Goal: Task Accomplishment & Management: Manage account settings

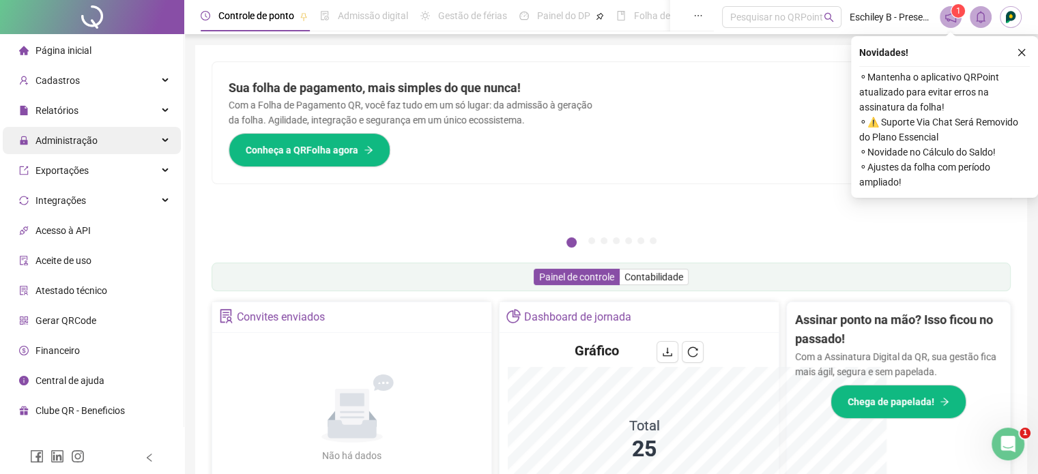
click at [132, 147] on div "Administração" at bounding box center [92, 140] width 178 height 27
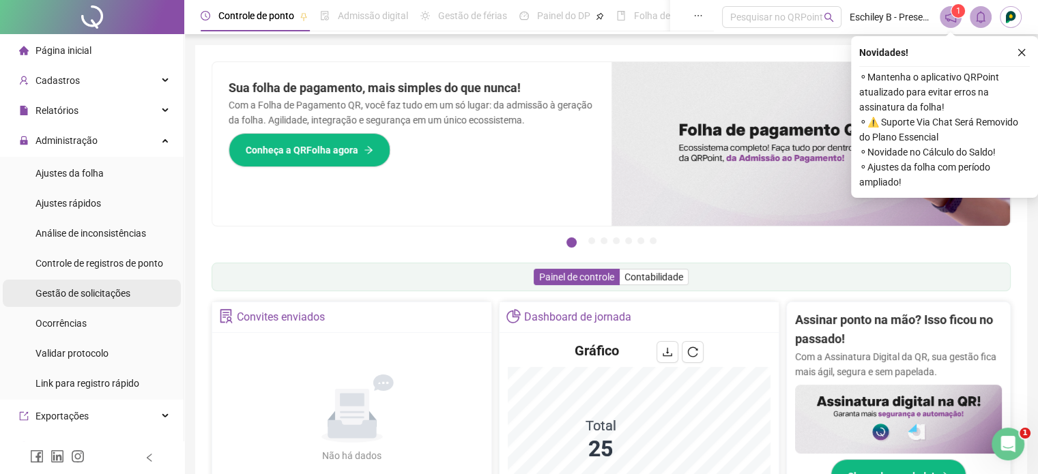
click at [124, 289] on span "Gestão de solicitações" at bounding box center [82, 293] width 95 height 11
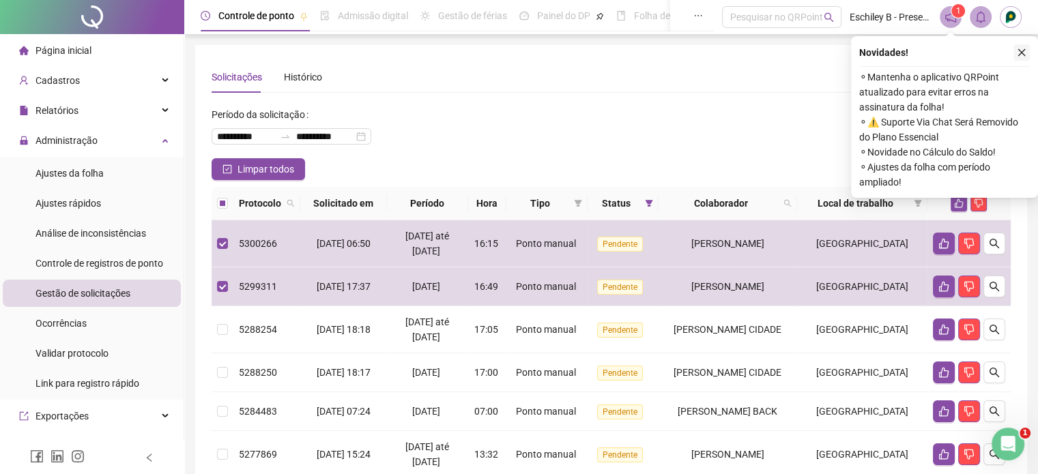
click at [1027, 54] on button "button" at bounding box center [1022, 52] width 16 height 16
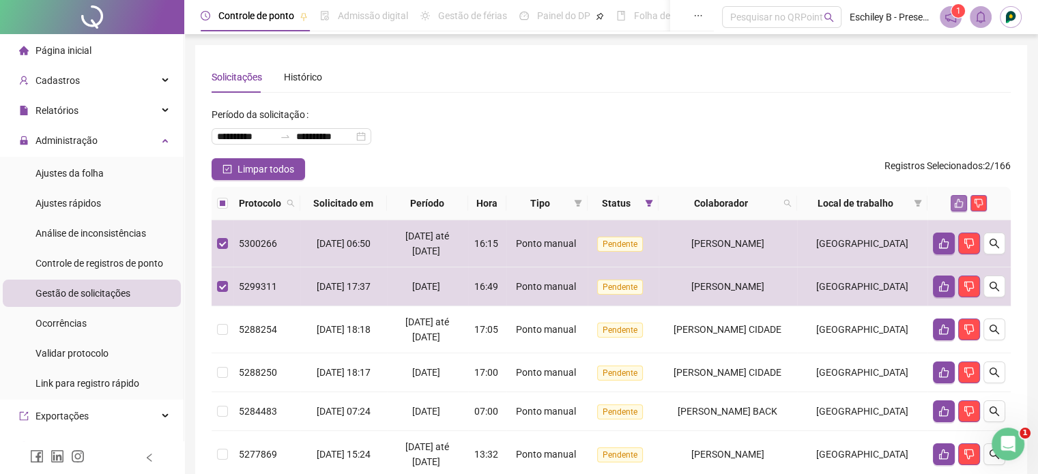
click at [958, 199] on icon "like" at bounding box center [959, 204] width 10 height 10
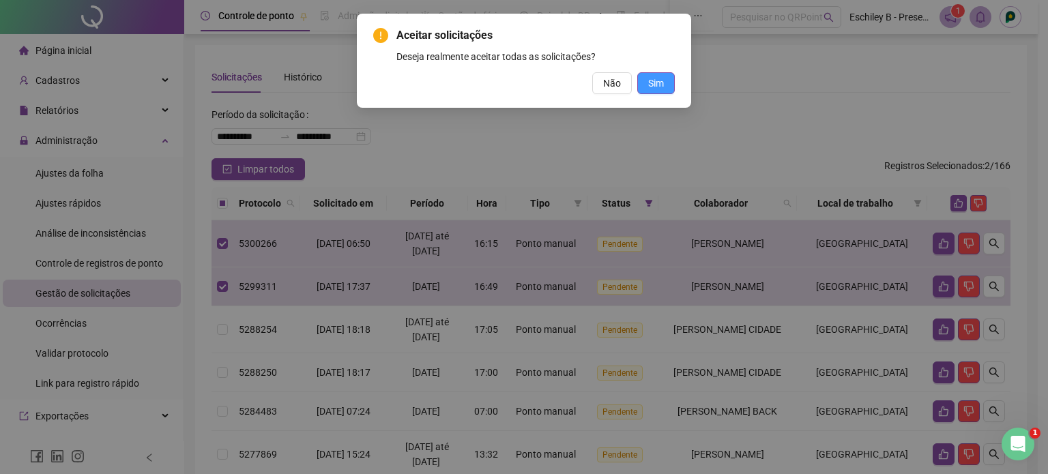
click at [648, 79] on span "Sim" at bounding box center [656, 83] width 16 height 15
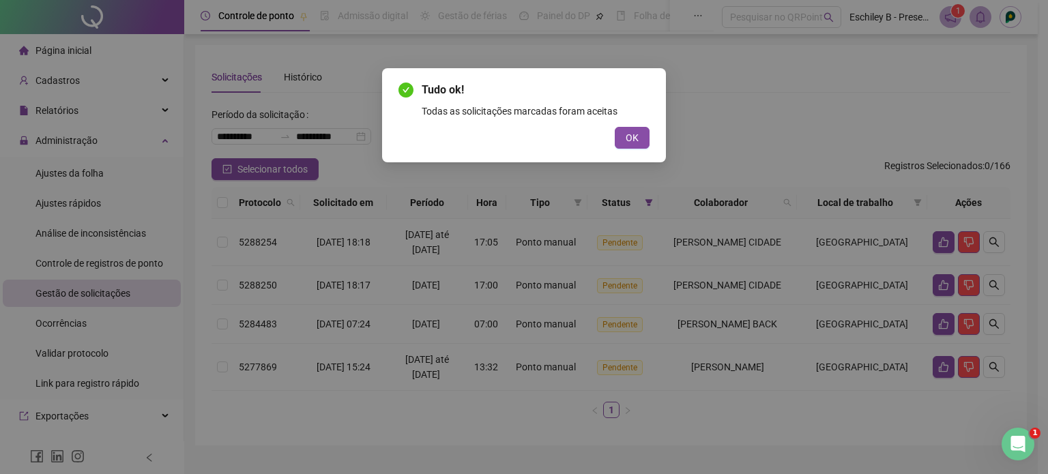
click at [627, 152] on div "Tudo ok! Todas as solicitações marcadas foram aceitas OK" at bounding box center [524, 115] width 284 height 94
click at [639, 133] on button "OK" at bounding box center [632, 138] width 35 height 22
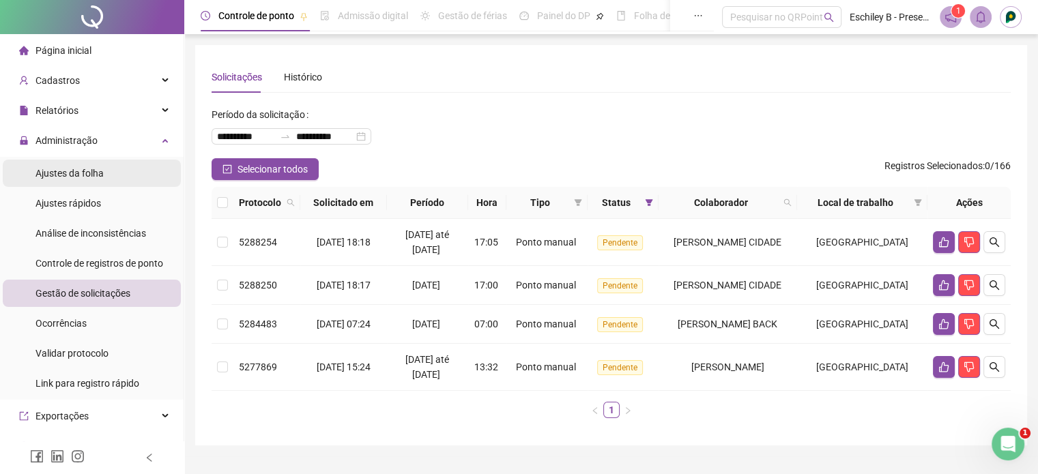
click at [113, 163] on li "Ajustes da folha" at bounding box center [92, 173] width 178 height 27
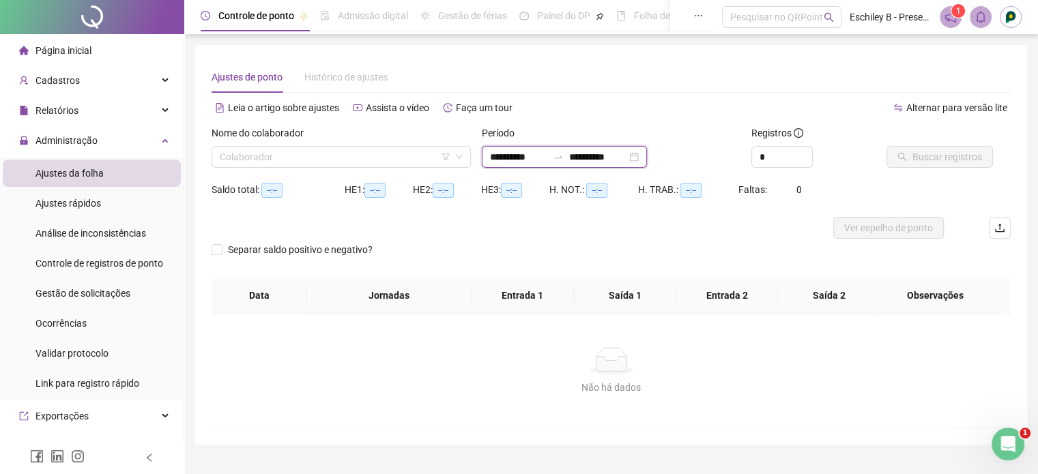
click at [517, 163] on input "**********" at bounding box center [518, 156] width 57 height 15
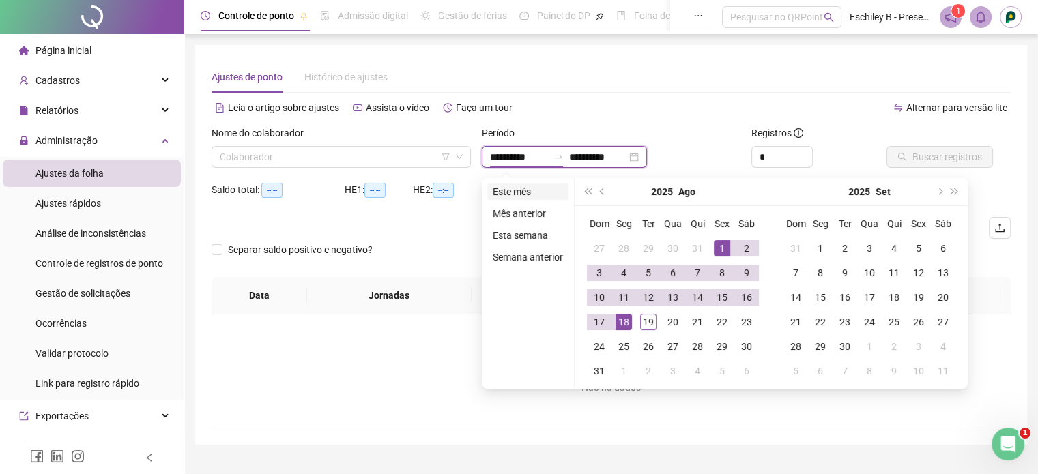
type input "**********"
click at [520, 188] on li "Este mês" at bounding box center [527, 192] width 81 height 16
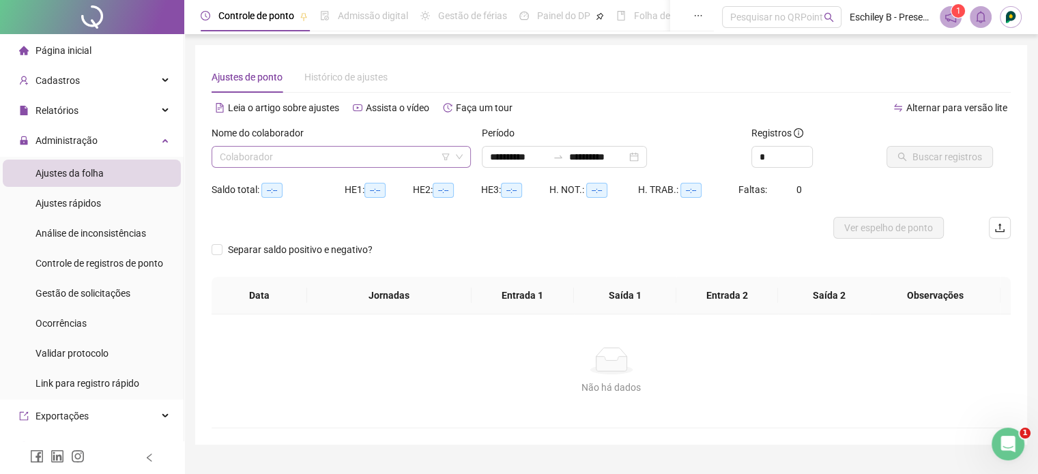
click at [397, 157] on input "search" at bounding box center [335, 157] width 231 height 20
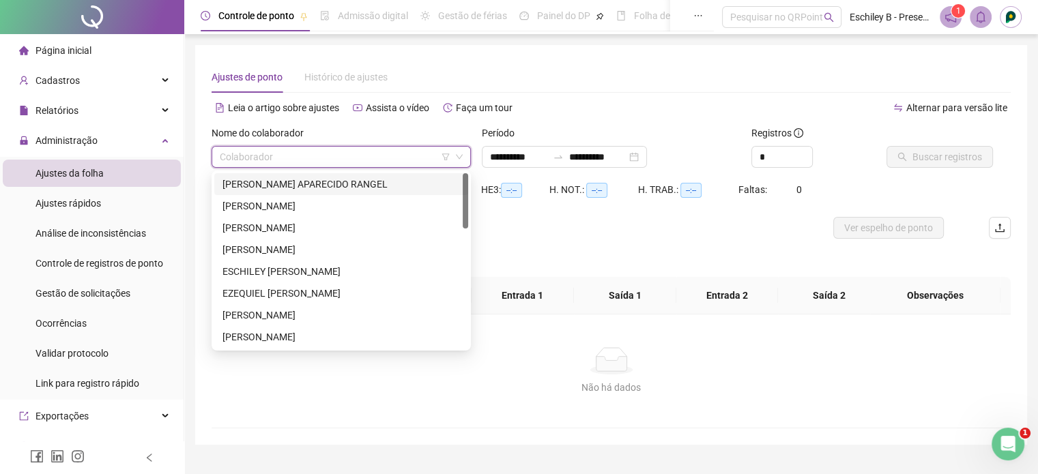
click at [306, 176] on div "[PERSON_NAME] APARECIDO RANGEL" at bounding box center [341, 184] width 254 height 22
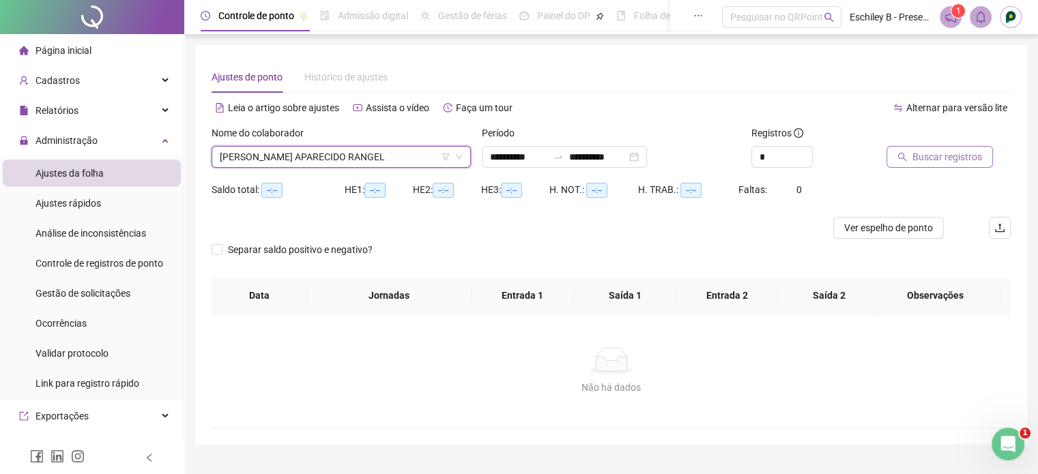
click at [952, 158] on span "Buscar registros" at bounding box center [948, 156] width 70 height 15
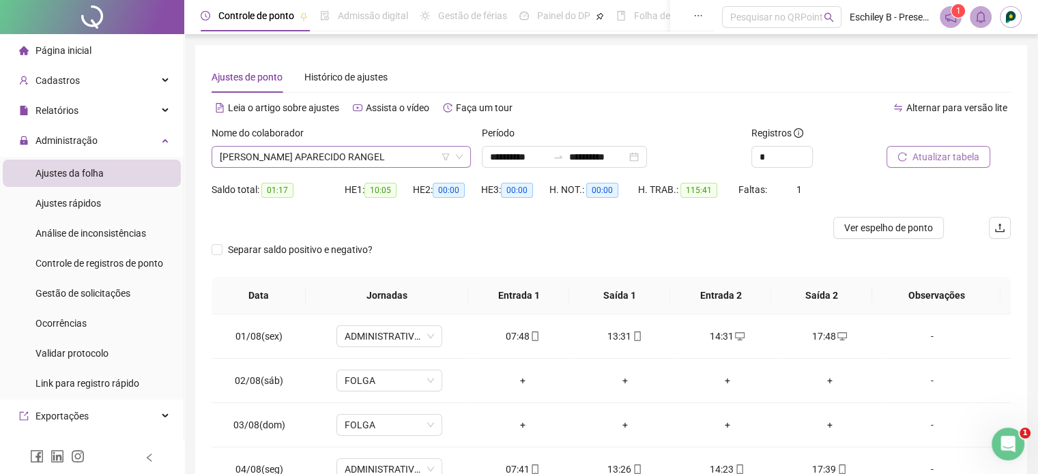
click at [377, 147] on span "[PERSON_NAME] APARECIDO RANGEL" at bounding box center [341, 157] width 243 height 20
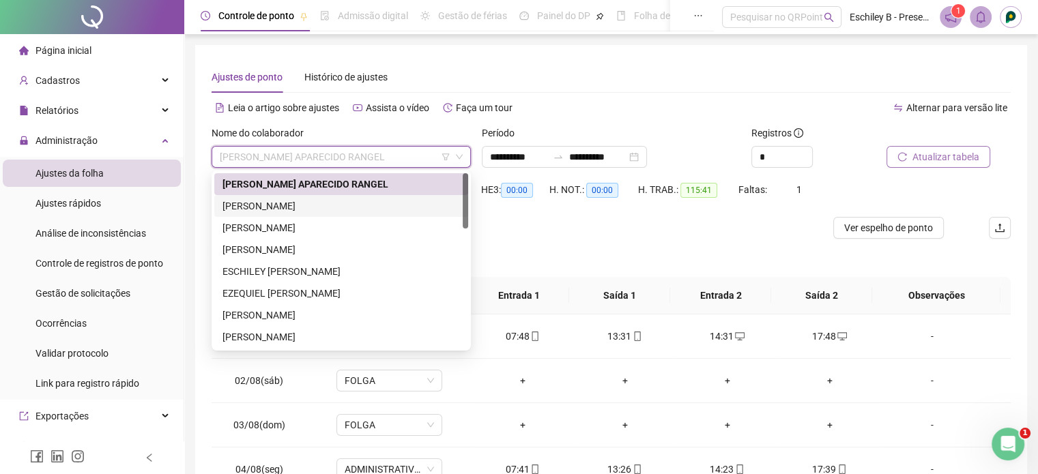
click at [345, 201] on div "[PERSON_NAME]" at bounding box center [342, 206] width 238 height 15
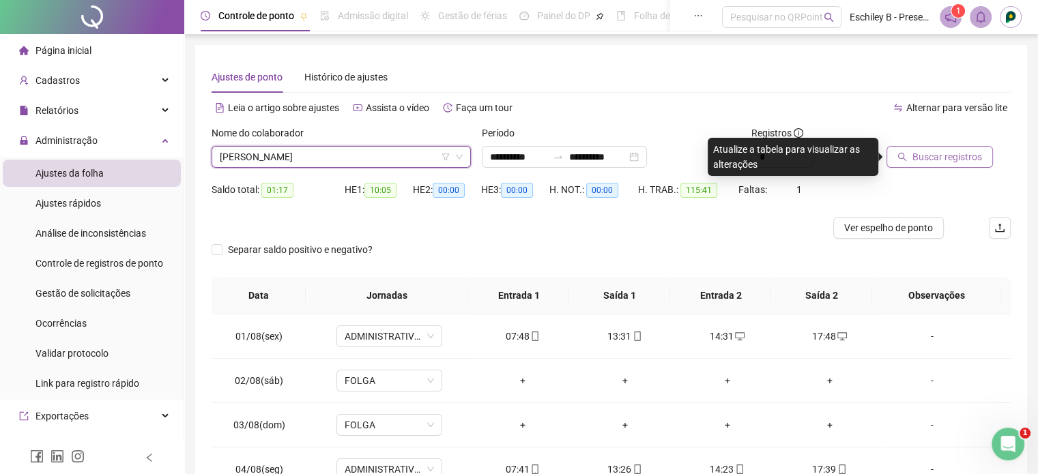
click at [926, 163] on span "Buscar registros" at bounding box center [948, 156] width 70 height 15
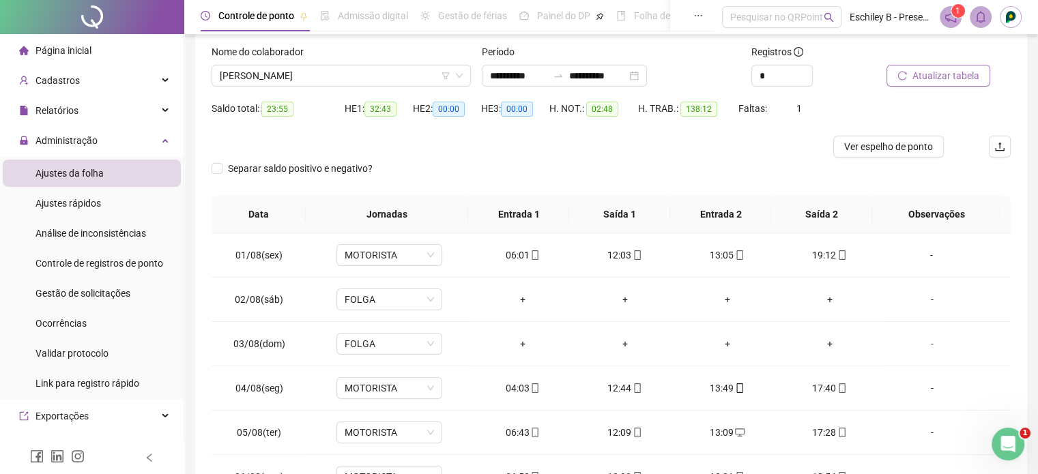
scroll to position [1, 0]
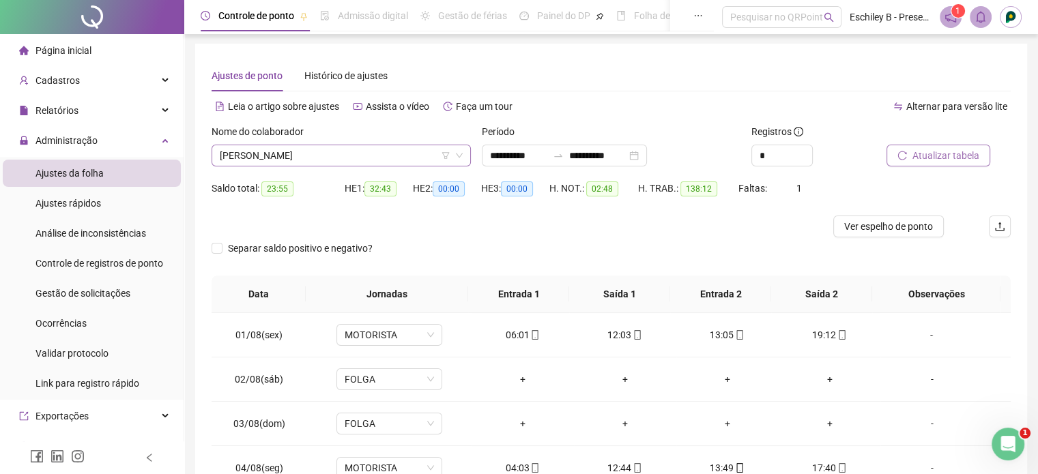
click at [383, 158] on span "[PERSON_NAME]" at bounding box center [341, 155] width 243 height 20
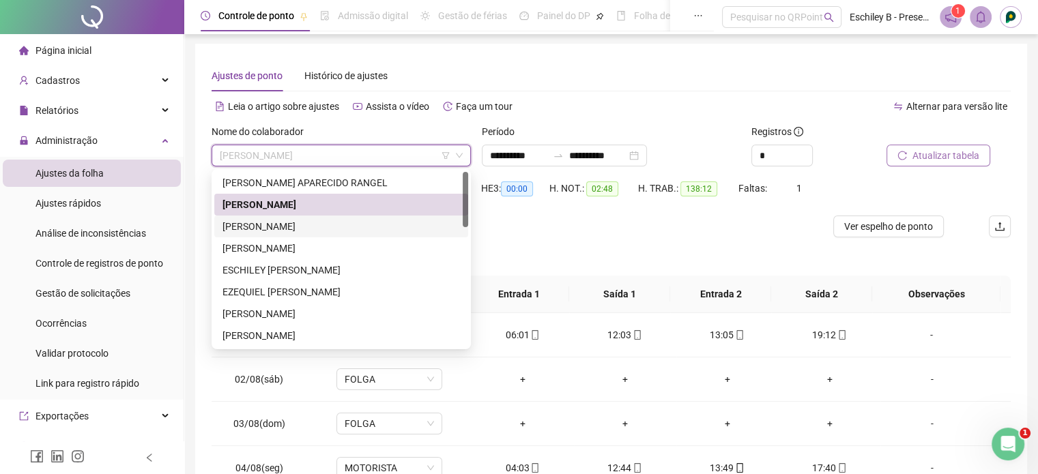
click at [326, 230] on div "[PERSON_NAME]" at bounding box center [342, 226] width 238 height 15
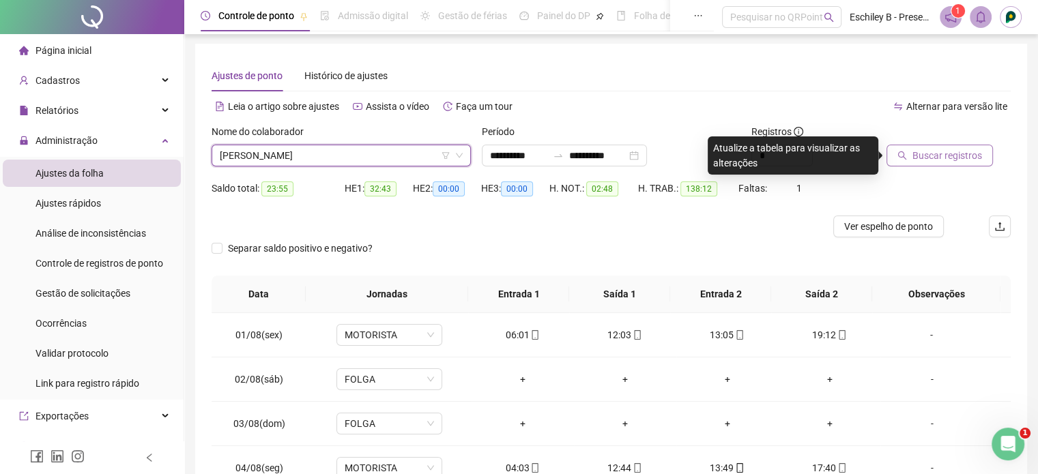
click at [951, 158] on span "Buscar registros" at bounding box center [948, 155] width 70 height 15
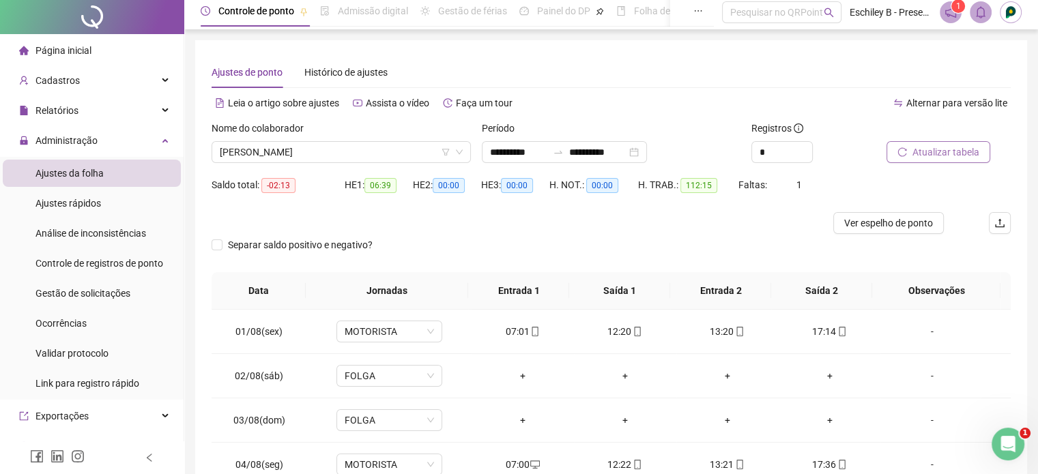
scroll to position [0, 0]
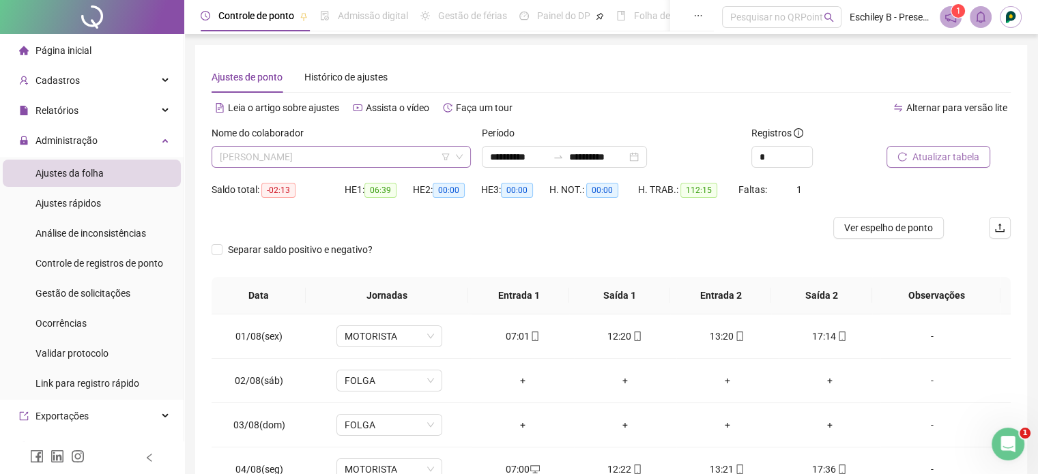
click at [321, 152] on span "[PERSON_NAME]" at bounding box center [341, 157] width 243 height 20
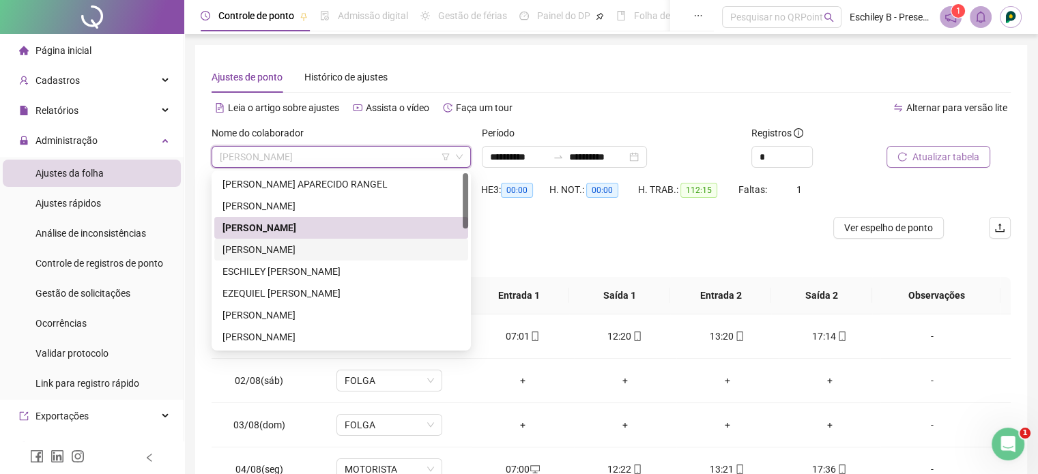
click at [324, 251] on div "[PERSON_NAME]" at bounding box center [342, 249] width 238 height 15
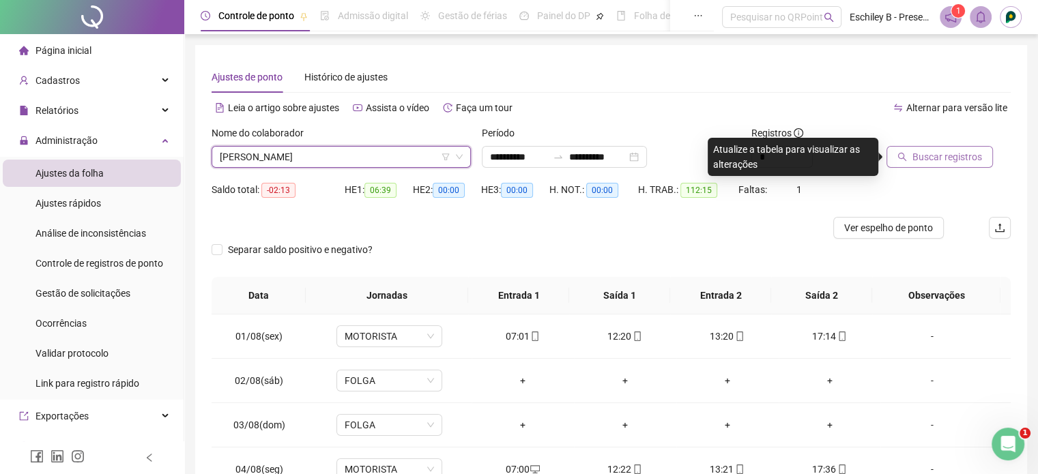
click at [936, 158] on span "Buscar registros" at bounding box center [948, 156] width 70 height 15
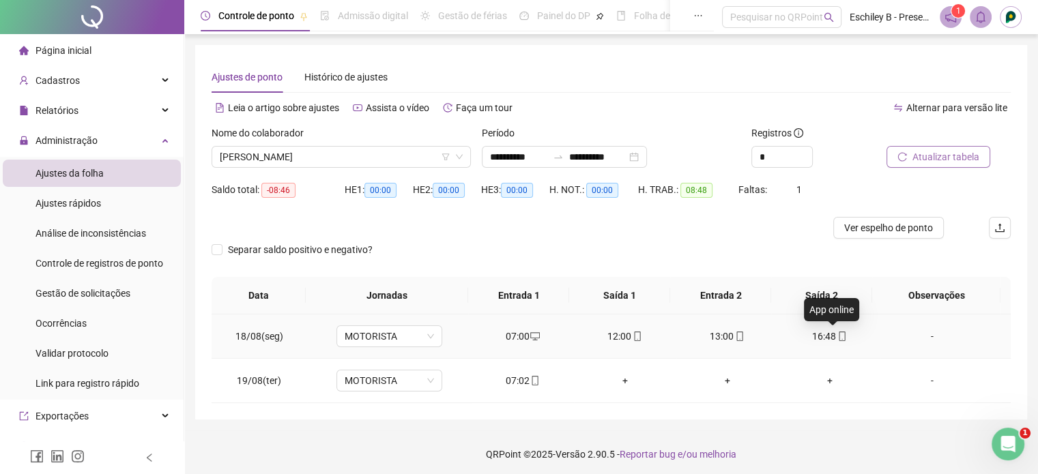
click at [840, 335] on div "16:48" at bounding box center [830, 336] width 81 height 15
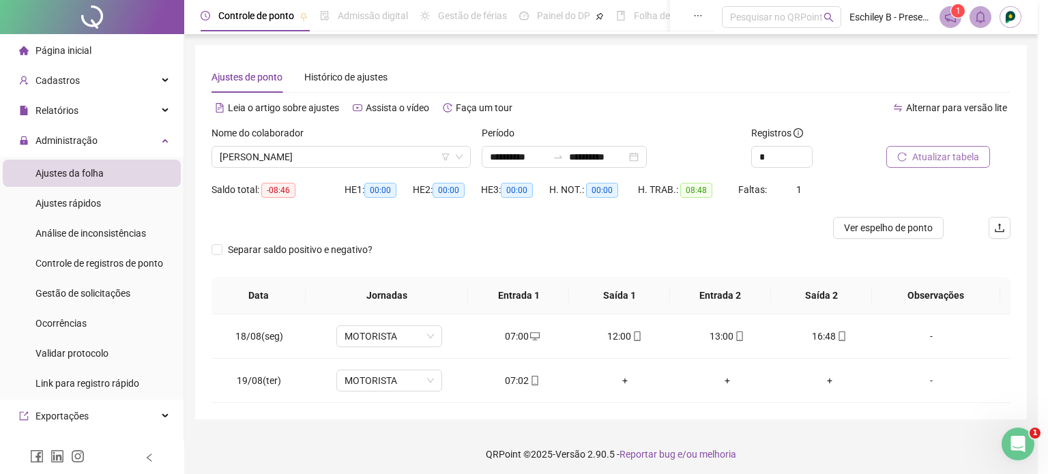
type input "**********"
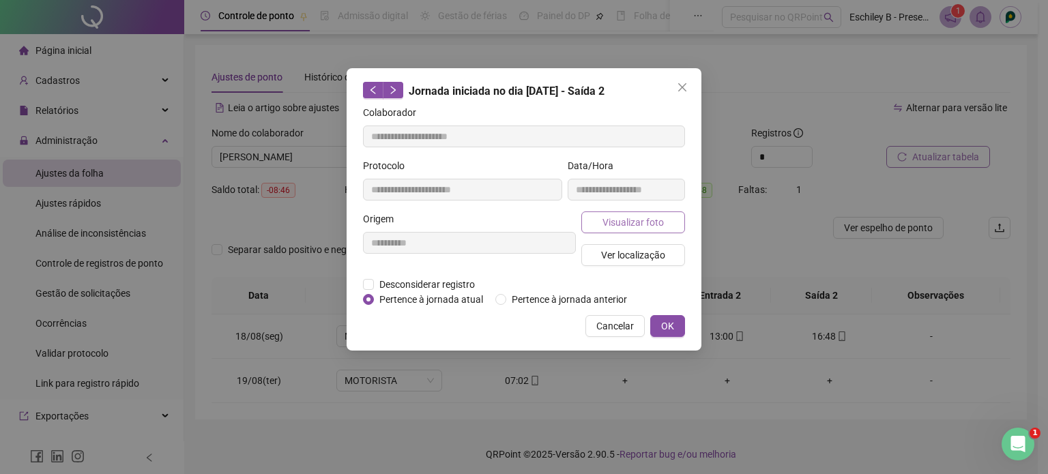
click at [618, 214] on button "Visualizar foto" at bounding box center [634, 223] width 104 height 22
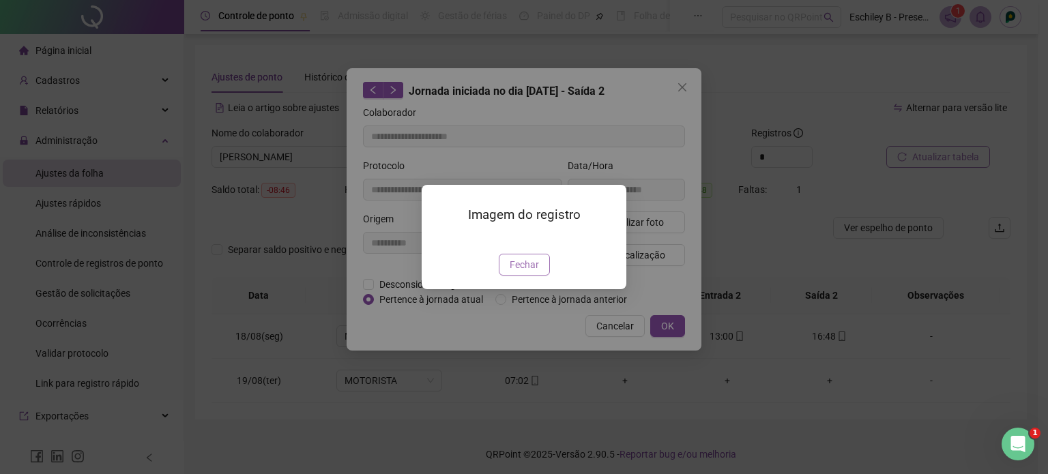
click at [529, 272] on span "Fechar" at bounding box center [524, 264] width 29 height 15
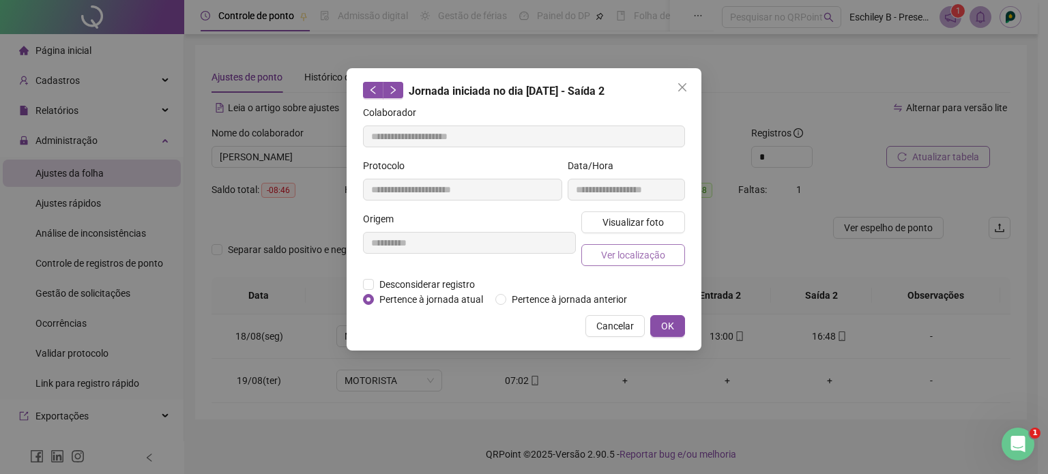
click at [644, 259] on span "Ver localização" at bounding box center [633, 255] width 64 height 15
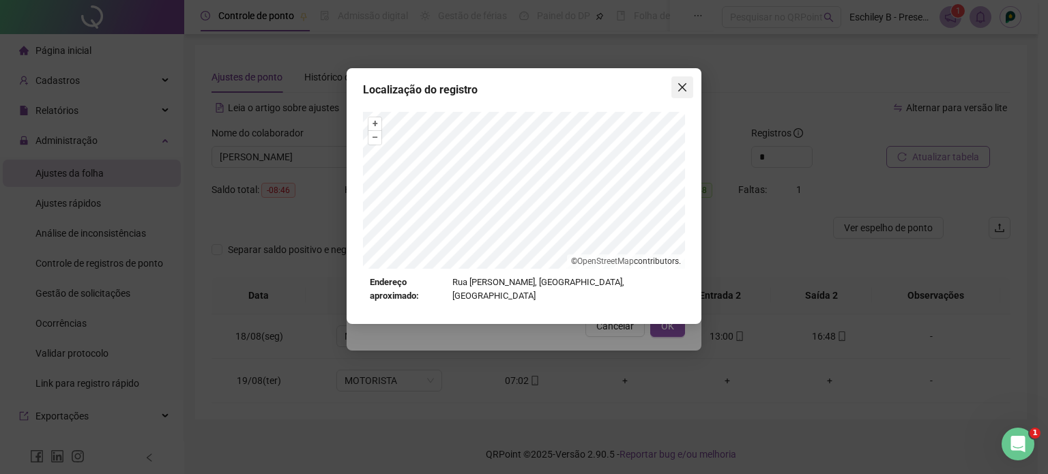
click at [680, 91] on icon "close" at bounding box center [682, 87] width 11 height 11
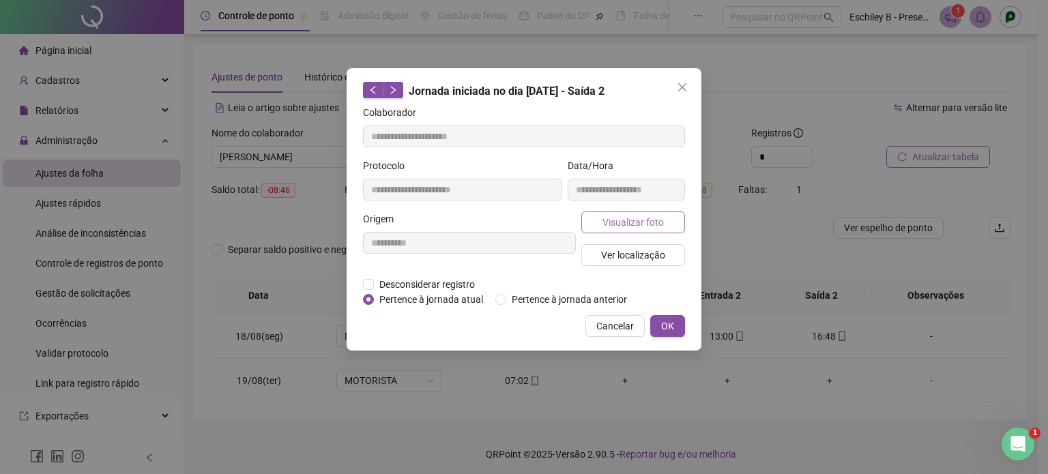
click at [654, 225] on span "Visualizar foto" at bounding box center [633, 222] width 61 height 15
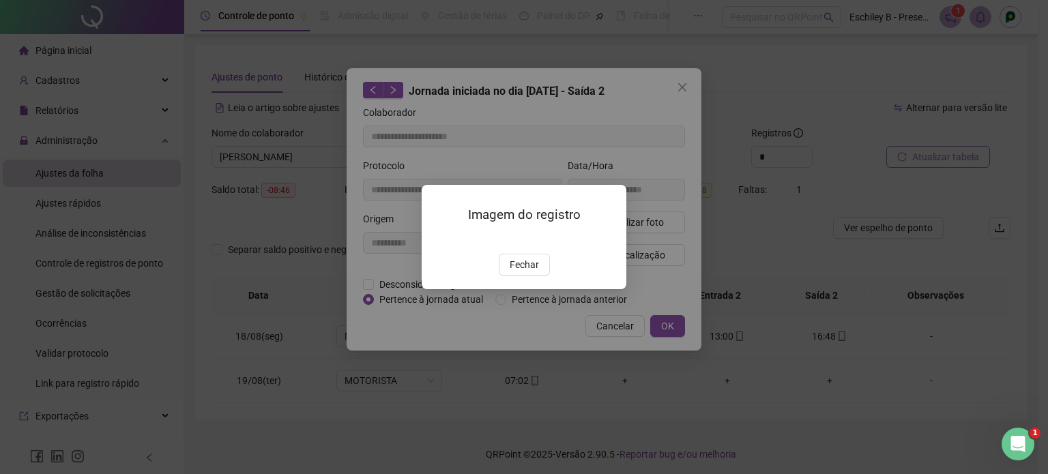
click at [658, 109] on div "Imagem do registro Fechar" at bounding box center [524, 237] width 1048 height 474
click at [531, 289] on div "Imagem do registro Fechar" at bounding box center [524, 237] width 205 height 104
click at [531, 272] on span "Fechar" at bounding box center [524, 264] width 29 height 15
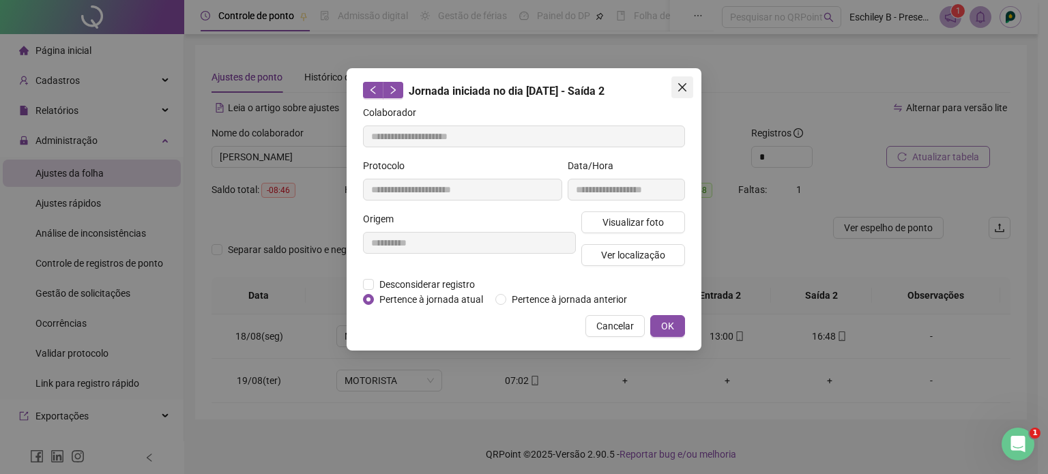
click at [680, 88] on icon "close" at bounding box center [682, 87] width 11 height 11
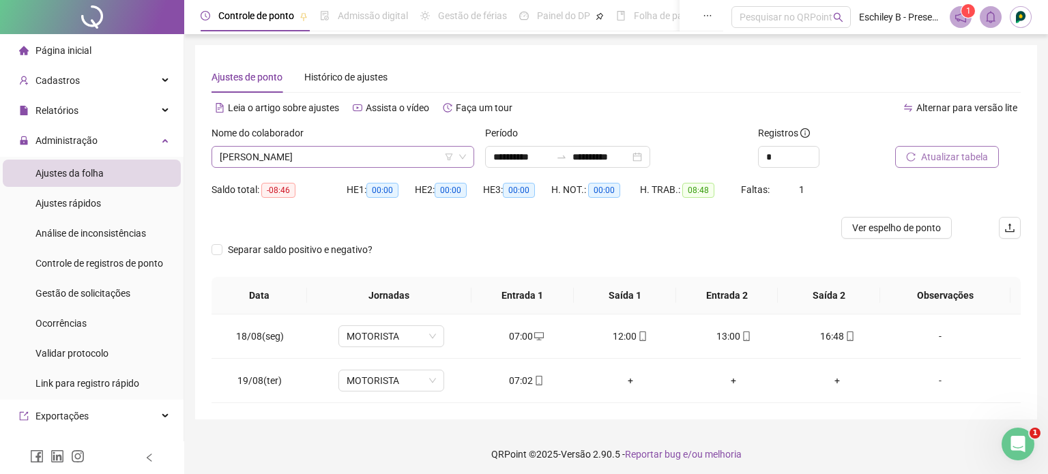
click at [265, 163] on span "[PERSON_NAME]" at bounding box center [343, 157] width 246 height 20
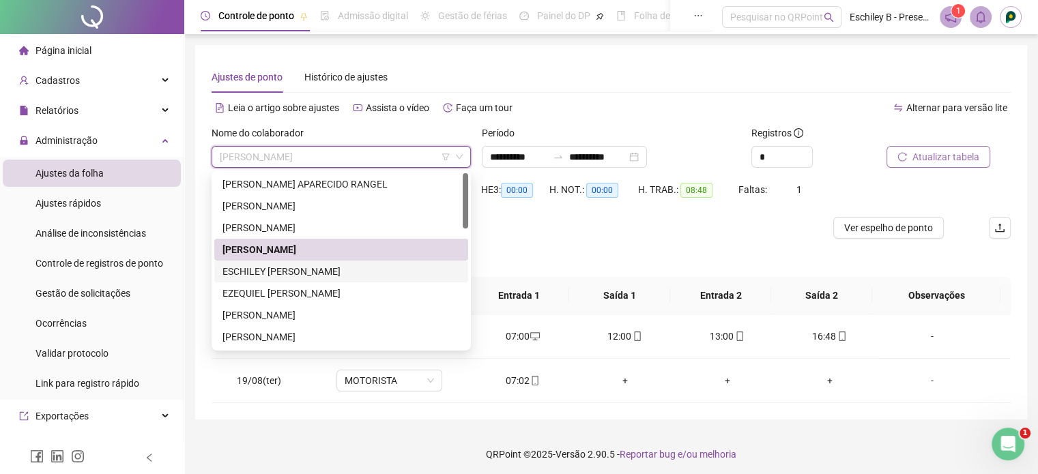
click at [298, 265] on div "ESCHILEY [PERSON_NAME]" at bounding box center [342, 271] width 238 height 15
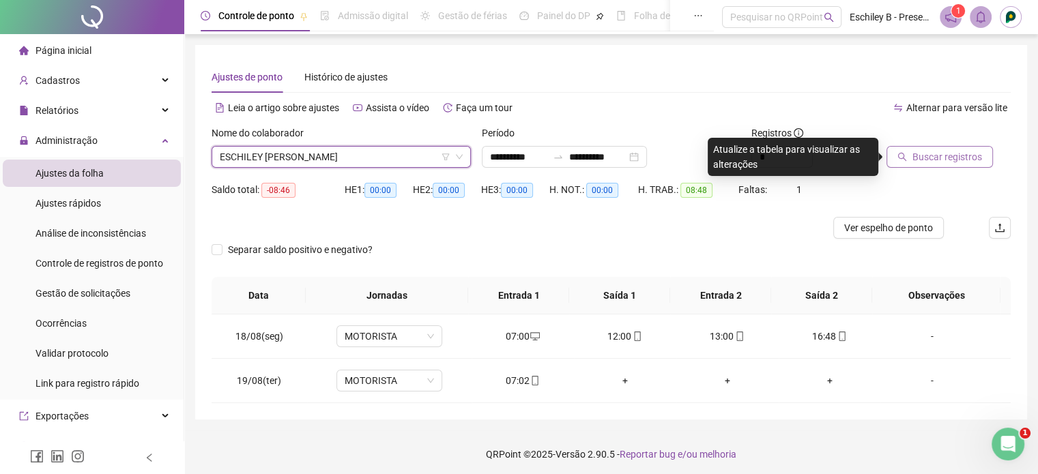
click at [928, 151] on span "Buscar registros" at bounding box center [948, 156] width 70 height 15
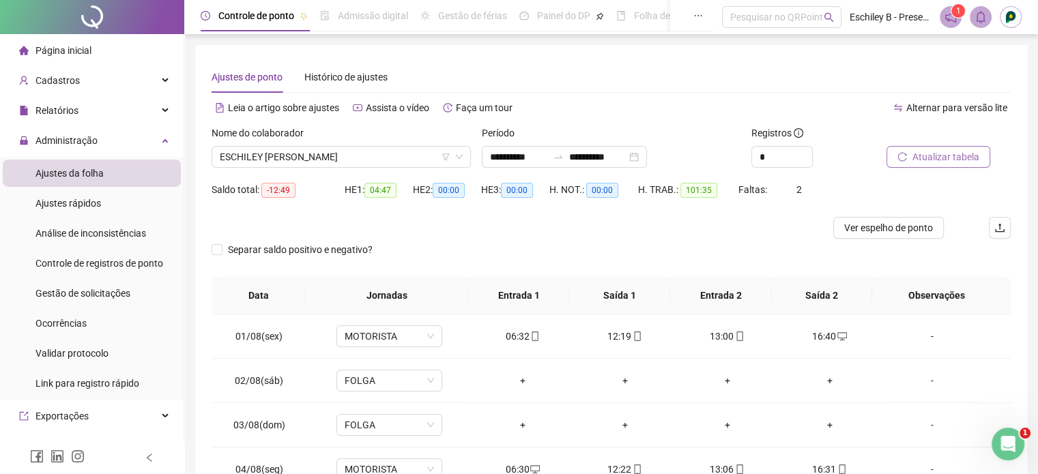
click at [940, 160] on span "Atualizar tabela" at bounding box center [946, 156] width 67 height 15
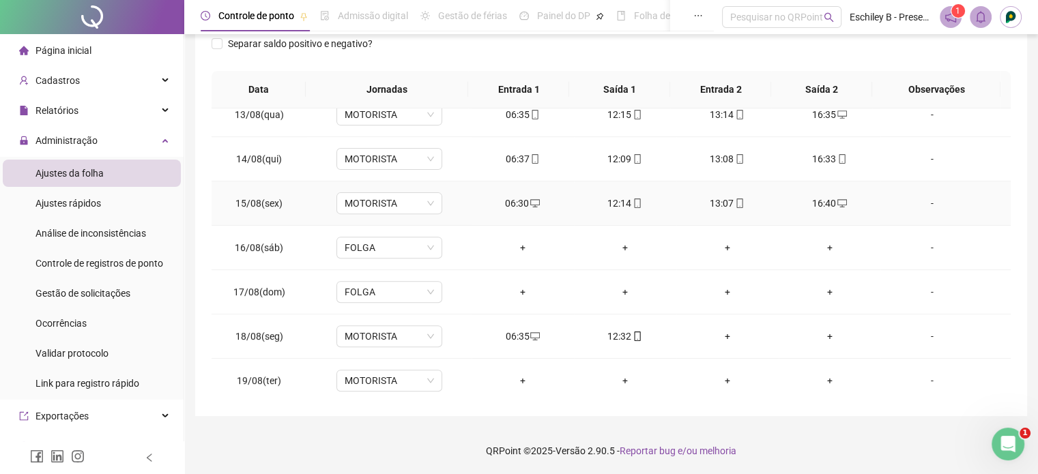
scroll to position [549, 0]
click at [723, 333] on div "+" at bounding box center [727, 335] width 81 height 15
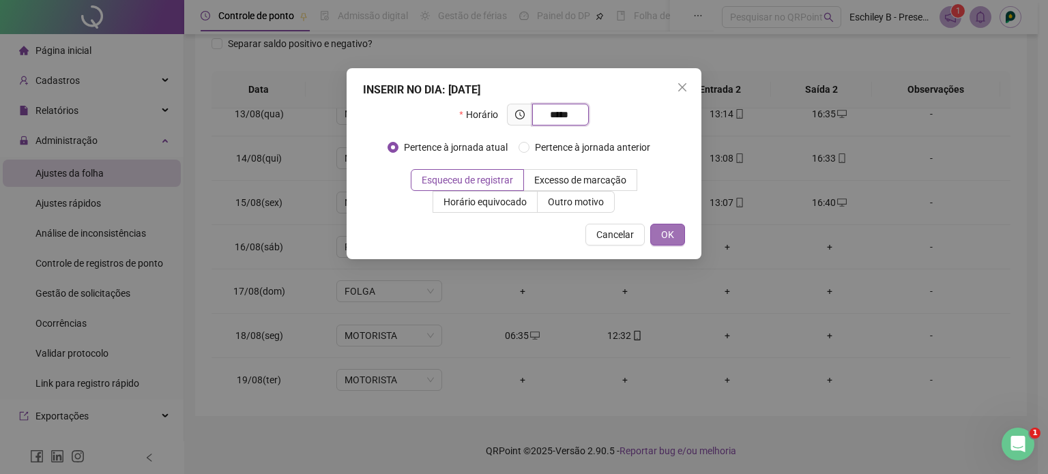
type input "*****"
click at [682, 242] on button "OK" at bounding box center [667, 235] width 35 height 22
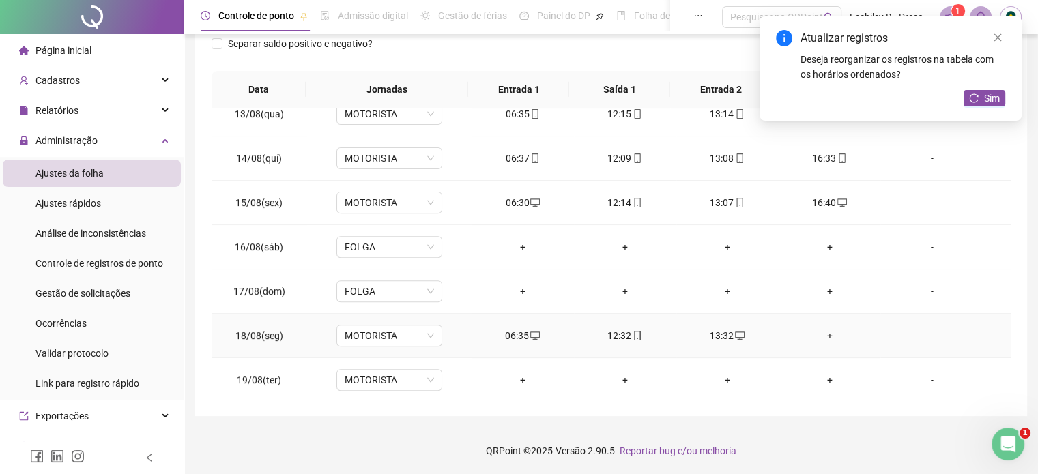
click at [819, 333] on div "+" at bounding box center [830, 335] width 81 height 15
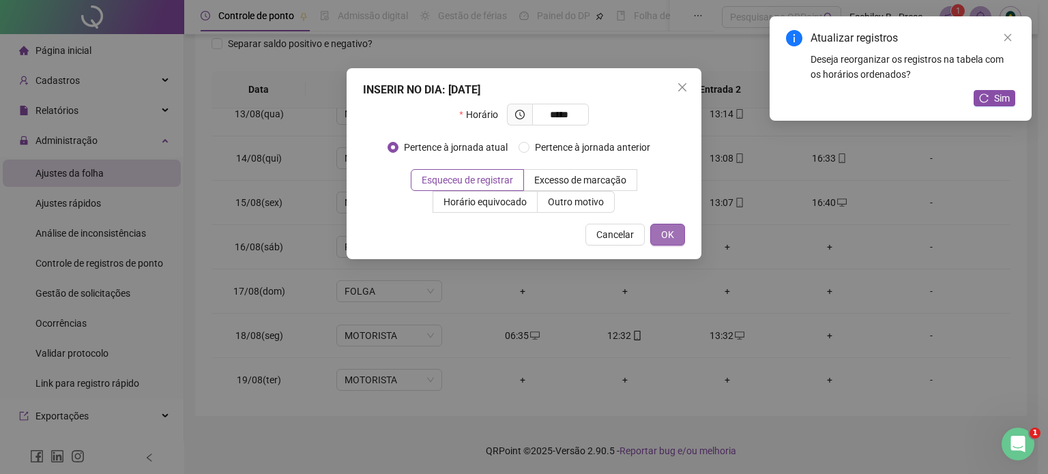
type input "*****"
click at [661, 233] on span "OK" at bounding box center [667, 234] width 13 height 15
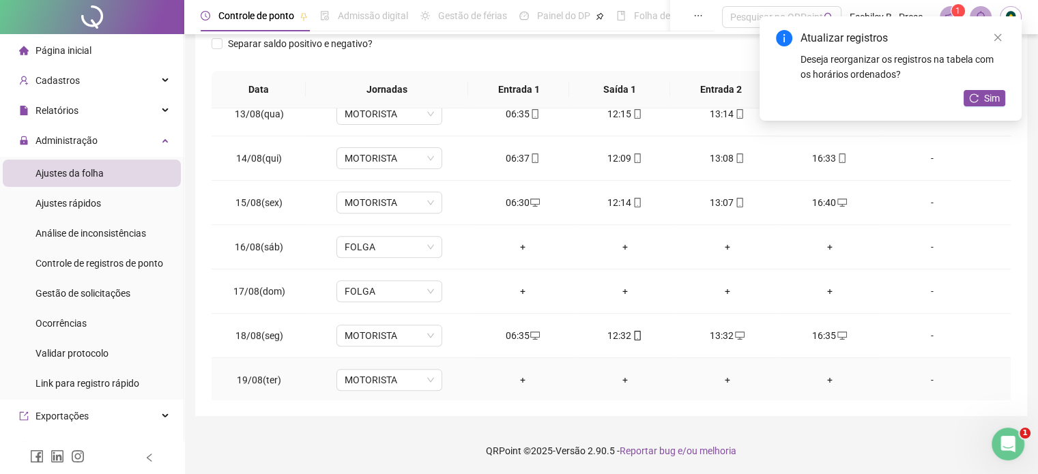
click at [521, 380] on div "+" at bounding box center [523, 380] width 81 height 15
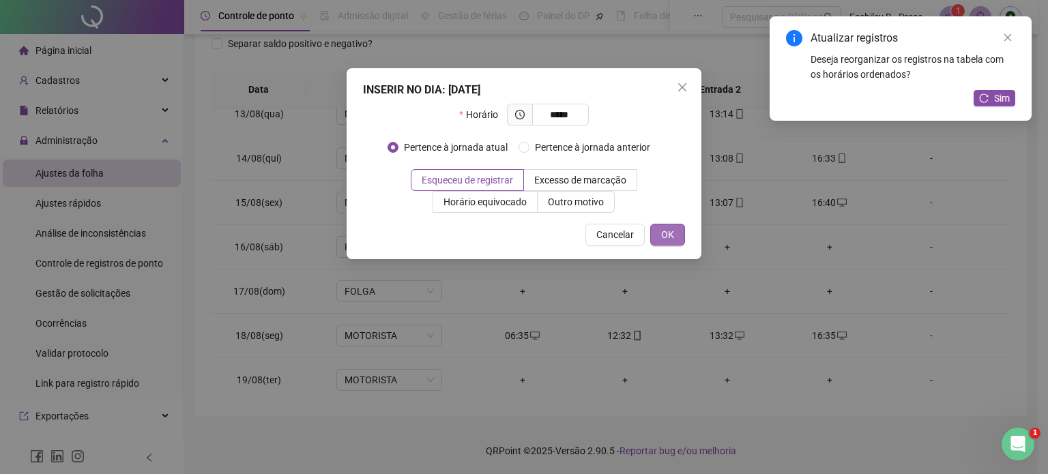
type input "*****"
click at [670, 237] on span "OK" at bounding box center [667, 234] width 13 height 15
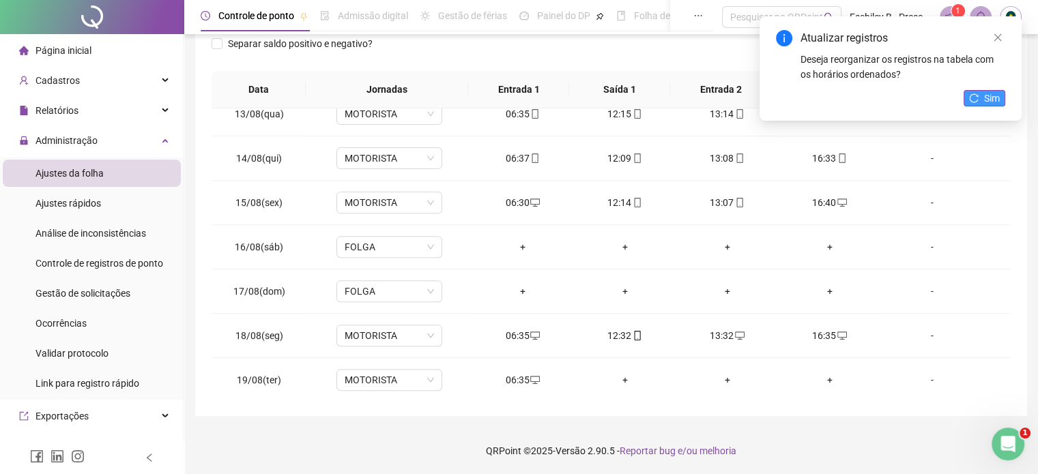
click at [984, 100] on span "Sim" at bounding box center [992, 98] width 16 height 15
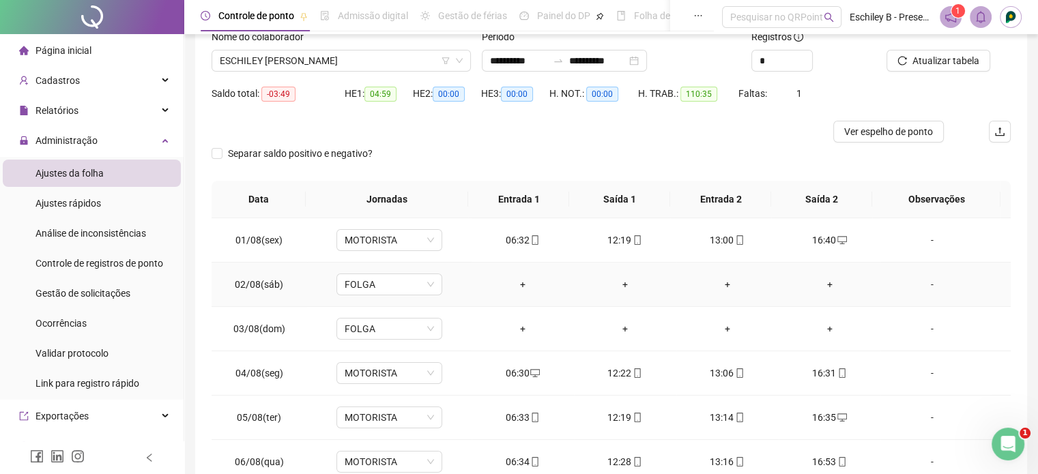
scroll to position [0, 0]
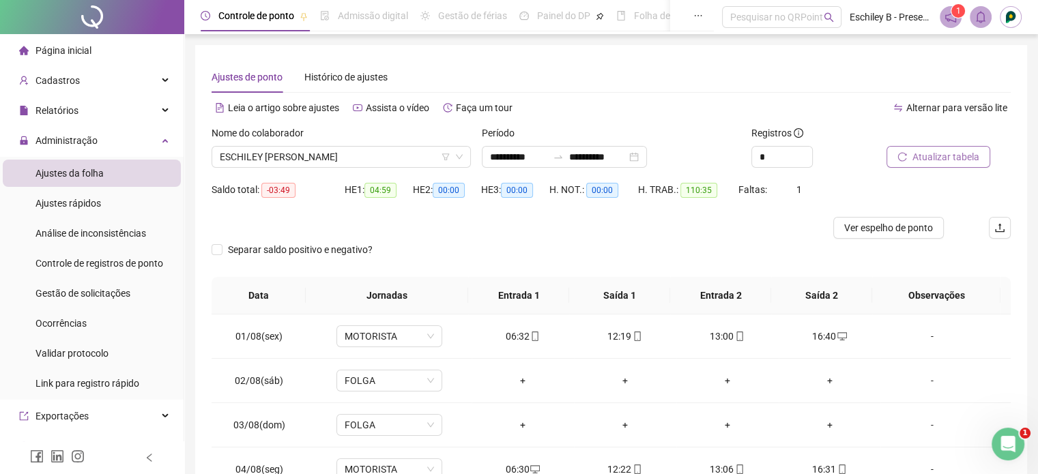
click at [966, 158] on span "Atualizar tabela" at bounding box center [946, 156] width 67 height 15
click at [383, 149] on span "ESCHILEY [PERSON_NAME]" at bounding box center [341, 157] width 243 height 20
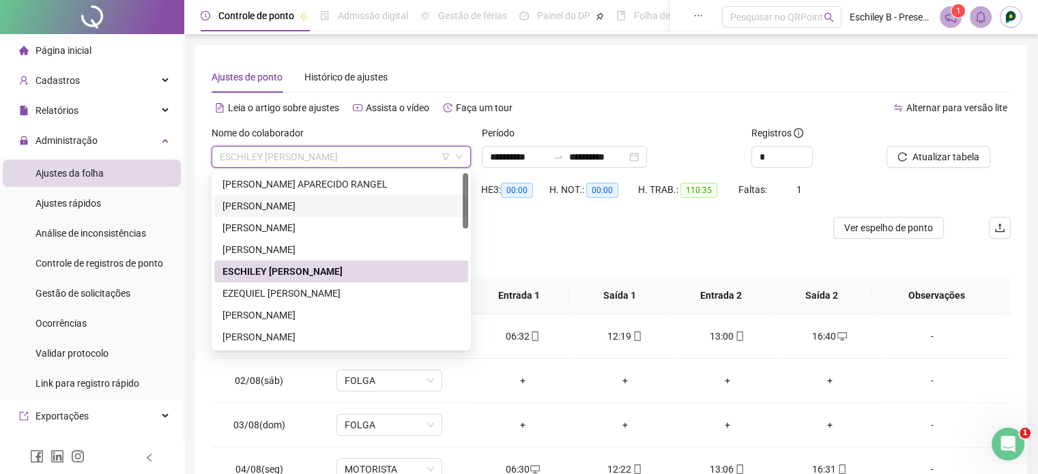
scroll to position [68, 0]
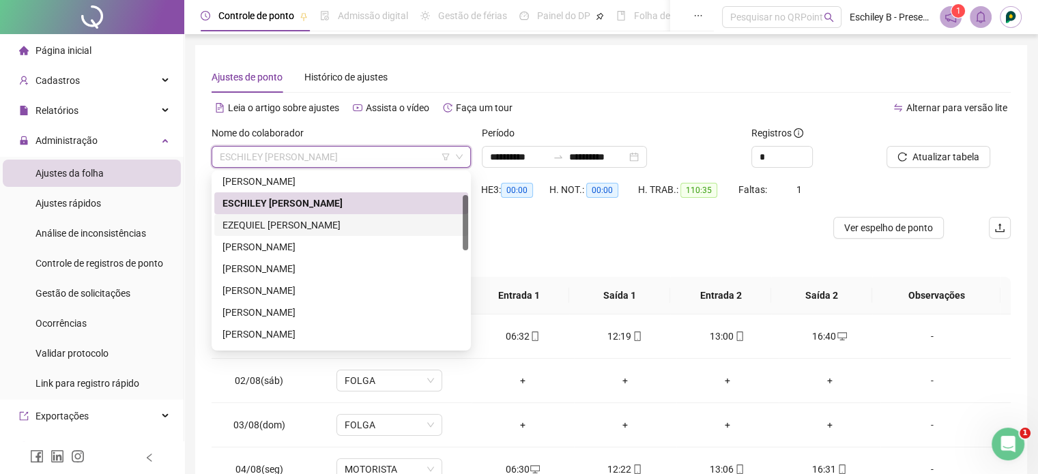
click at [324, 220] on div "EZEQUIEL [PERSON_NAME]" at bounding box center [342, 225] width 238 height 15
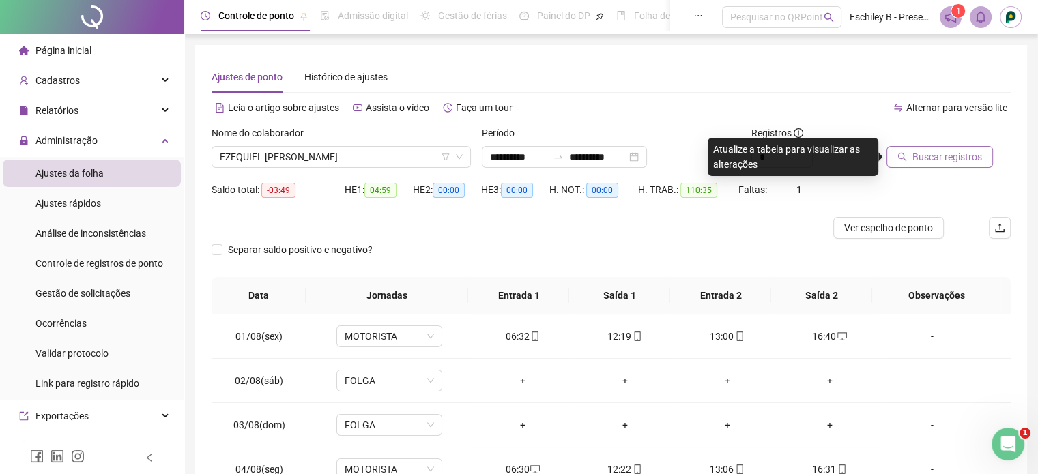
click at [938, 154] on span "Buscar registros" at bounding box center [948, 156] width 70 height 15
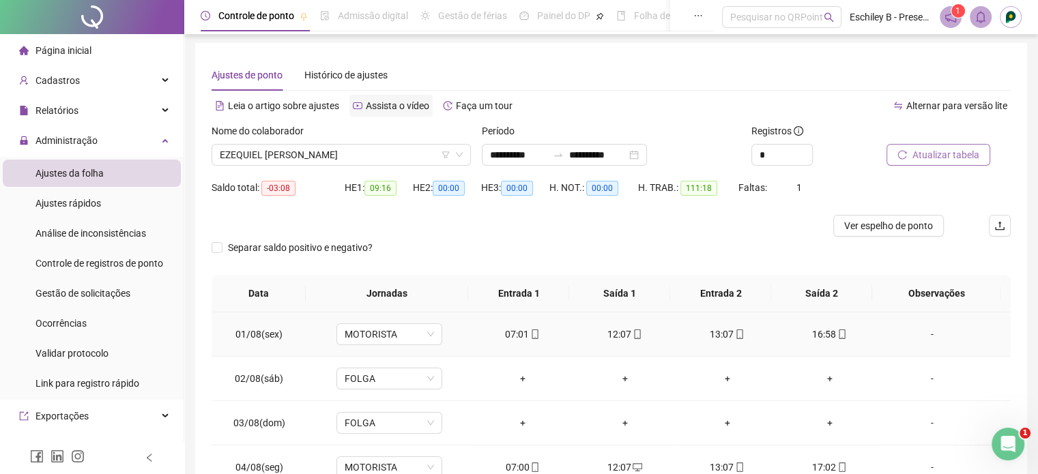
scroll to position [0, 0]
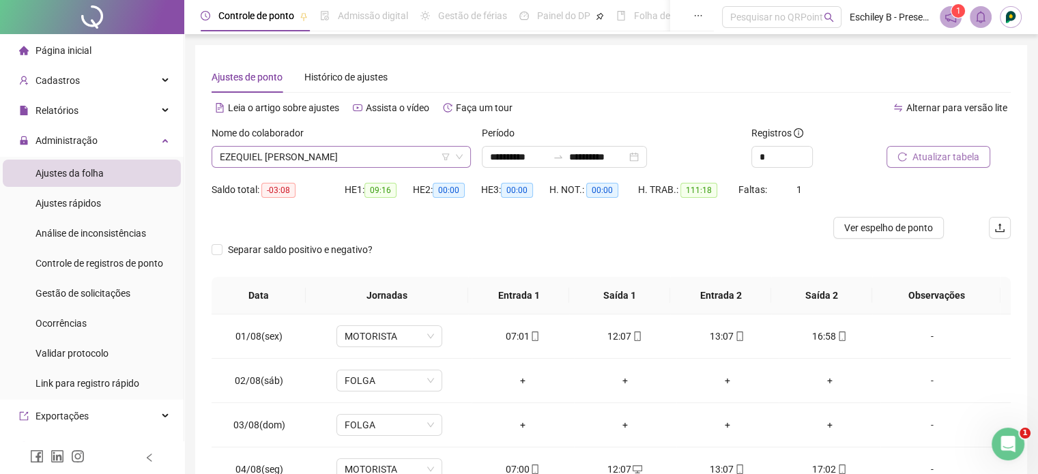
click at [321, 160] on span "EZEQUIEL [PERSON_NAME]" at bounding box center [341, 157] width 243 height 20
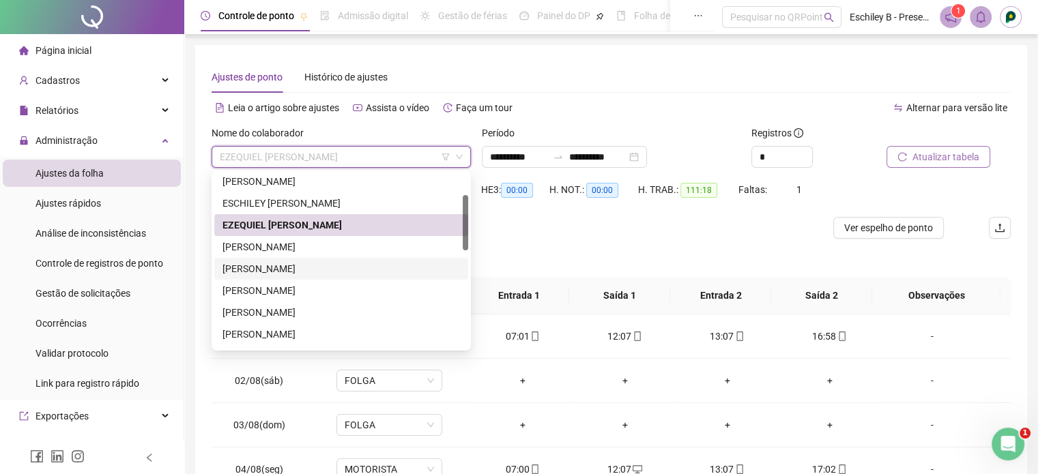
click at [324, 264] on div "[PERSON_NAME]" at bounding box center [342, 268] width 238 height 15
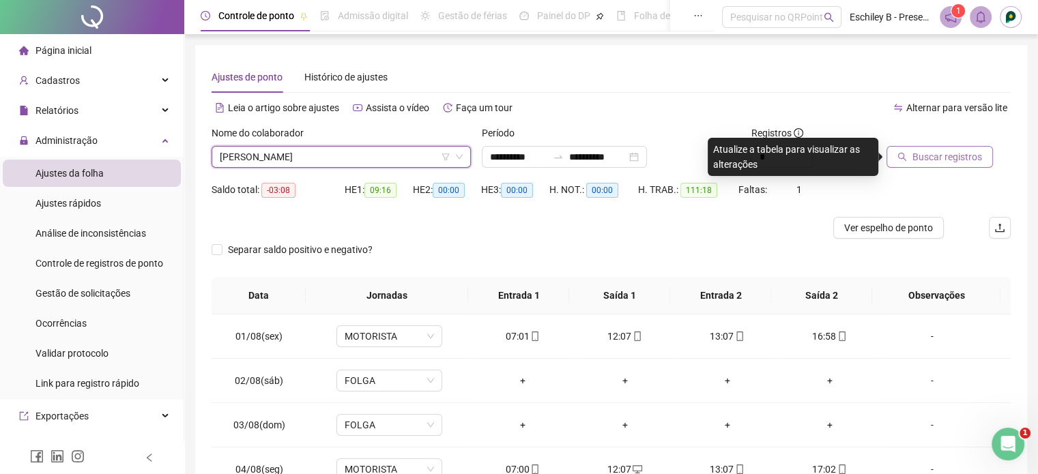
click at [972, 156] on span "Buscar registros" at bounding box center [948, 156] width 70 height 15
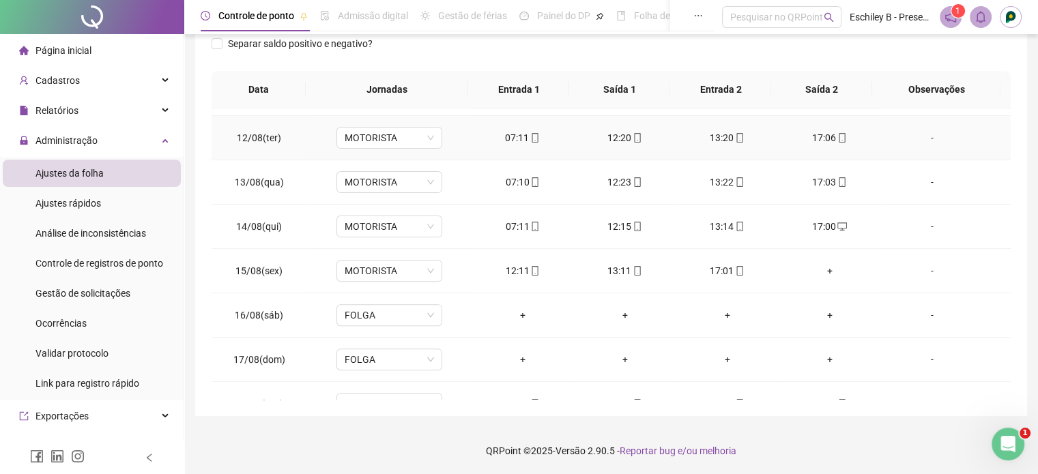
scroll to position [549, 0]
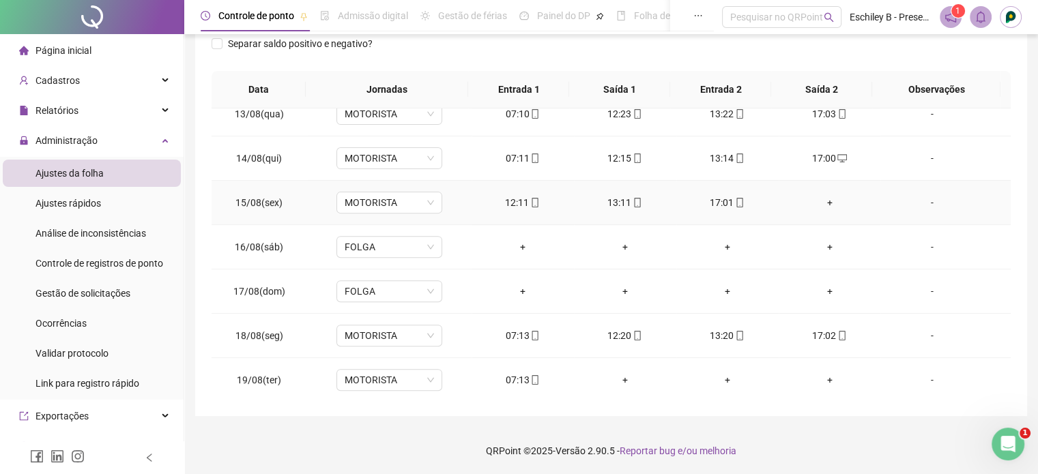
click at [825, 200] on div "+" at bounding box center [830, 202] width 81 height 15
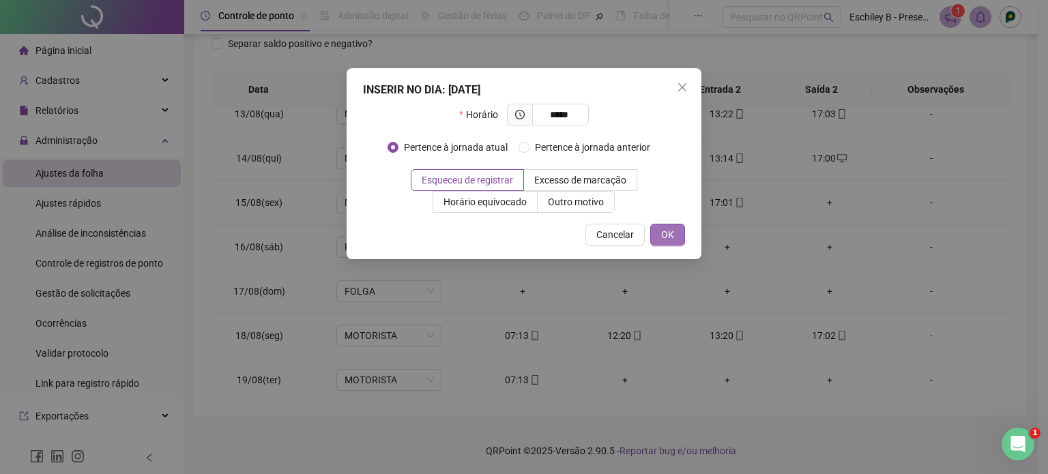
type input "*****"
click at [665, 238] on span "OK" at bounding box center [667, 234] width 13 height 15
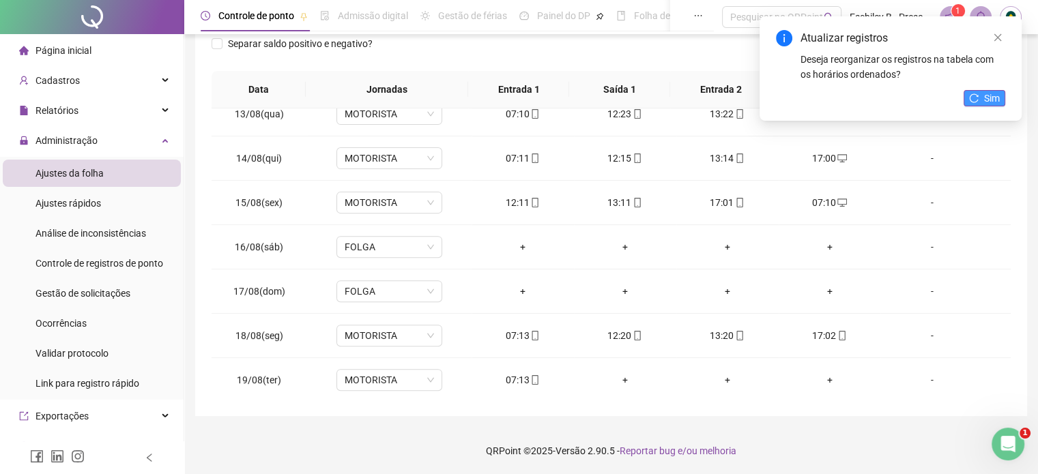
click at [983, 95] on button "Sim" at bounding box center [985, 98] width 42 height 16
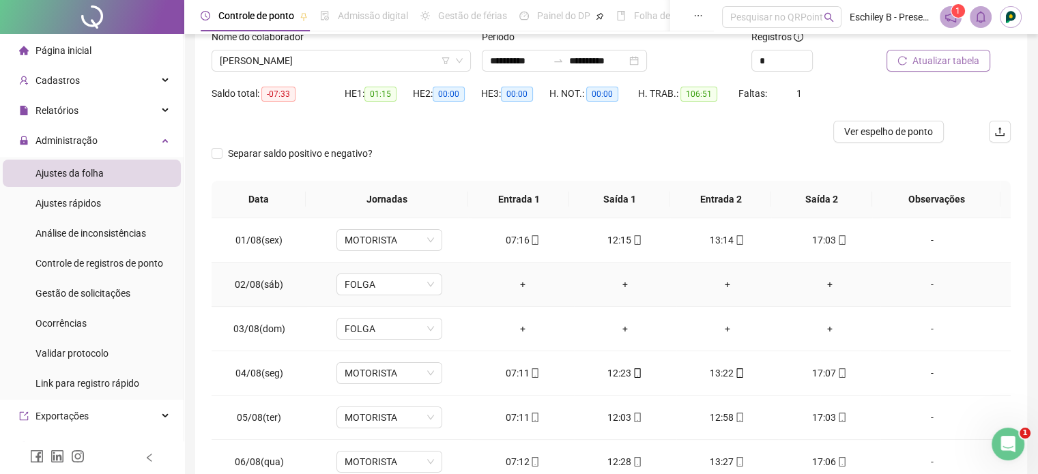
scroll to position [0, 0]
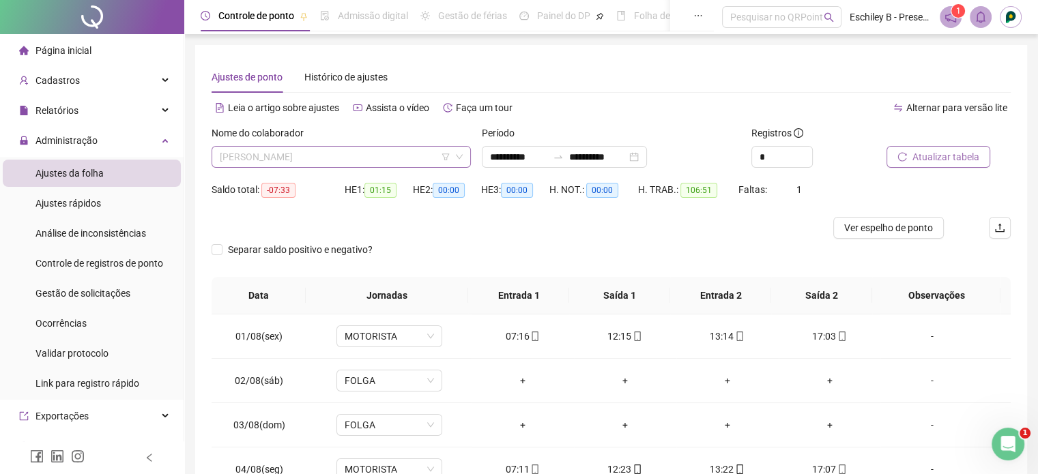
click at [322, 155] on span "[PERSON_NAME]" at bounding box center [341, 157] width 243 height 20
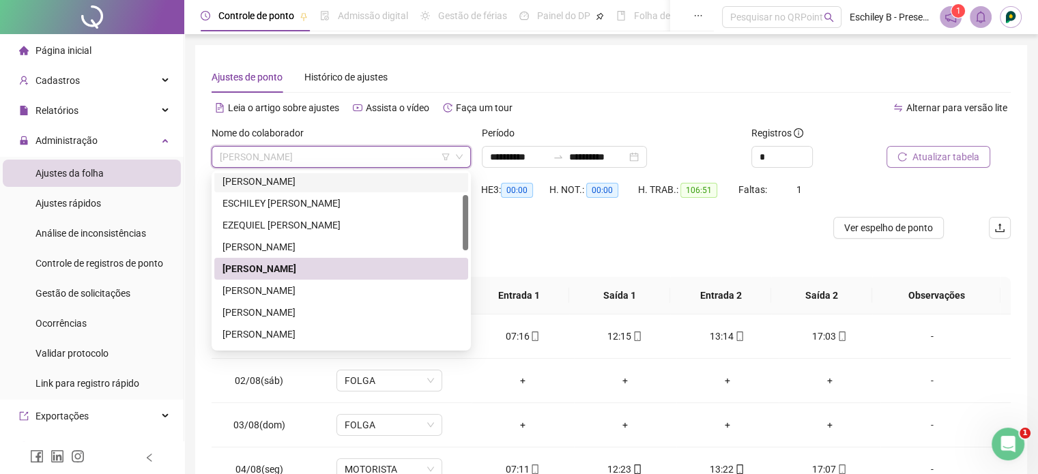
click at [632, 70] on div "Ajustes de ponto Histórico de ajustes" at bounding box center [611, 76] width 799 height 31
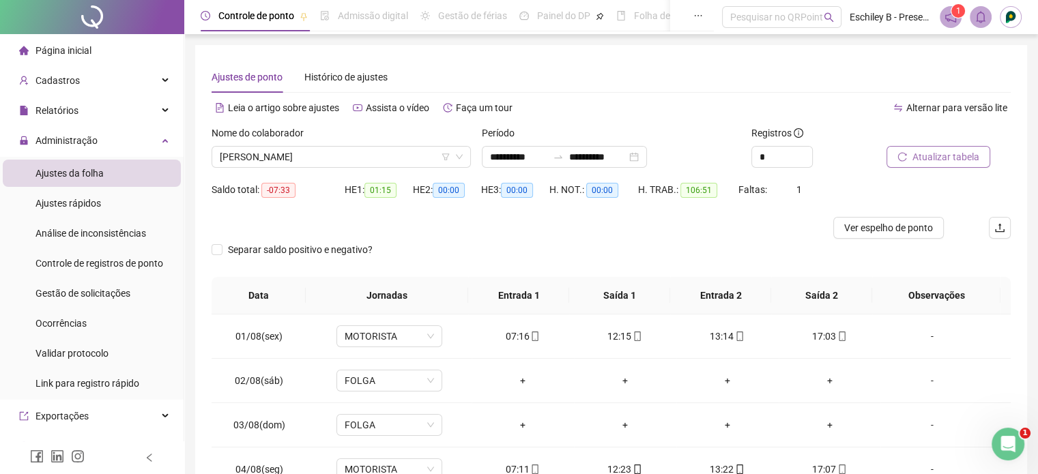
click at [371, 142] on div "Nome do colaborador" at bounding box center [341, 136] width 259 height 20
click at [379, 143] on div "Nome do colaborador" at bounding box center [341, 136] width 259 height 20
click at [378, 156] on span "[PERSON_NAME]" at bounding box center [341, 157] width 243 height 20
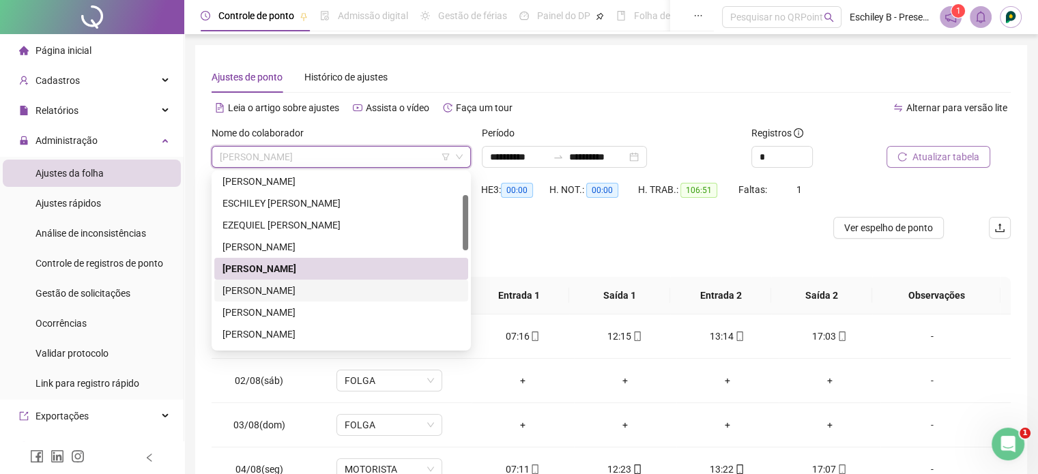
click at [313, 287] on div "[PERSON_NAME]" at bounding box center [342, 290] width 238 height 15
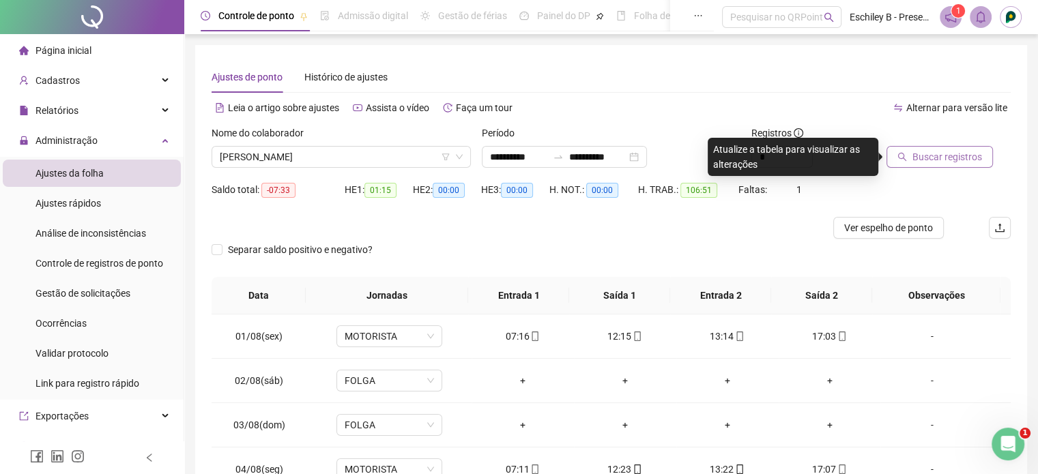
click at [919, 151] on span "Buscar registros" at bounding box center [948, 156] width 70 height 15
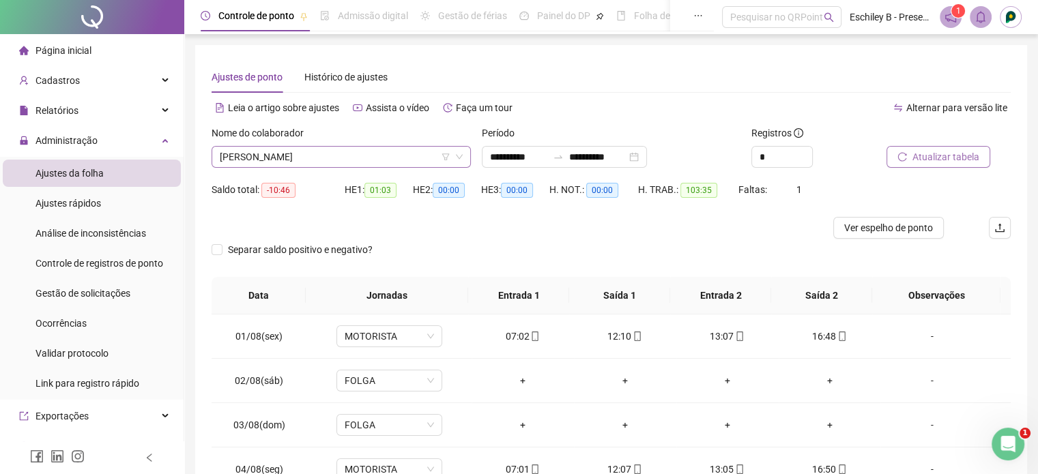
click at [281, 163] on span "[PERSON_NAME]" at bounding box center [341, 157] width 243 height 20
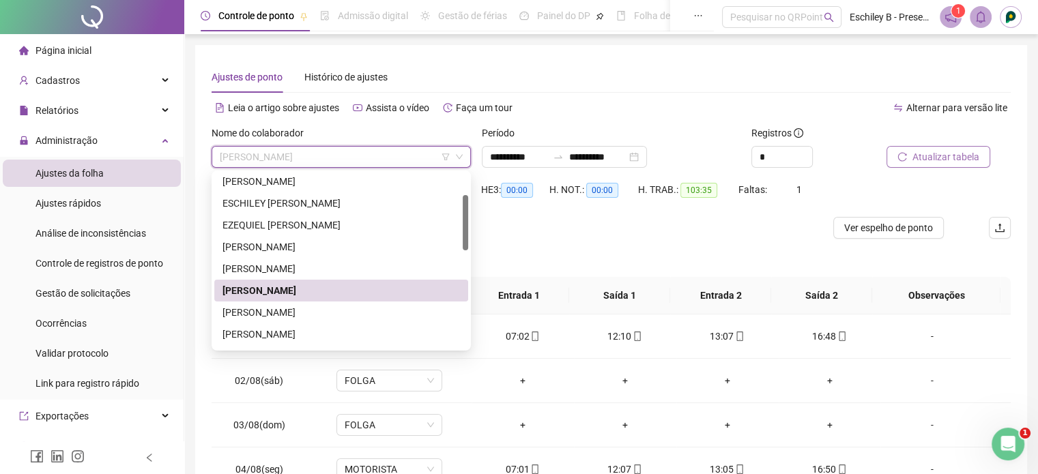
scroll to position [137, 0]
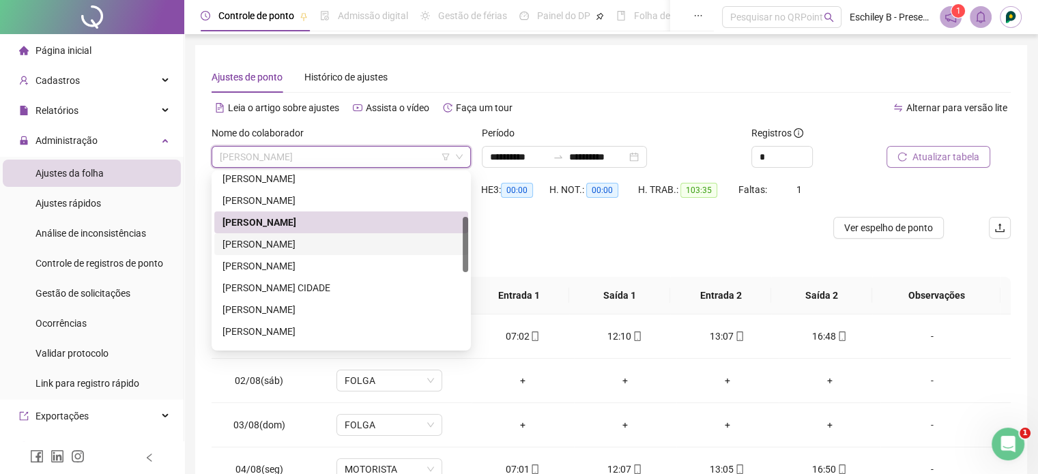
click at [352, 246] on div "[PERSON_NAME]" at bounding box center [342, 244] width 238 height 15
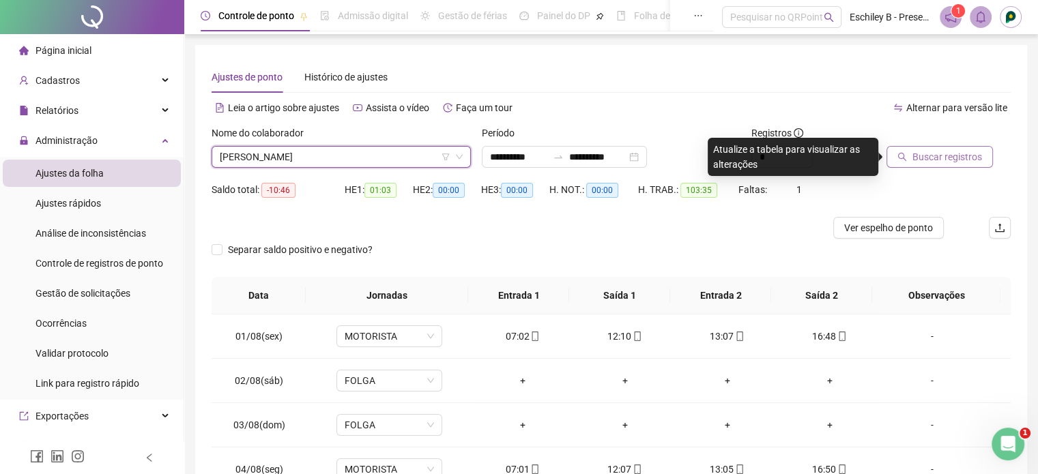
click at [930, 153] on span "Buscar registros" at bounding box center [948, 156] width 70 height 15
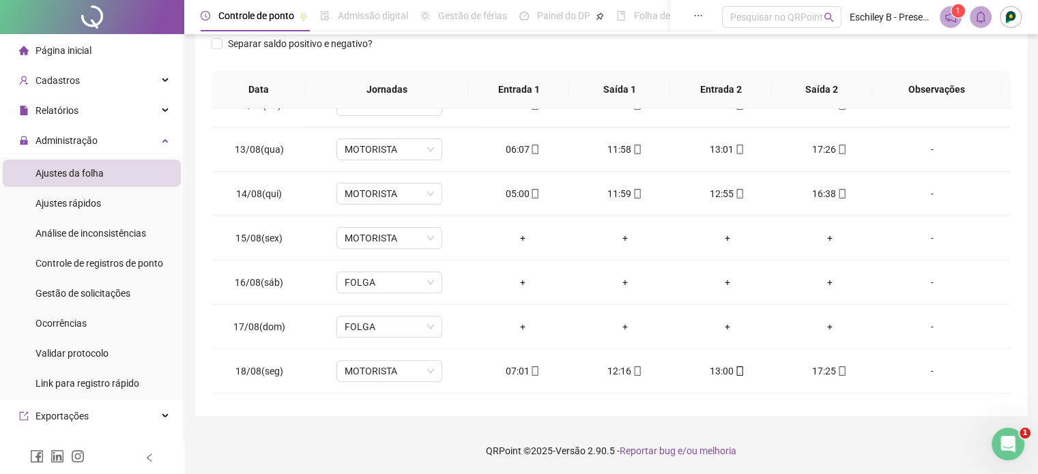
scroll to position [546, 0]
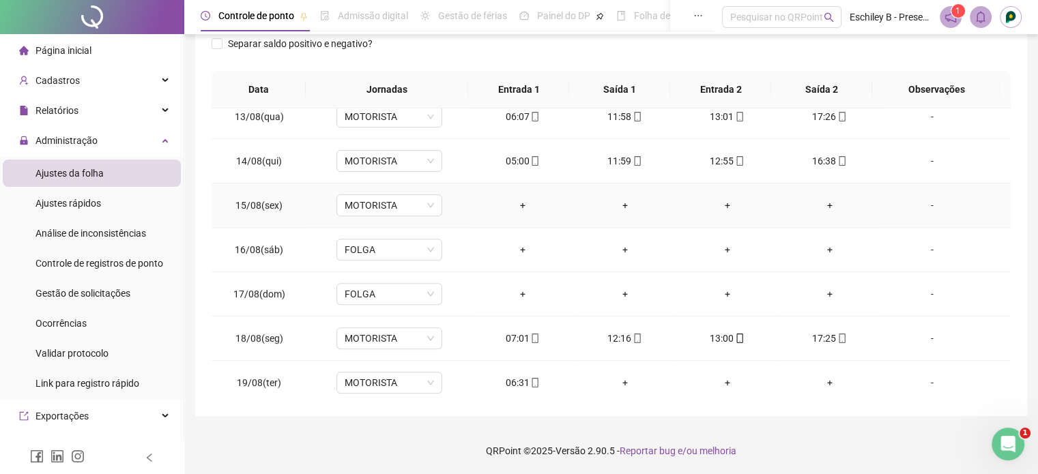
click at [929, 201] on div "-" at bounding box center [931, 205] width 81 height 15
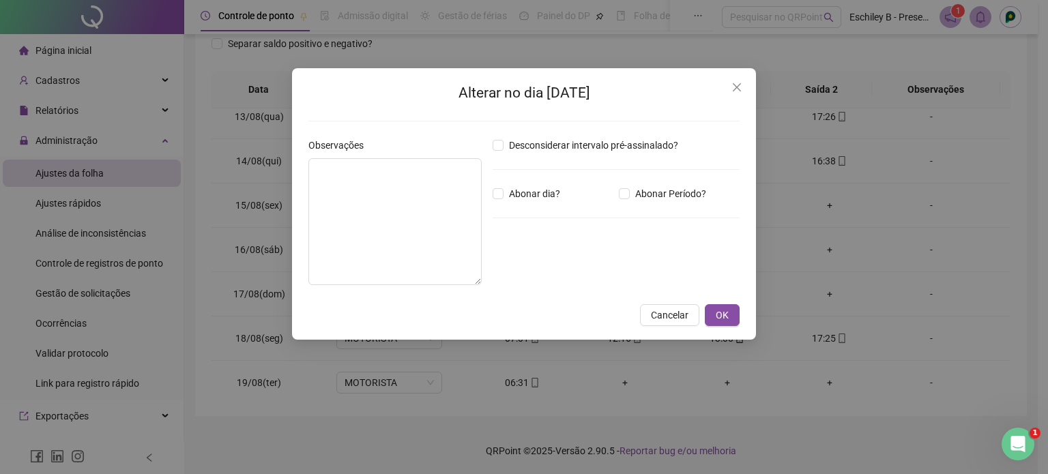
click at [562, 202] on div "Desconsiderar intervalo pré-assinalado? Abonar dia? Abonar Período? Horas a abo…" at bounding box center [616, 217] width 258 height 158
click at [543, 195] on span "Abonar dia?" at bounding box center [535, 193] width 62 height 15
click at [379, 236] on textarea at bounding box center [395, 221] width 173 height 127
type textarea "********"
drag, startPoint x: 708, startPoint y: 301, endPoint x: 715, endPoint y: 308, distance: 9.2
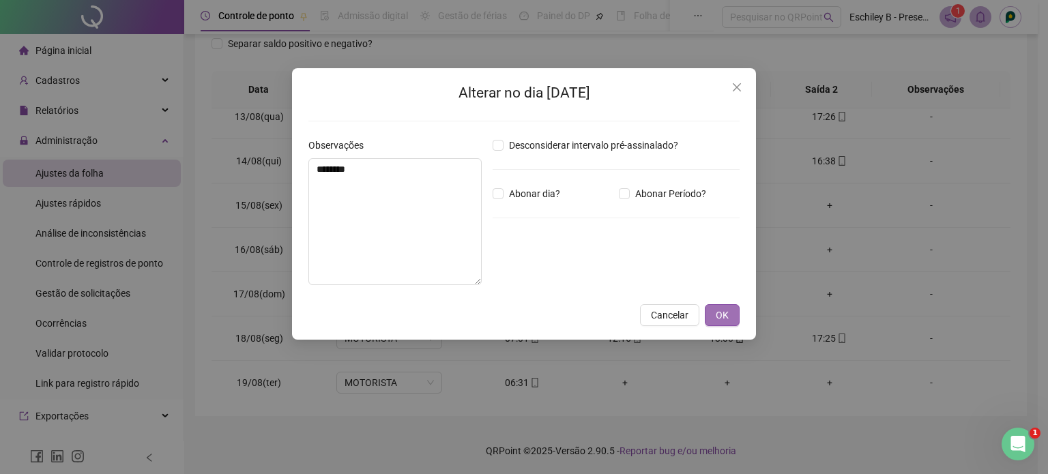
click at [715, 308] on div "Alterar no dia [DATE] Observações ******** Desconsiderar intervalo pré-assinala…" at bounding box center [524, 204] width 464 height 272
click at [715, 308] on button "OK" at bounding box center [722, 315] width 35 height 22
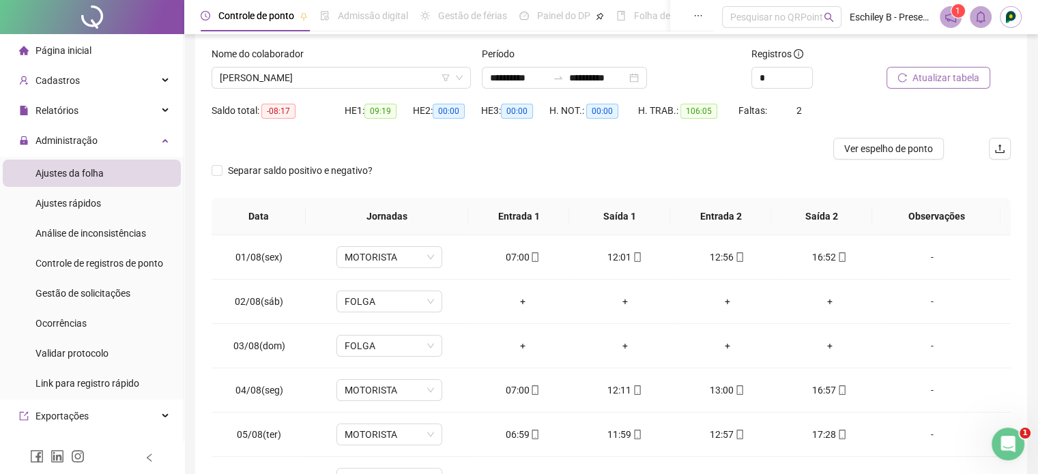
scroll to position [0, 0]
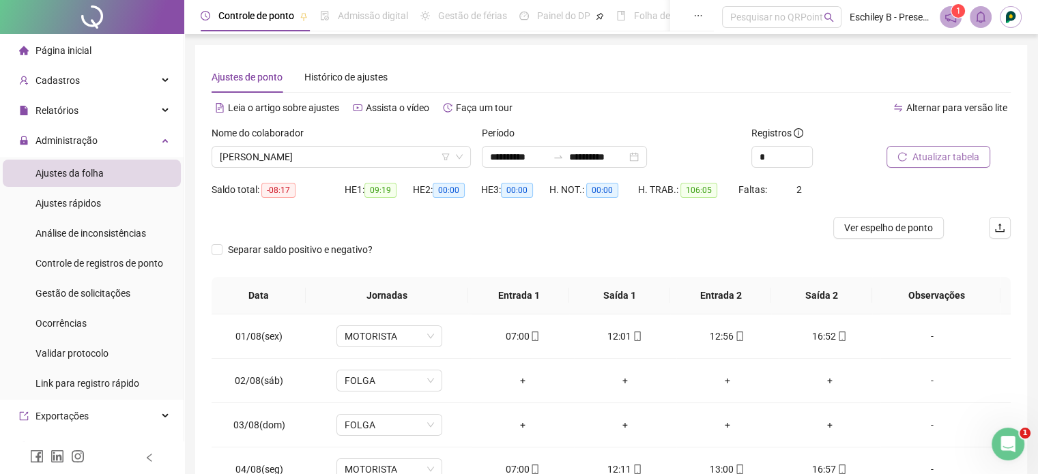
click at [917, 158] on span "Atualizar tabela" at bounding box center [946, 156] width 67 height 15
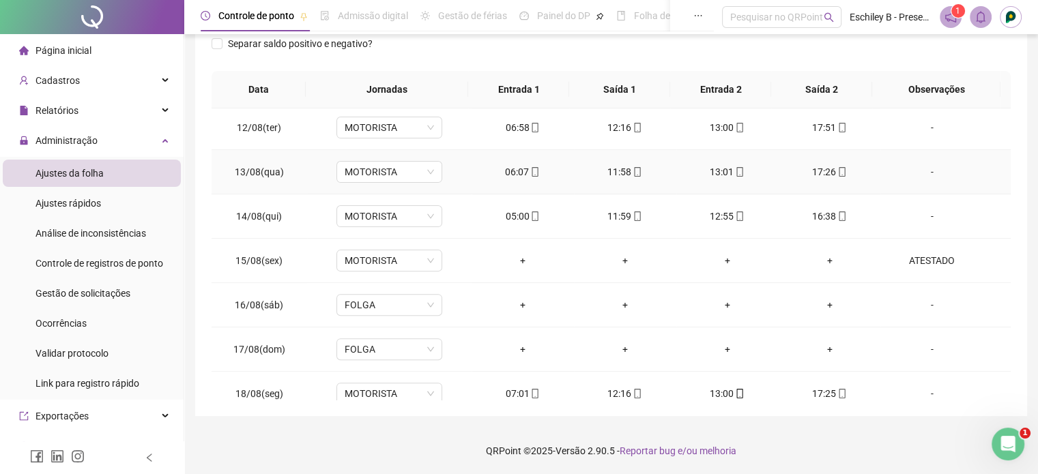
scroll to position [549, 0]
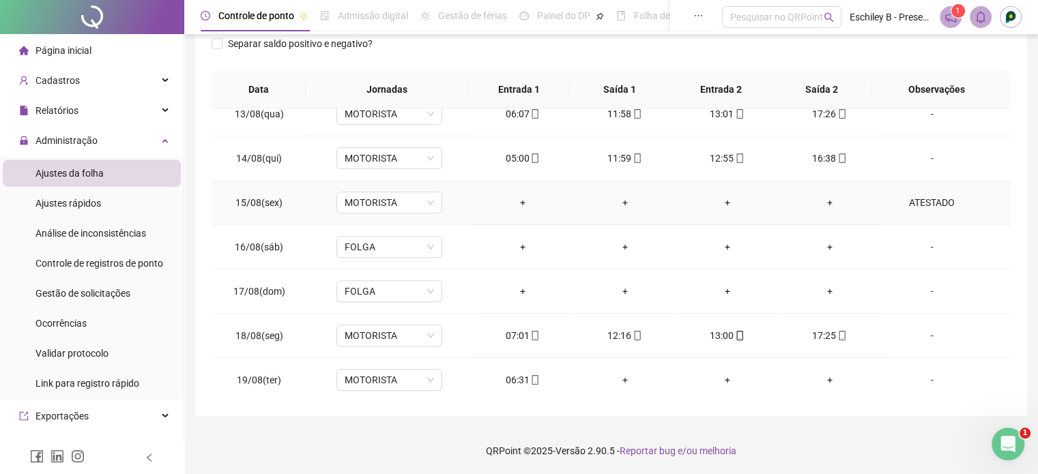
click at [934, 195] on div "ATESTADO" at bounding box center [931, 202] width 81 height 15
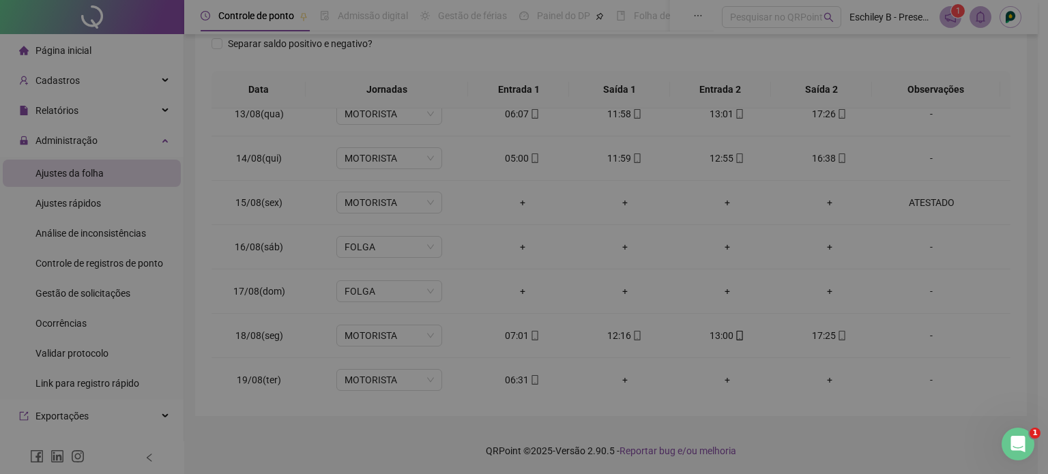
type textarea "********"
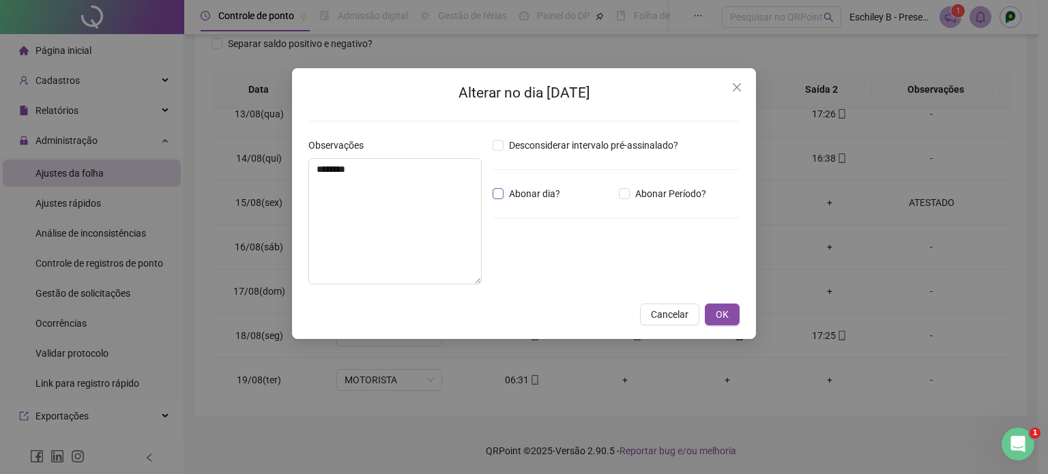
click at [519, 189] on span "Abonar dia?" at bounding box center [535, 193] width 62 height 15
click at [723, 309] on span "OK" at bounding box center [722, 314] width 13 height 15
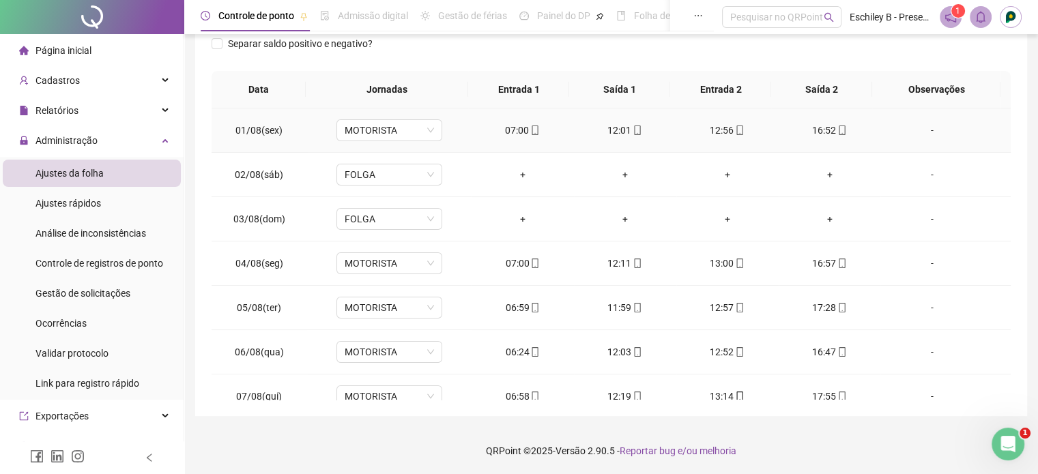
scroll to position [0, 0]
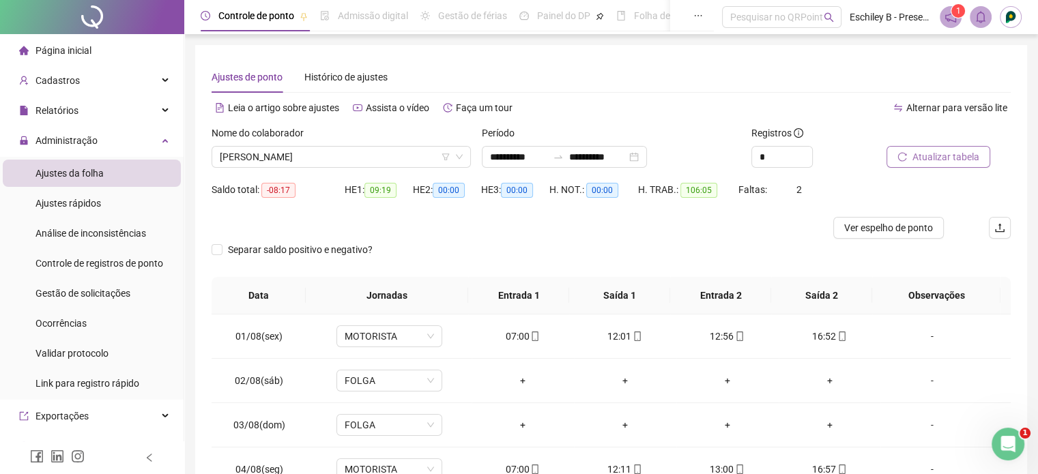
click at [939, 153] on span "Atualizar tabela" at bounding box center [946, 156] width 67 height 15
click at [375, 166] on span "[PERSON_NAME]" at bounding box center [341, 157] width 243 height 20
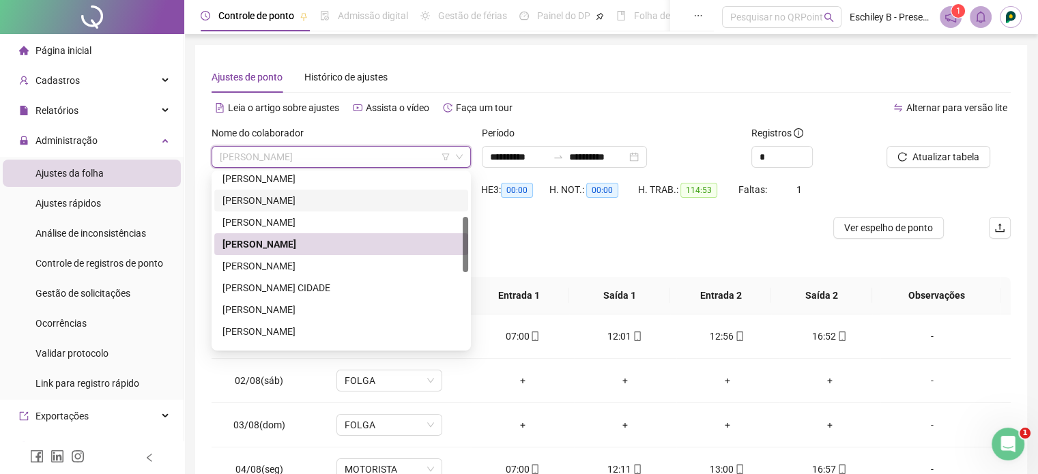
scroll to position [205, 0]
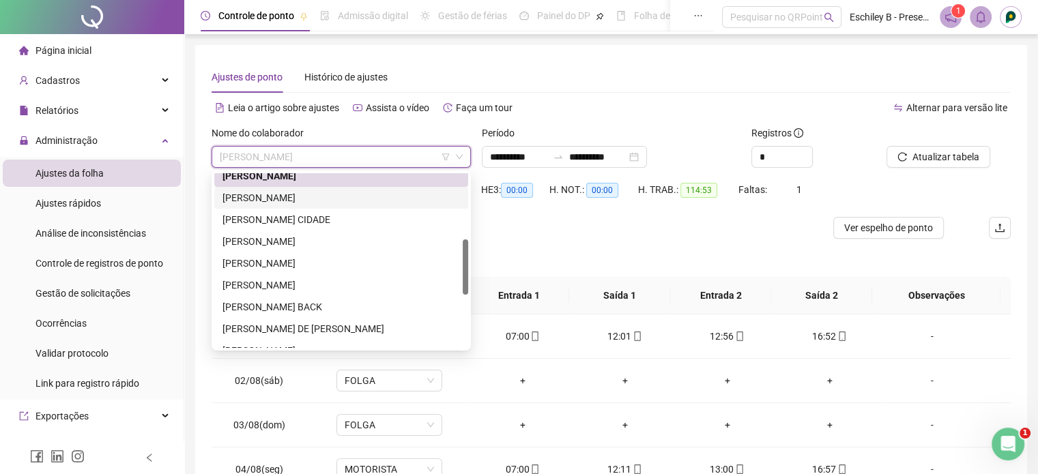
click at [333, 195] on div "[PERSON_NAME]" at bounding box center [342, 197] width 238 height 15
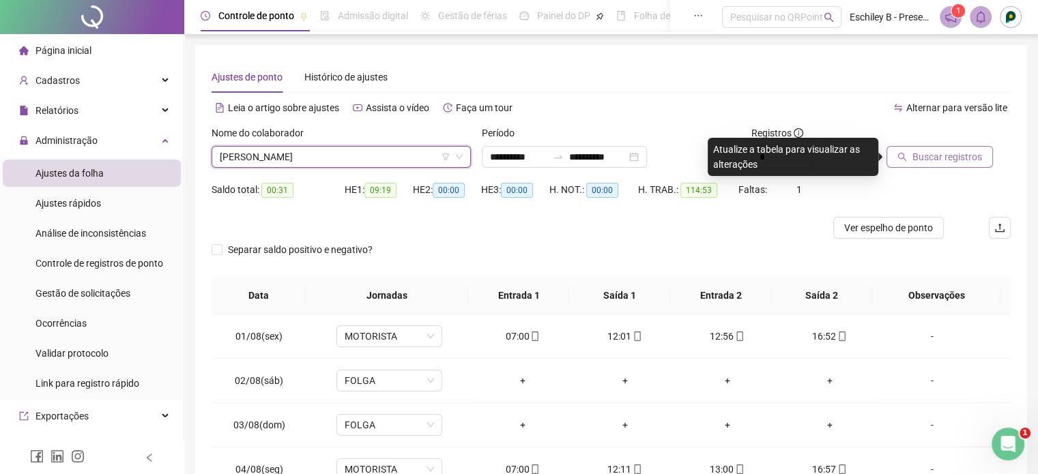
click at [935, 160] on span "Buscar registros" at bounding box center [948, 156] width 70 height 15
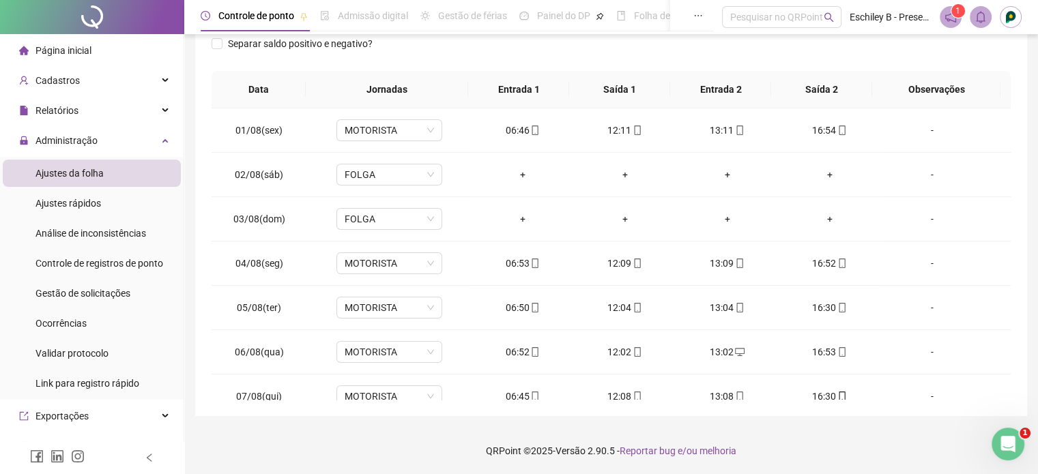
scroll to position [0, 0]
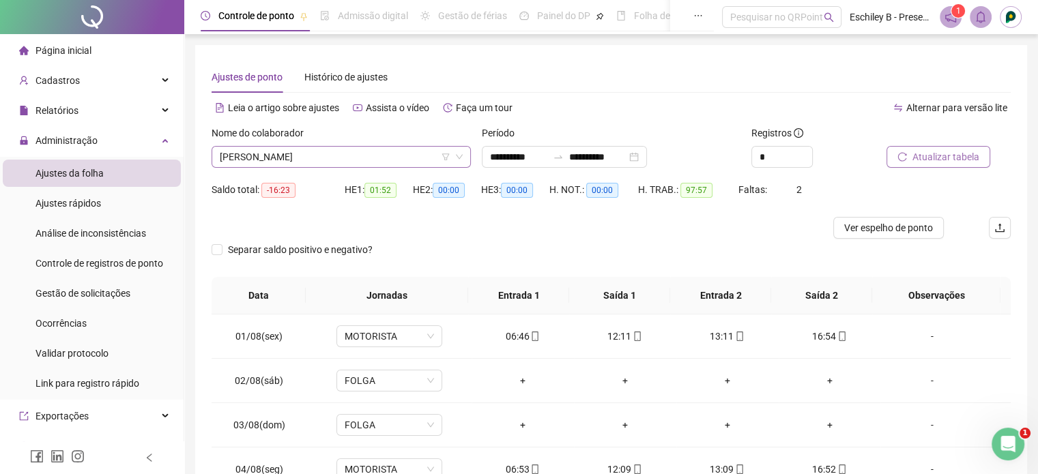
click at [319, 164] on span "[PERSON_NAME]" at bounding box center [341, 157] width 243 height 20
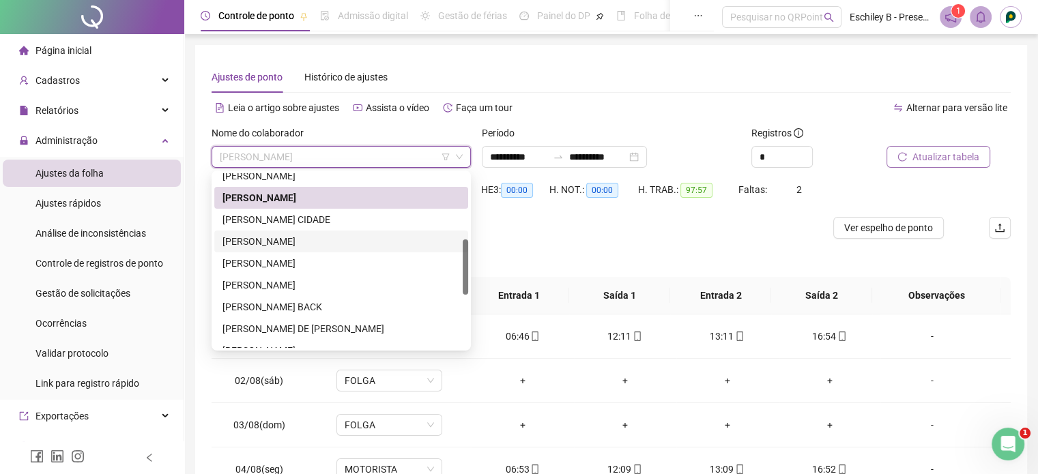
click at [339, 241] on div "[PERSON_NAME]" at bounding box center [342, 241] width 238 height 15
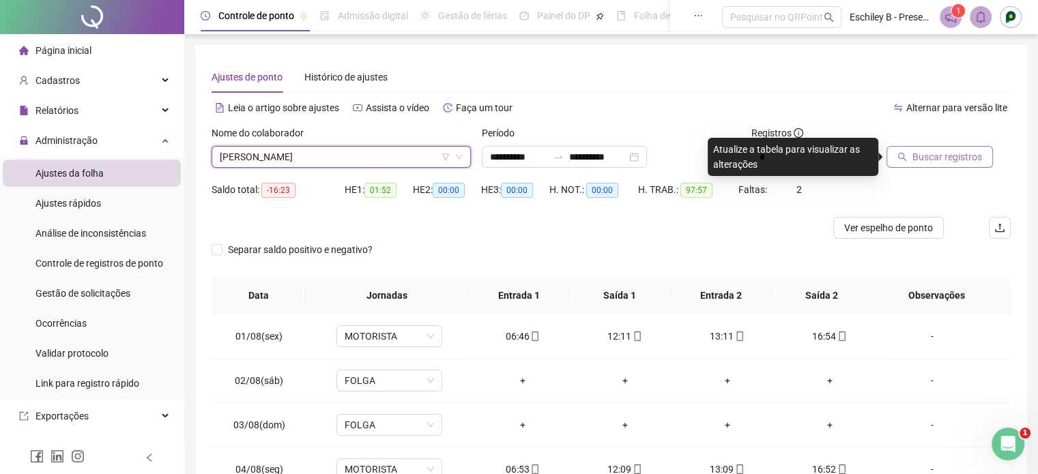
click at [951, 156] on span "Buscar registros" at bounding box center [948, 156] width 70 height 15
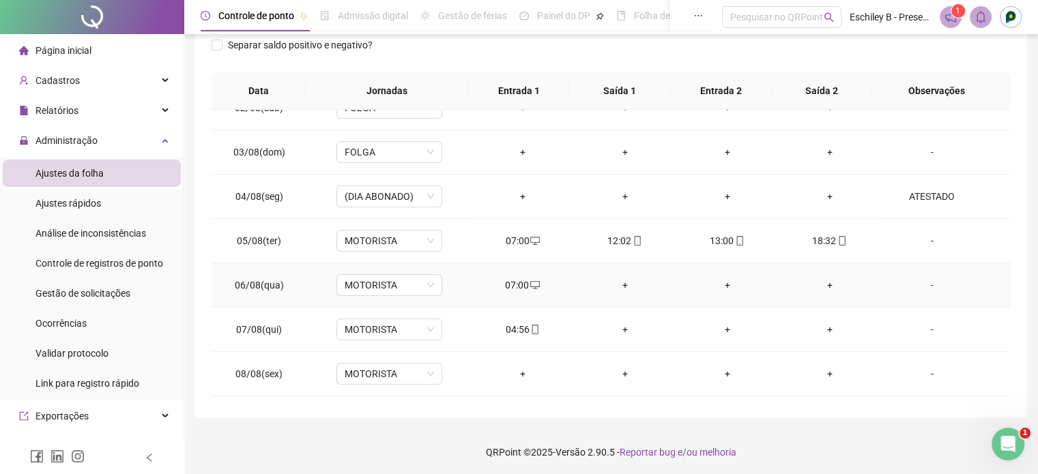
scroll to position [205, 0]
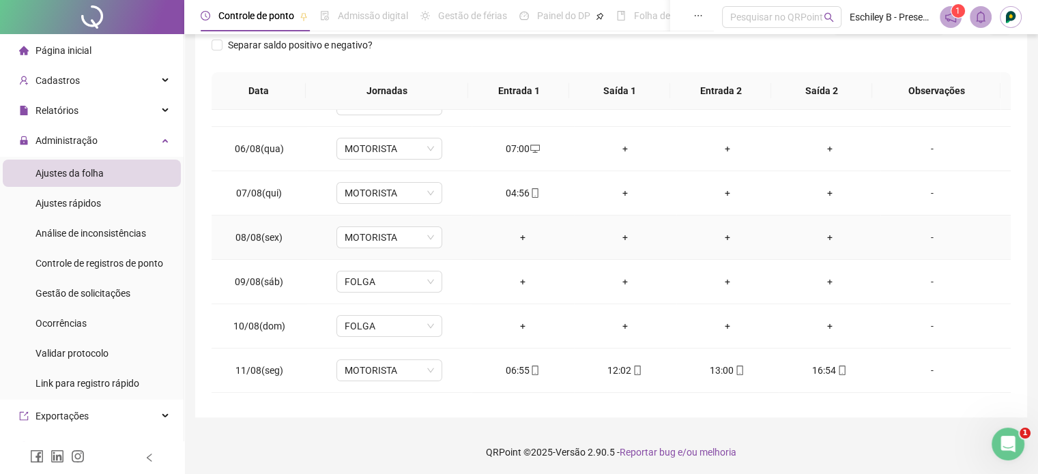
click at [919, 240] on div "-" at bounding box center [931, 237] width 81 height 15
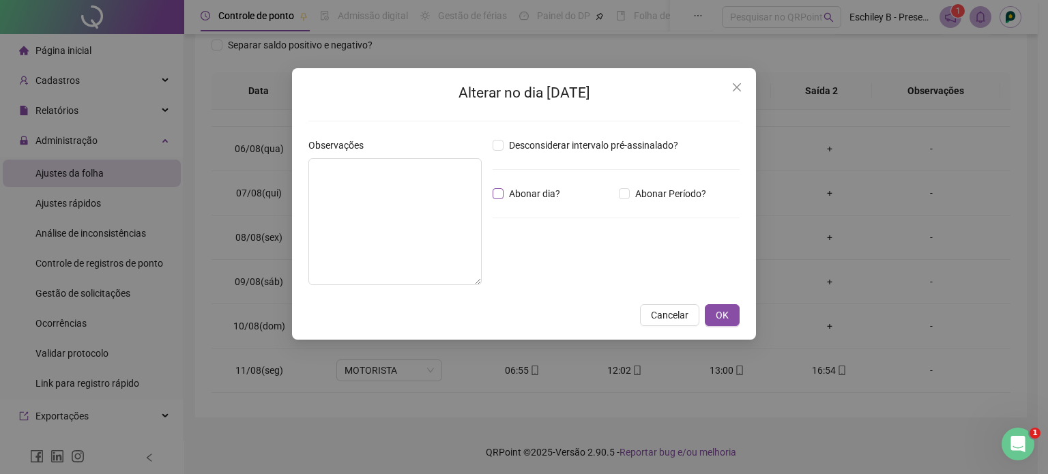
click at [551, 186] on span "Abonar dia?" at bounding box center [535, 193] width 62 height 15
click at [395, 225] on textarea at bounding box center [395, 221] width 173 height 127
click at [405, 246] on textarea at bounding box center [395, 221] width 173 height 127
type textarea "********"
click at [726, 320] on span "OK" at bounding box center [722, 315] width 13 height 15
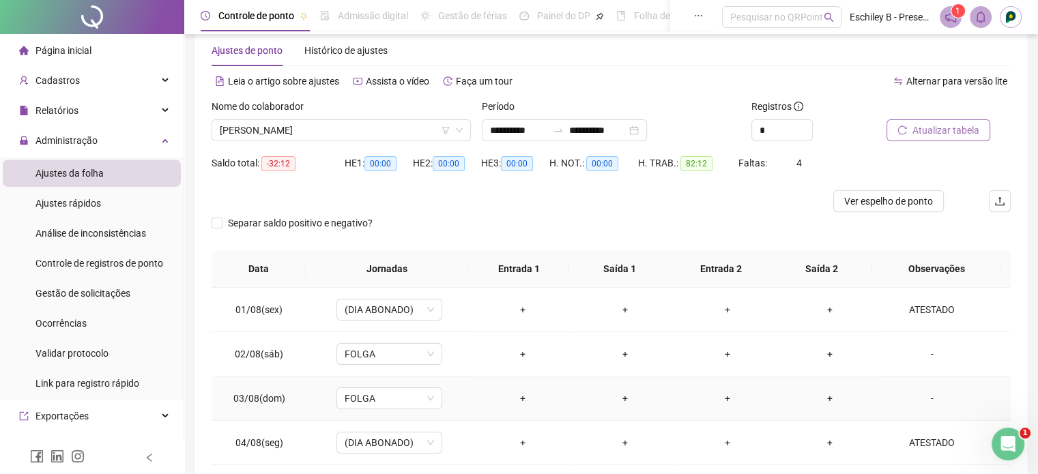
scroll to position [0, 0]
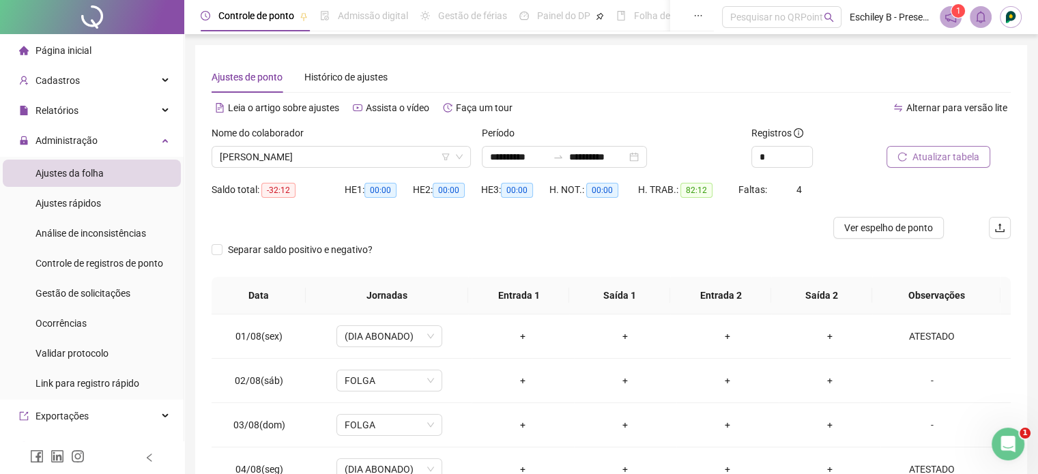
click at [926, 156] on span "Atualizar tabela" at bounding box center [946, 156] width 67 height 15
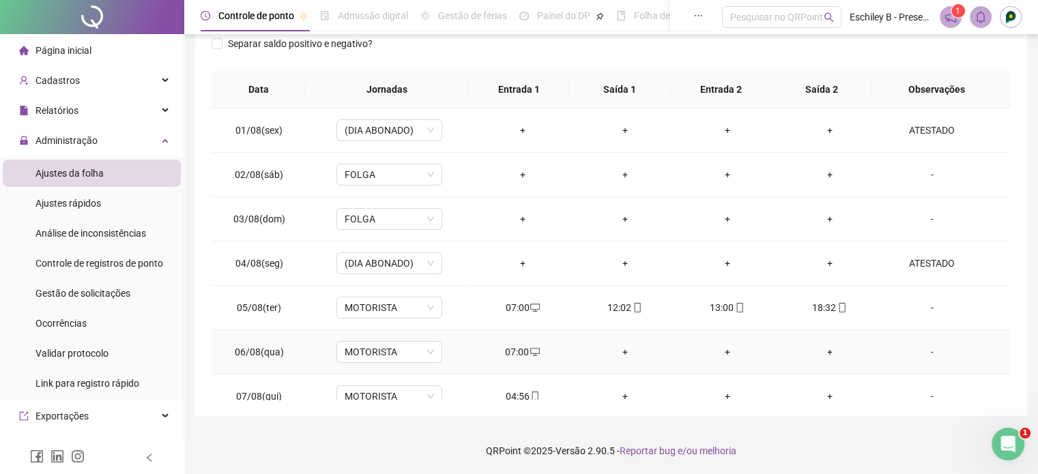
click at [620, 349] on div "+" at bounding box center [625, 352] width 81 height 15
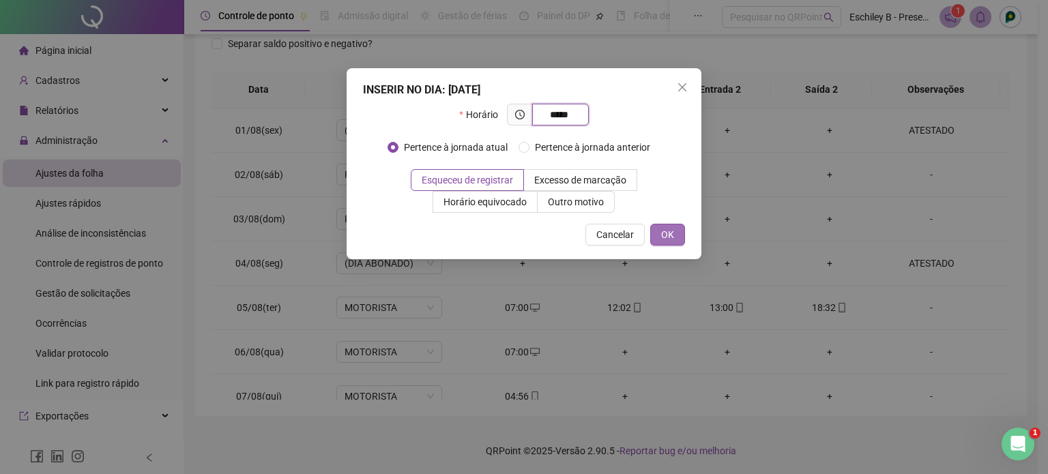
type input "*****"
click at [671, 228] on span "OK" at bounding box center [667, 234] width 13 height 15
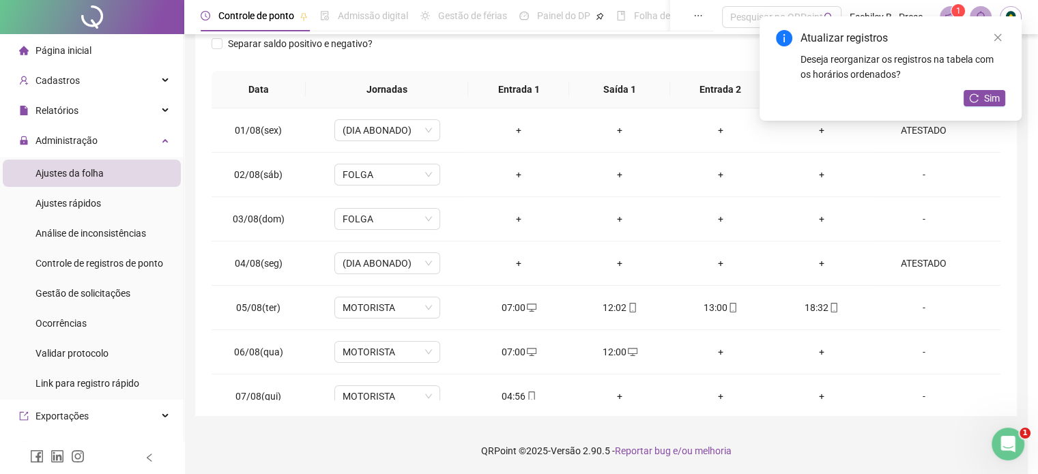
click at [723, 352] on div "+" at bounding box center [720, 352] width 79 height 15
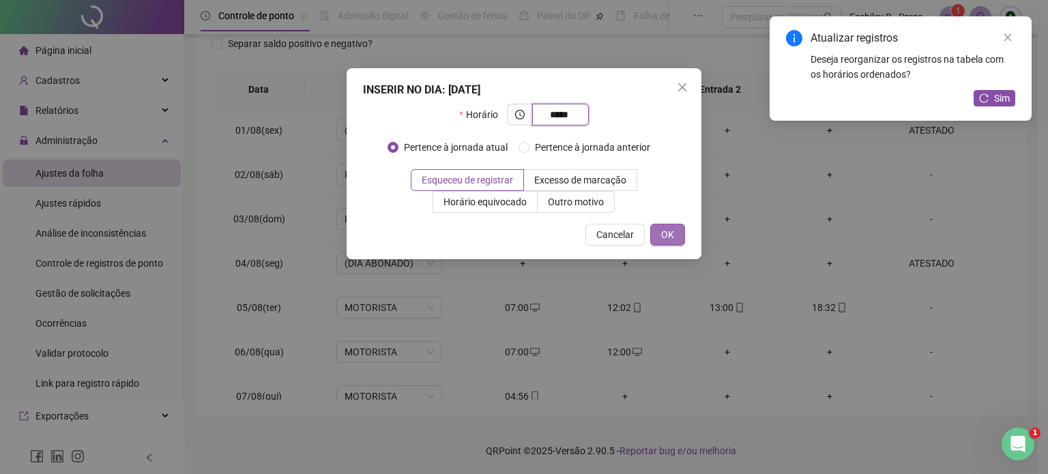
type input "*****"
click at [680, 239] on button "OK" at bounding box center [667, 235] width 35 height 22
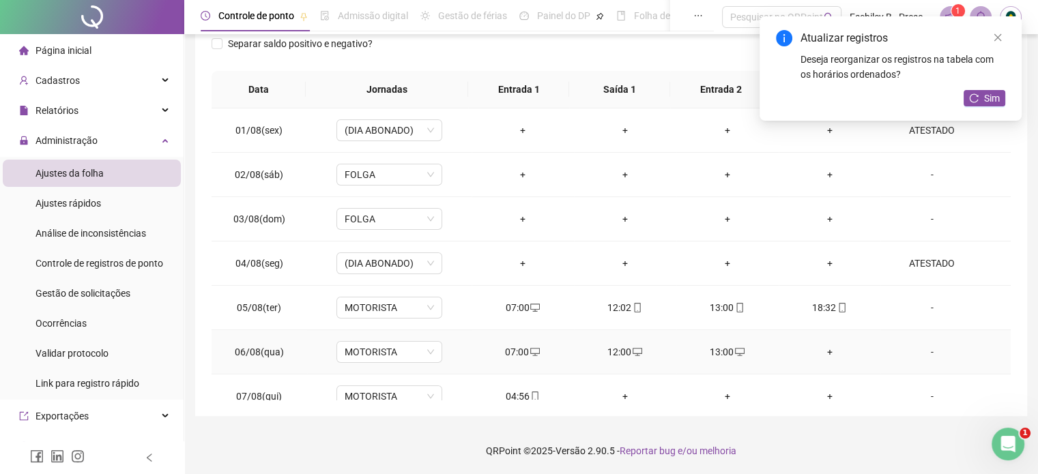
click at [819, 352] on div "+" at bounding box center [830, 352] width 81 height 15
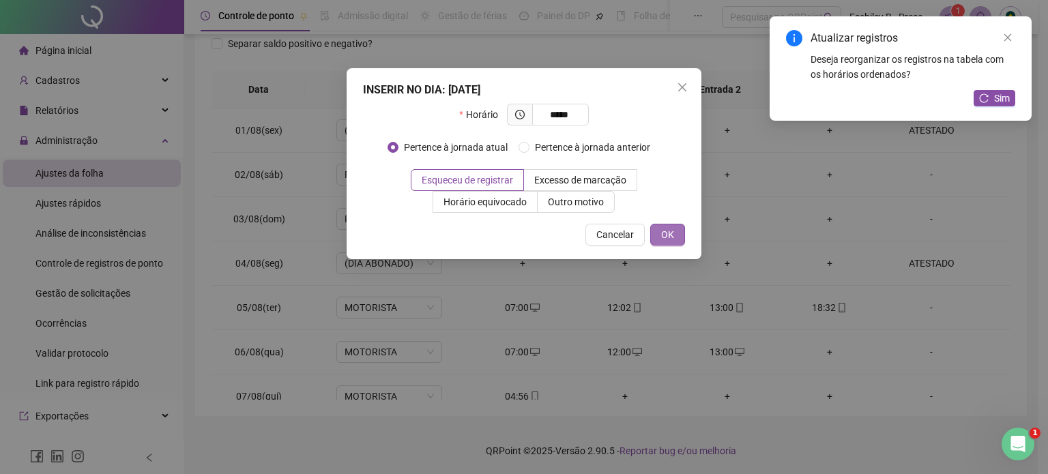
type input "*****"
click at [665, 233] on span "OK" at bounding box center [667, 234] width 13 height 15
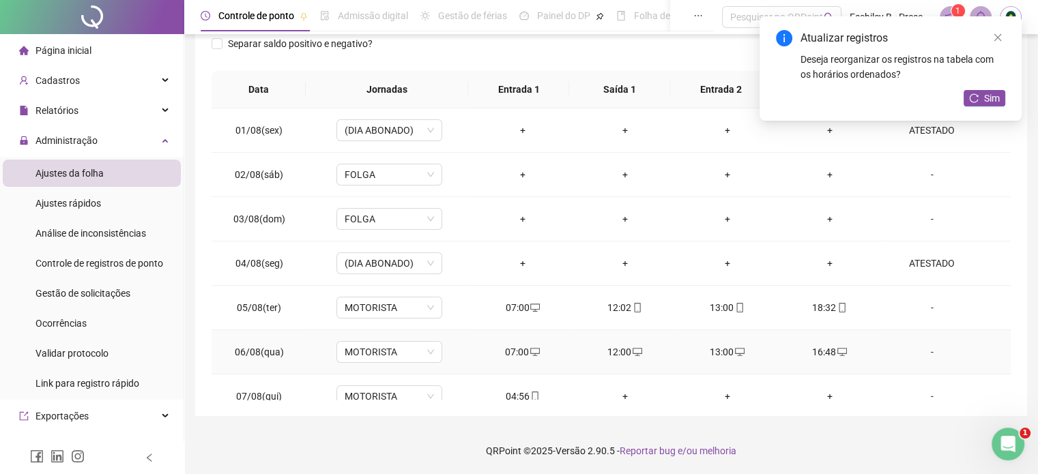
scroll to position [68, 0]
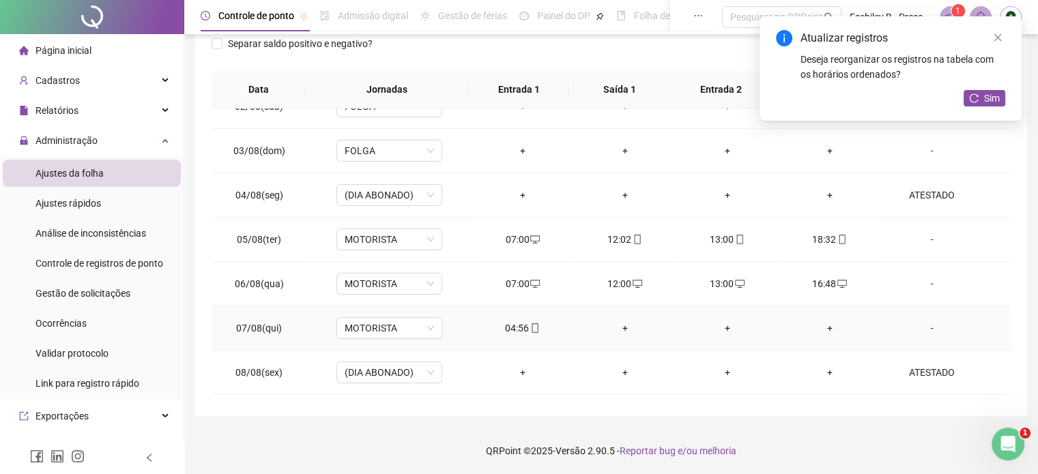
click at [619, 331] on div "+" at bounding box center [625, 328] width 81 height 15
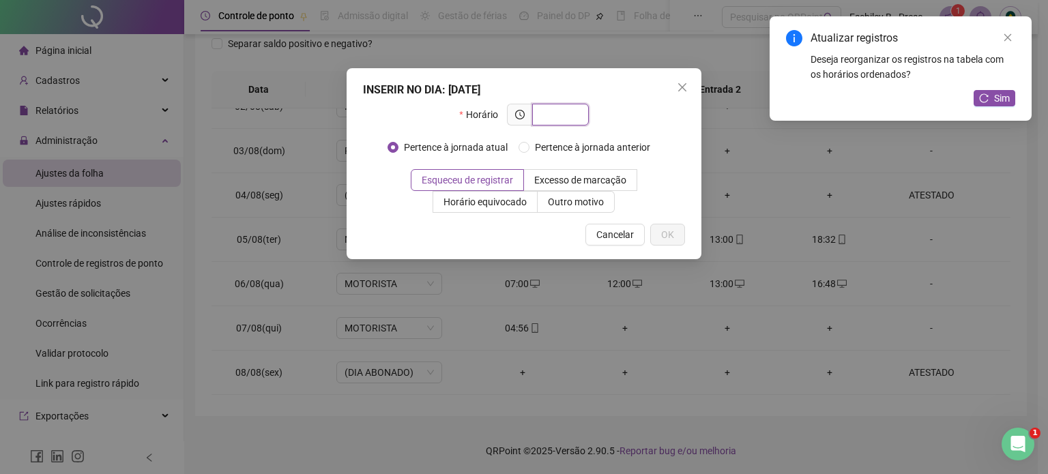
type input "*"
type input "*****"
click at [669, 242] on span "OK" at bounding box center [667, 234] width 13 height 15
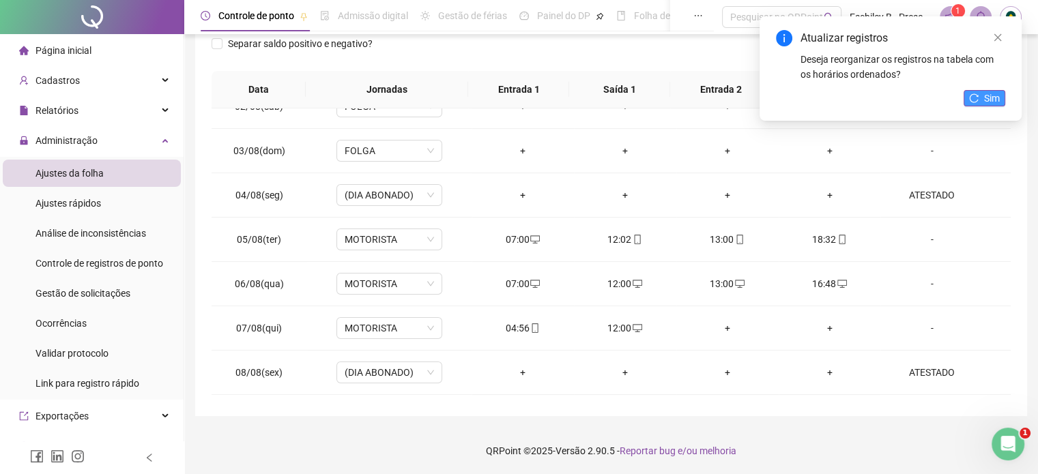
click at [992, 102] on span "Sim" at bounding box center [992, 98] width 16 height 15
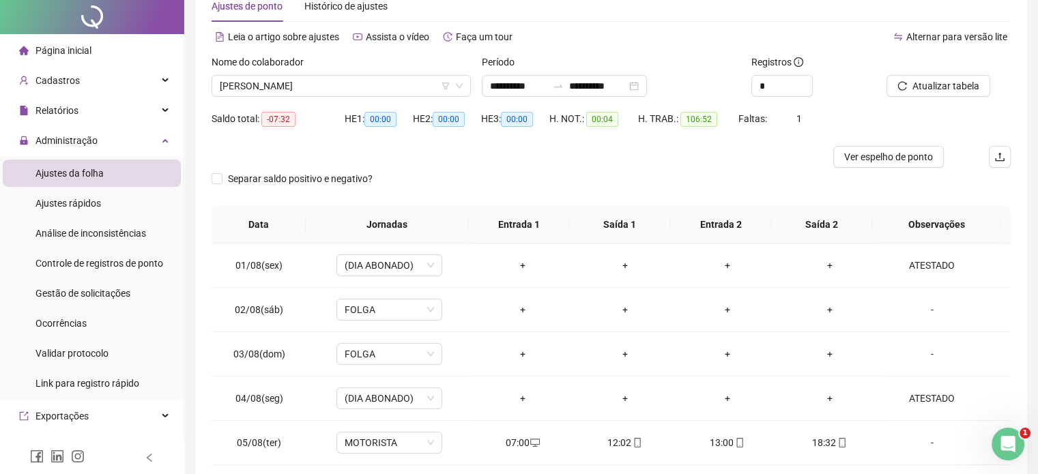
scroll to position [0, 0]
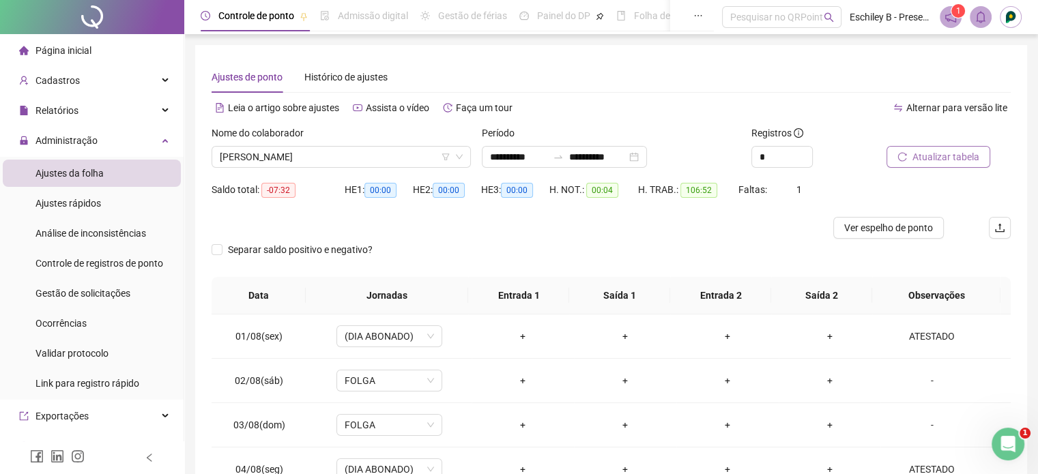
click at [956, 156] on span "Atualizar tabela" at bounding box center [946, 156] width 67 height 15
click at [319, 153] on span "[PERSON_NAME]" at bounding box center [341, 157] width 243 height 20
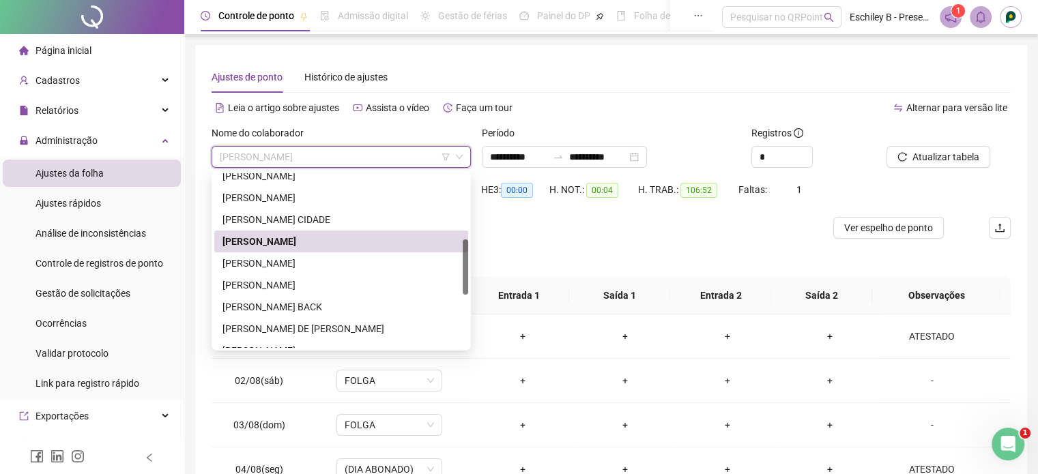
scroll to position [273, 0]
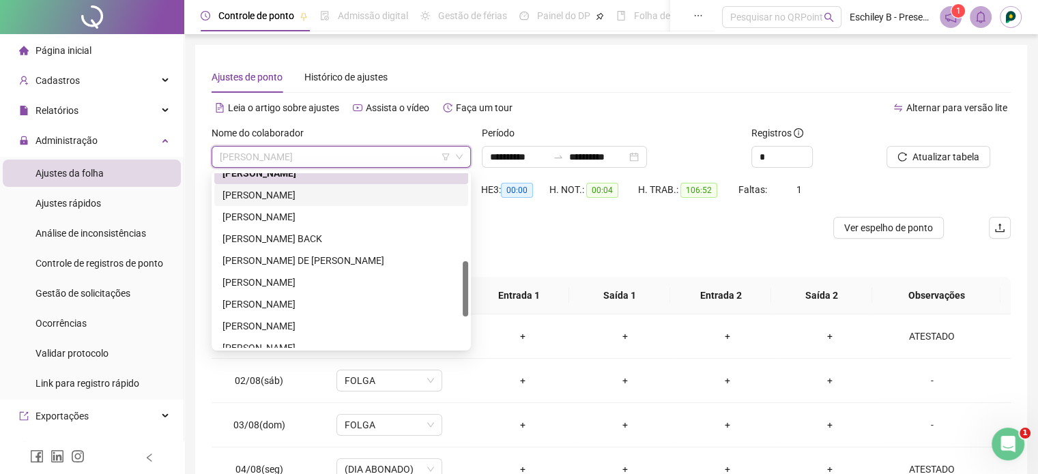
click at [291, 197] on div "[PERSON_NAME]" at bounding box center [342, 195] width 238 height 15
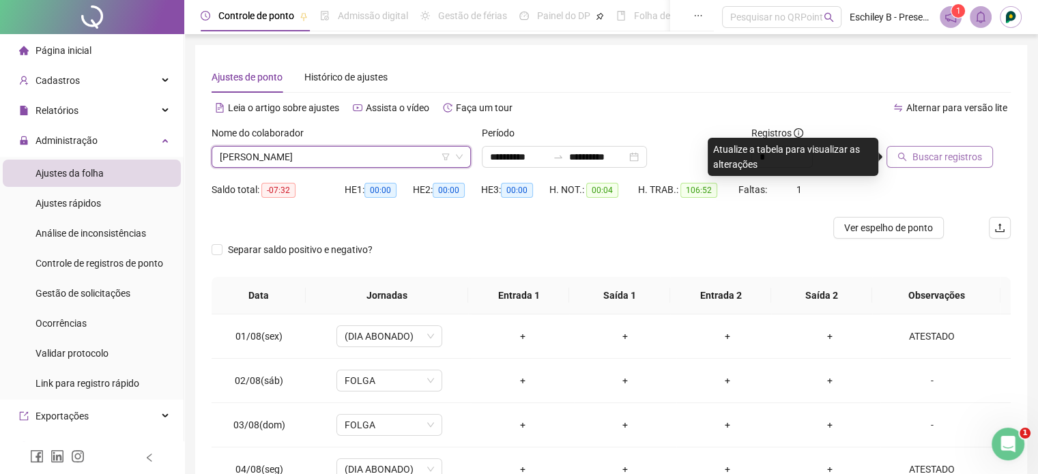
click at [925, 159] on span "Buscar registros" at bounding box center [948, 156] width 70 height 15
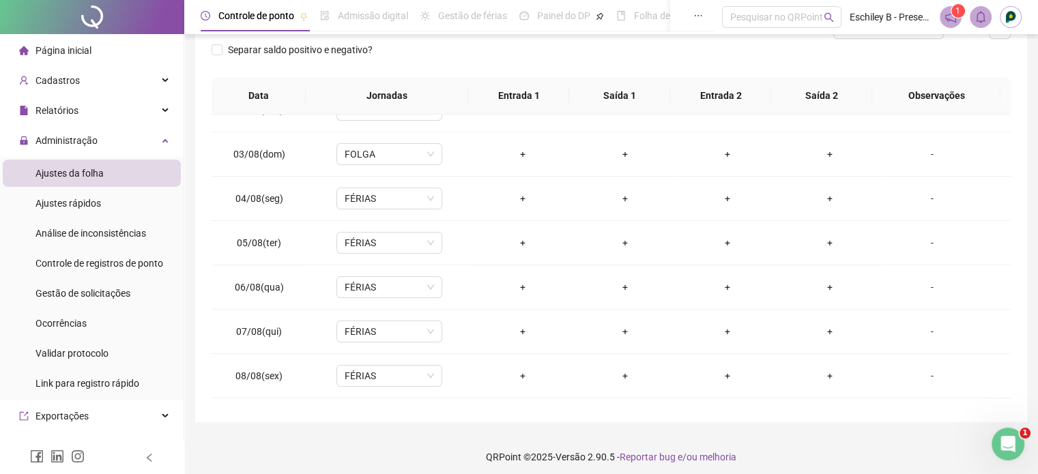
scroll to position [0, 0]
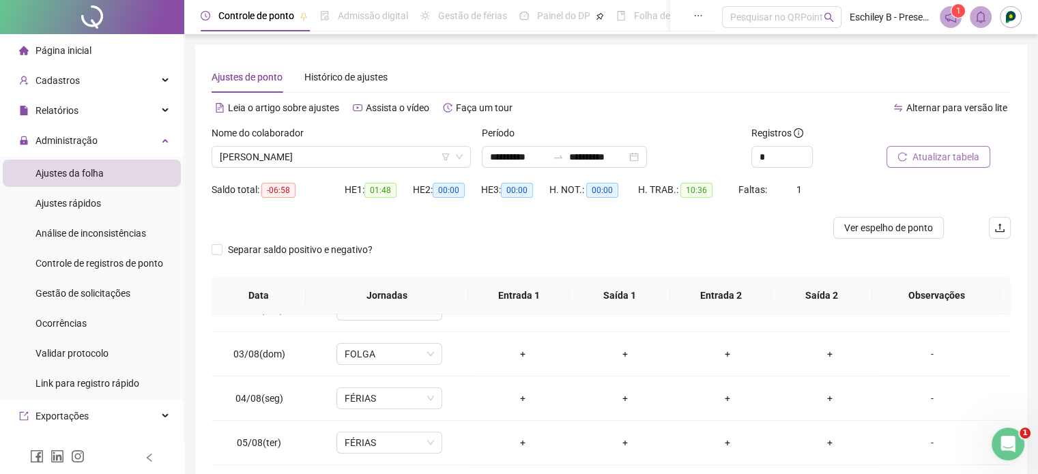
click at [289, 174] on div "Nome do colaborador [PERSON_NAME]" at bounding box center [341, 152] width 270 height 53
click at [303, 155] on span "[PERSON_NAME]" at bounding box center [341, 157] width 243 height 20
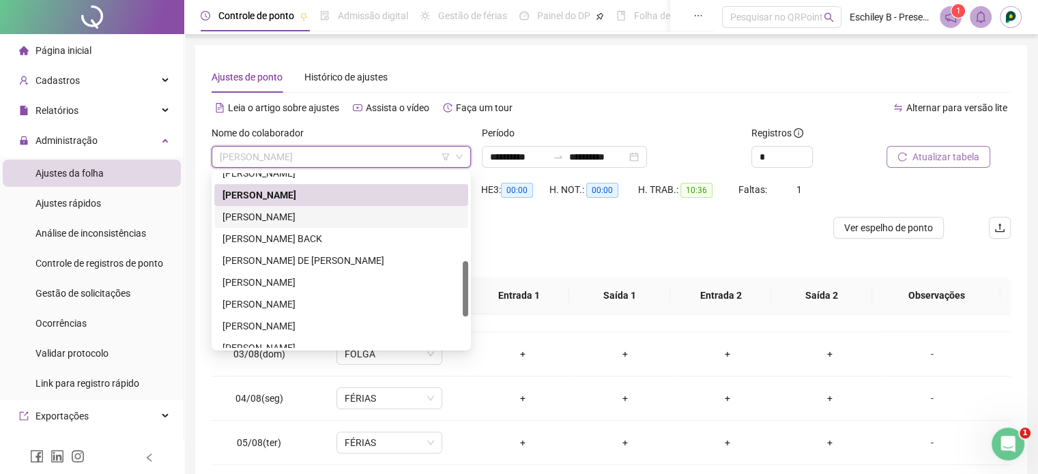
click at [305, 210] on div "[PERSON_NAME]" at bounding box center [342, 217] width 238 height 15
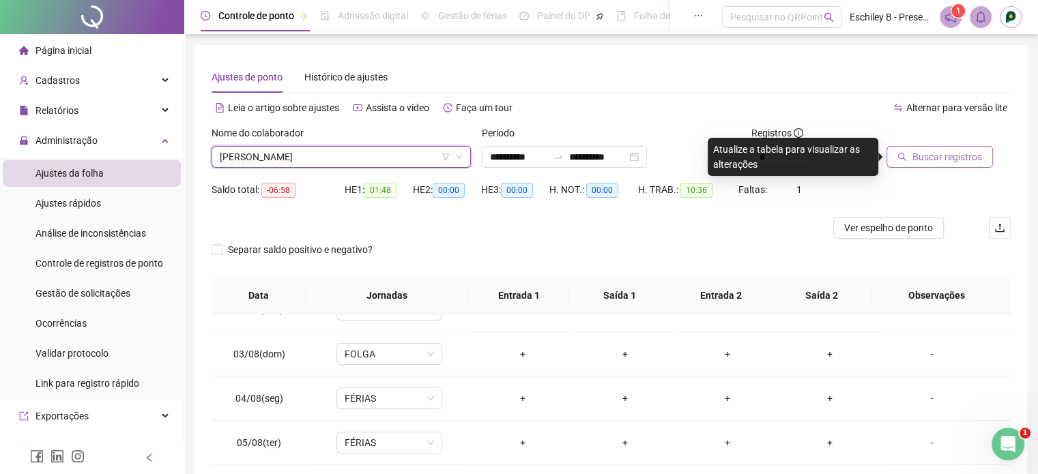
click at [942, 158] on span "Buscar registros" at bounding box center [948, 156] width 70 height 15
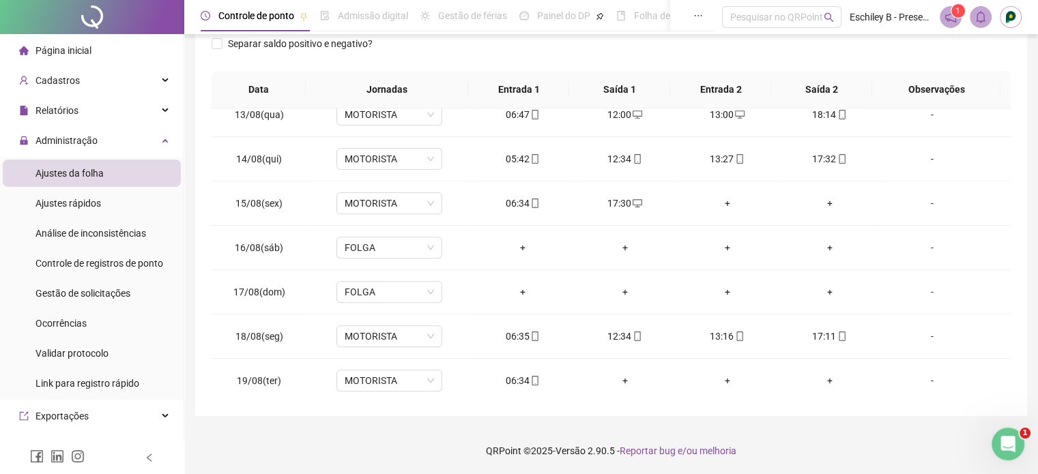
scroll to position [549, 0]
click at [715, 200] on div "+" at bounding box center [727, 202] width 81 height 15
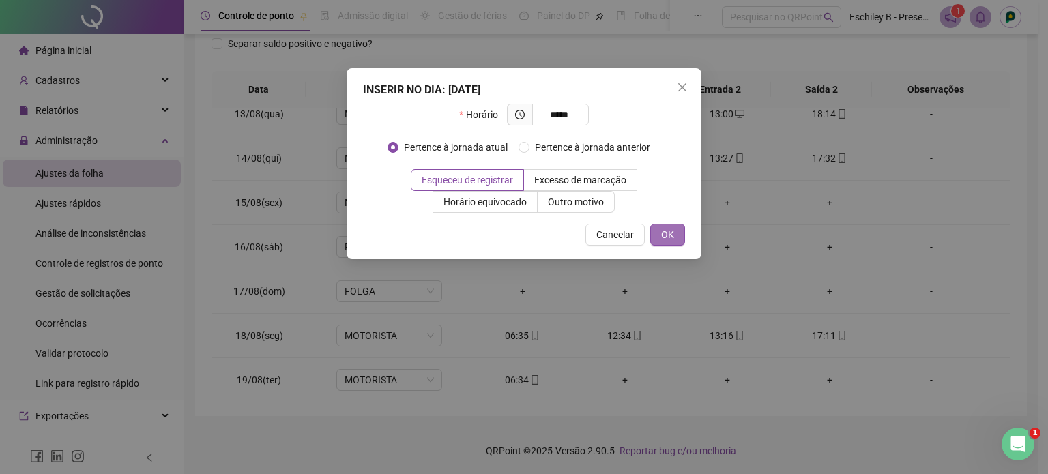
type input "*****"
drag, startPoint x: 675, startPoint y: 232, endPoint x: 846, endPoint y: 194, distance: 175.5
click at [676, 232] on button "OK" at bounding box center [667, 235] width 35 height 22
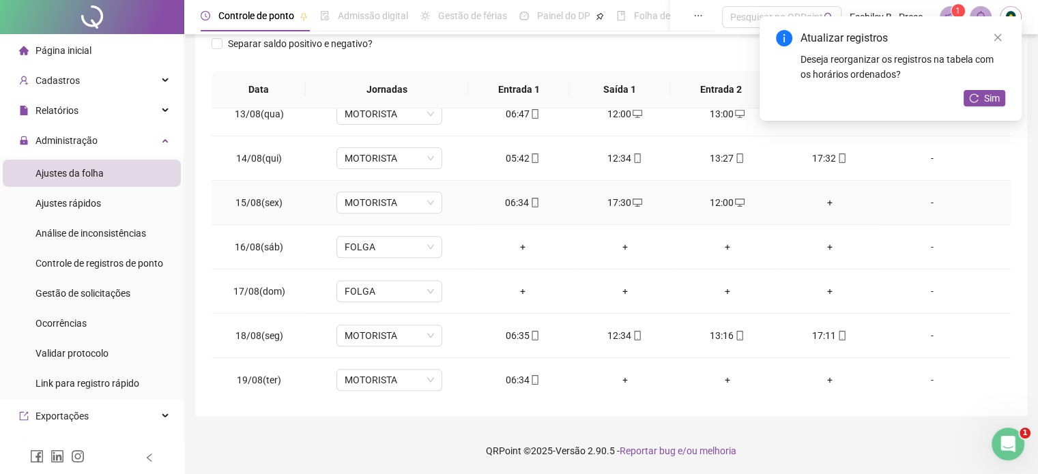
click at [819, 201] on div "+" at bounding box center [830, 202] width 81 height 15
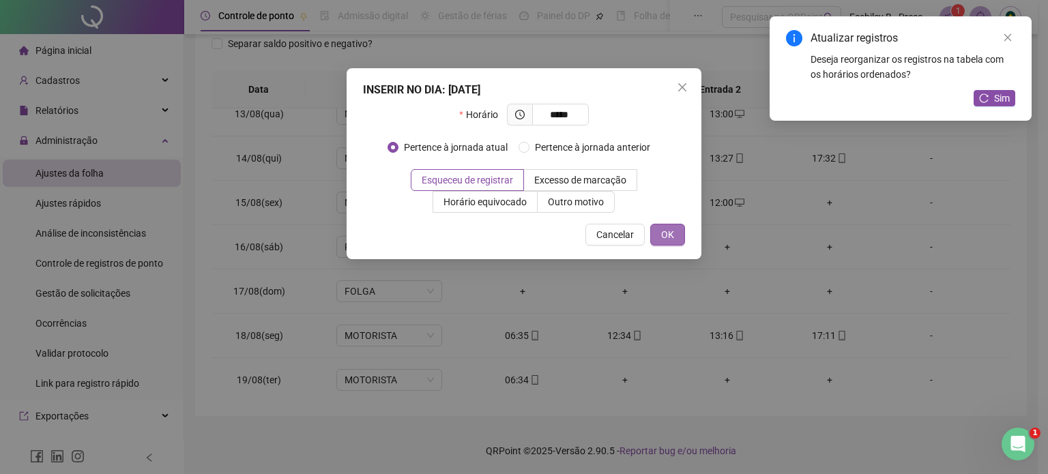
type input "*****"
click at [654, 241] on button "OK" at bounding box center [667, 235] width 35 height 22
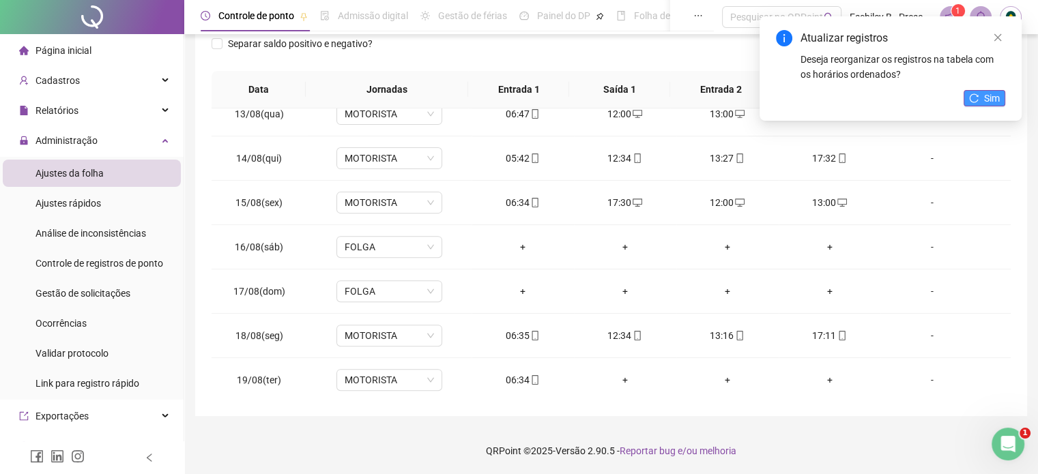
click at [966, 102] on button "Sim" at bounding box center [985, 98] width 42 height 16
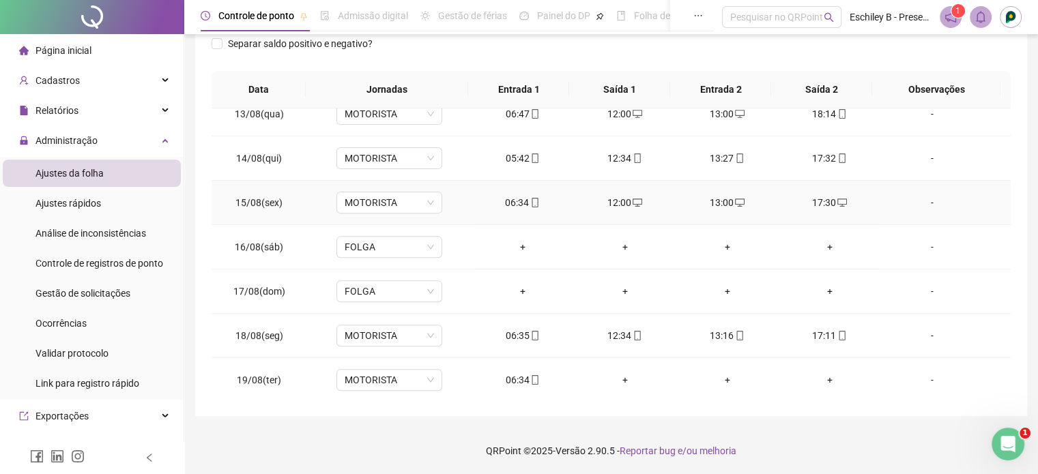
click at [838, 201] on div "17:30" at bounding box center [830, 202] width 81 height 15
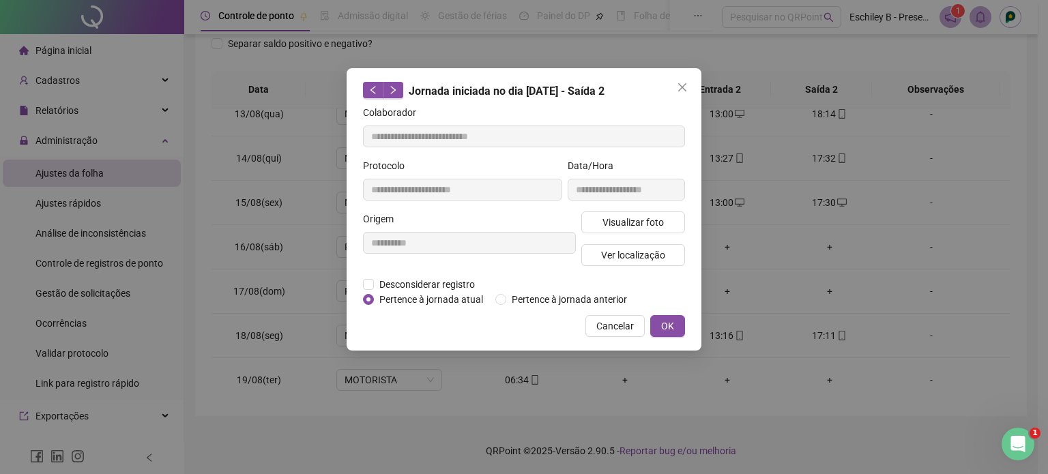
type input "**********"
click at [422, 294] on span "Pertence à jornada atual" at bounding box center [431, 299] width 115 height 15
click at [423, 286] on span "Desconsiderar registro" at bounding box center [427, 284] width 106 height 15
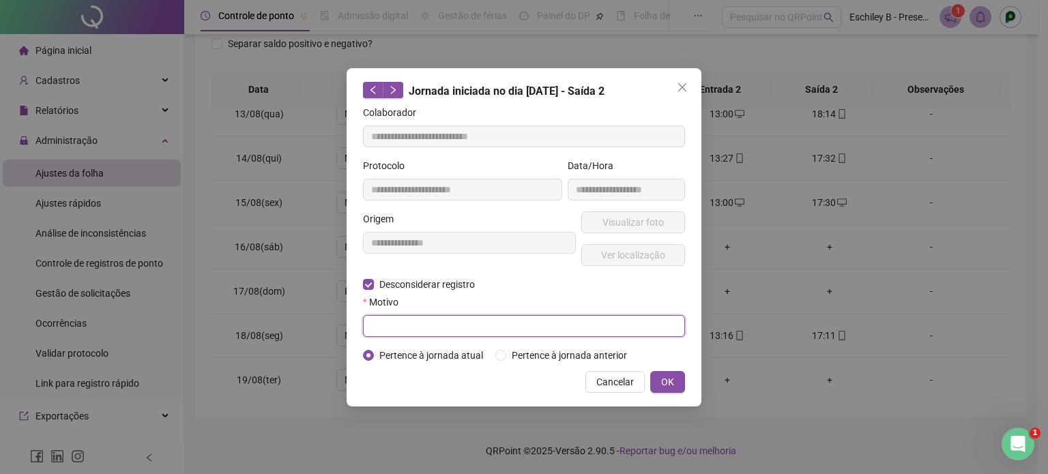
click at [407, 336] on input "text" at bounding box center [524, 326] width 322 height 22
type input "****"
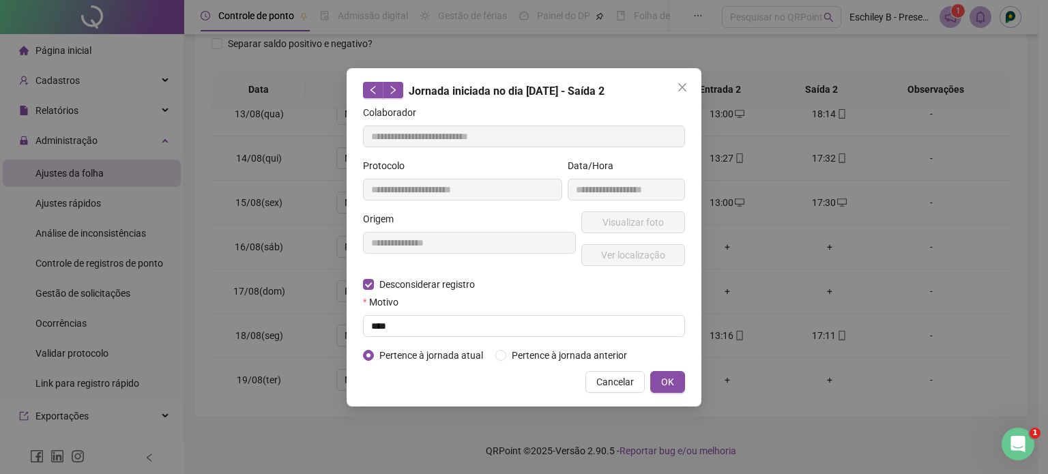
click at [687, 390] on div "**********" at bounding box center [524, 237] width 355 height 339
click at [663, 381] on span "OK" at bounding box center [667, 382] width 13 height 15
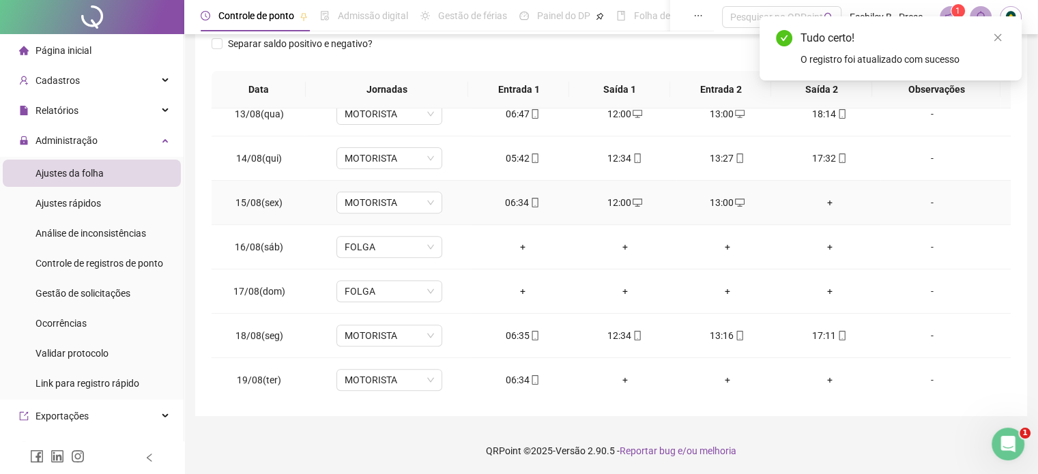
click at [825, 196] on div "+" at bounding box center [830, 202] width 81 height 15
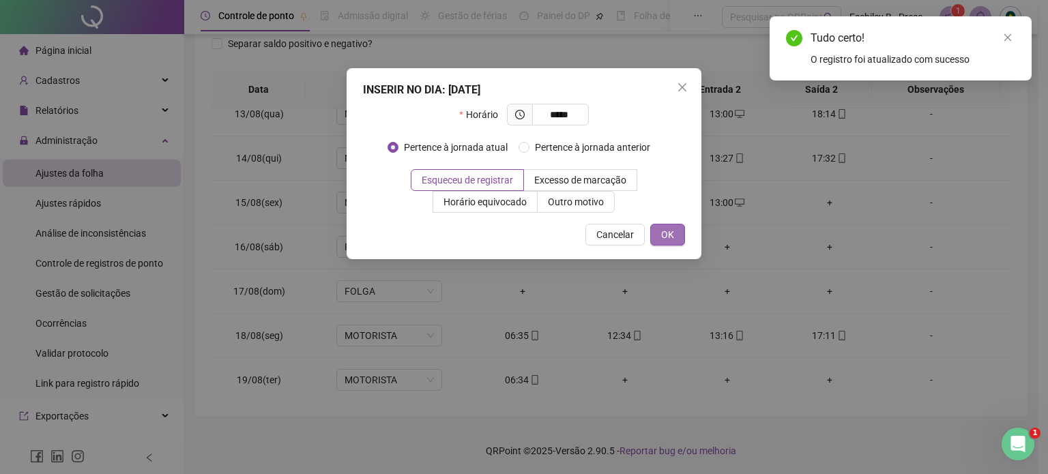
type input "*****"
click at [659, 227] on button "OK" at bounding box center [667, 235] width 35 height 22
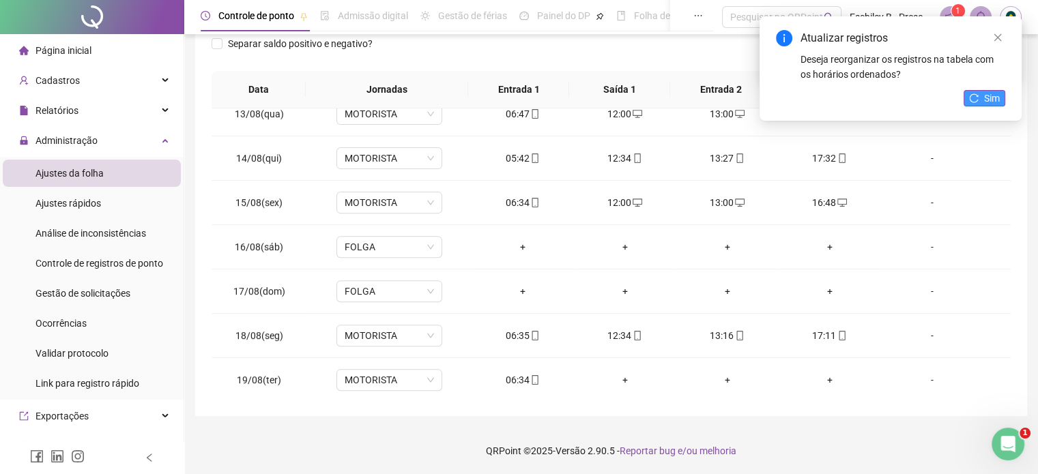
click at [1001, 100] on button "Sim" at bounding box center [985, 98] width 42 height 16
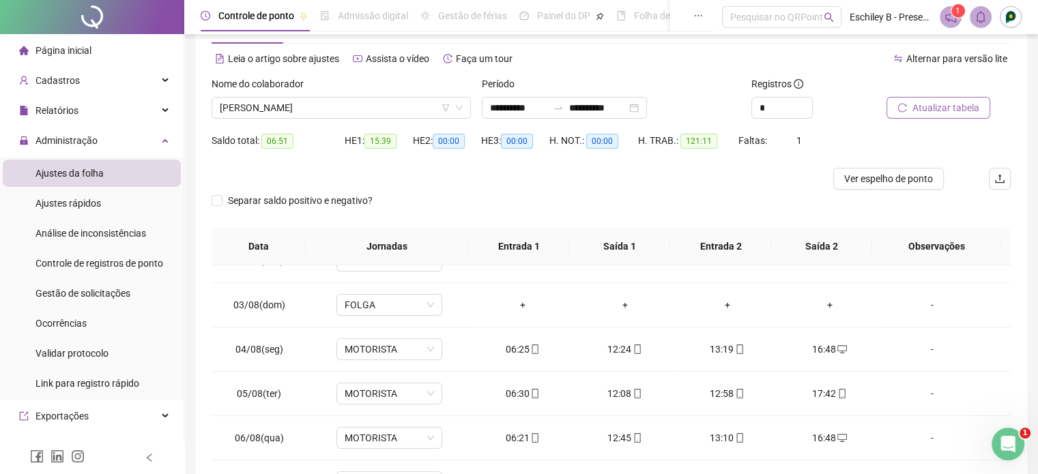
scroll to position [0, 0]
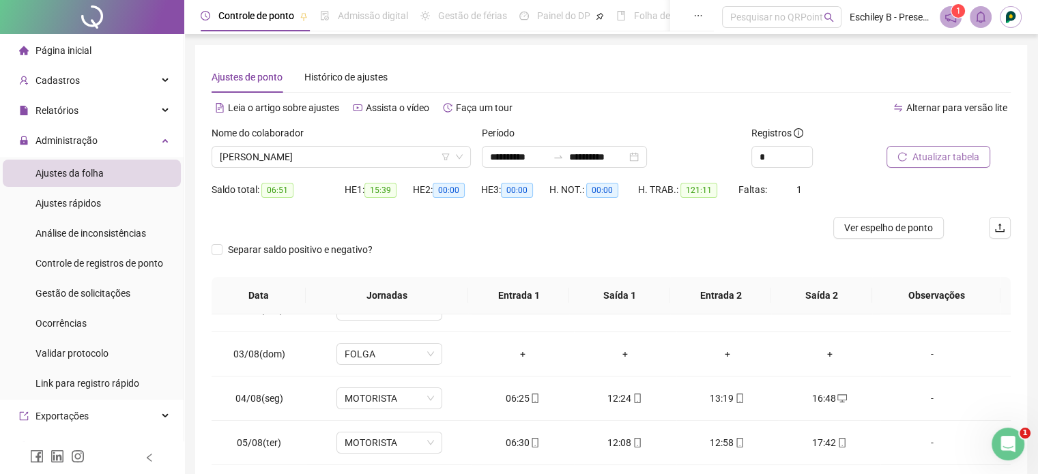
click at [340, 144] on div "Nome do colaborador" at bounding box center [341, 136] width 259 height 20
click at [338, 151] on span "[PERSON_NAME]" at bounding box center [341, 157] width 243 height 20
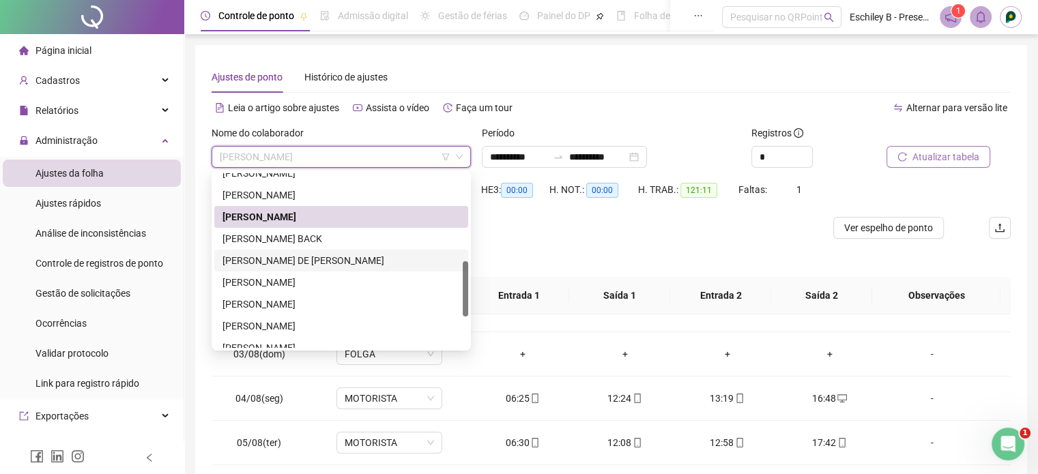
click at [306, 268] on div "[PERSON_NAME] DE [PERSON_NAME]" at bounding box center [341, 261] width 254 height 22
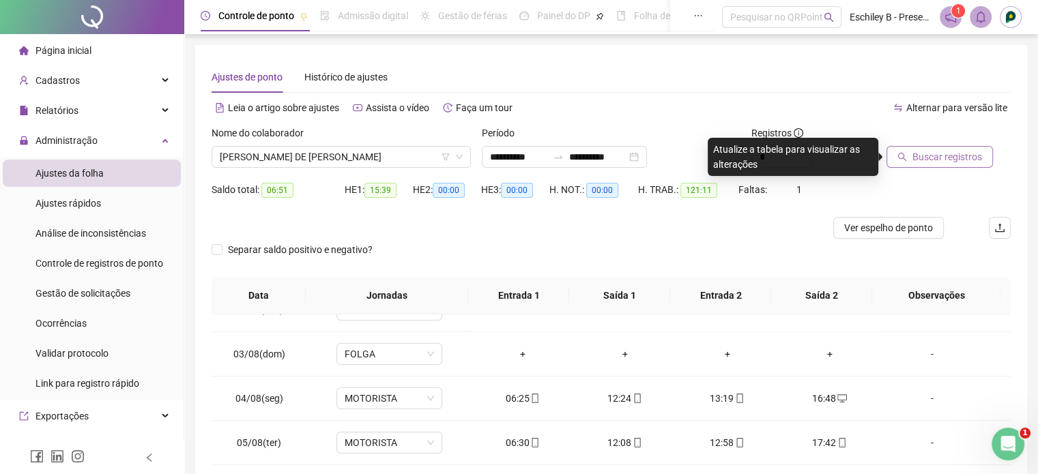
click at [945, 164] on button "Buscar registros" at bounding box center [940, 157] width 106 height 22
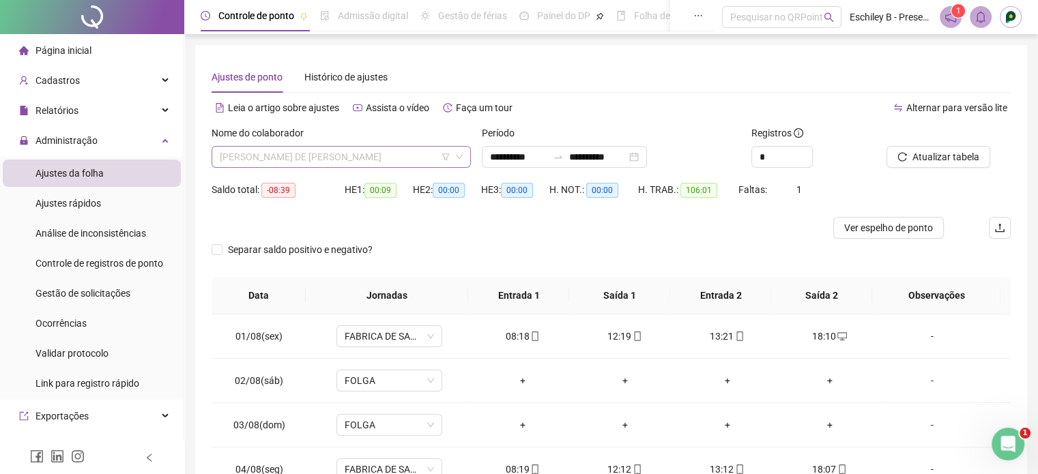
click at [386, 154] on span "[PERSON_NAME] DE [PERSON_NAME]" at bounding box center [341, 157] width 243 height 20
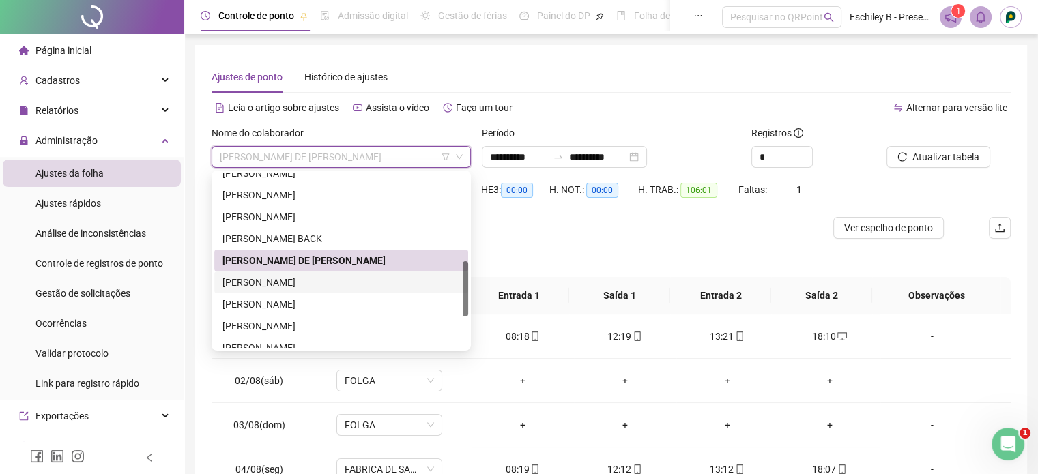
click at [352, 276] on div "[PERSON_NAME]" at bounding box center [342, 282] width 238 height 15
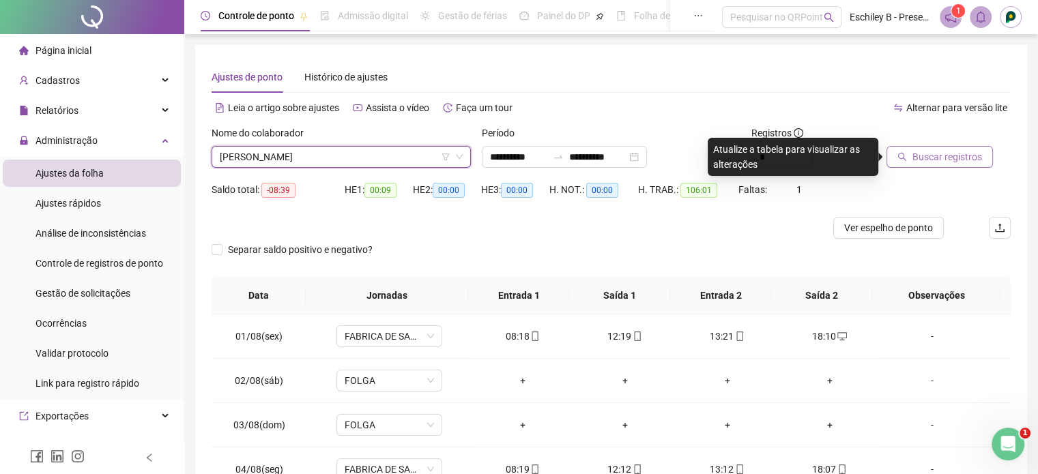
click at [920, 155] on span "Buscar registros" at bounding box center [948, 156] width 70 height 15
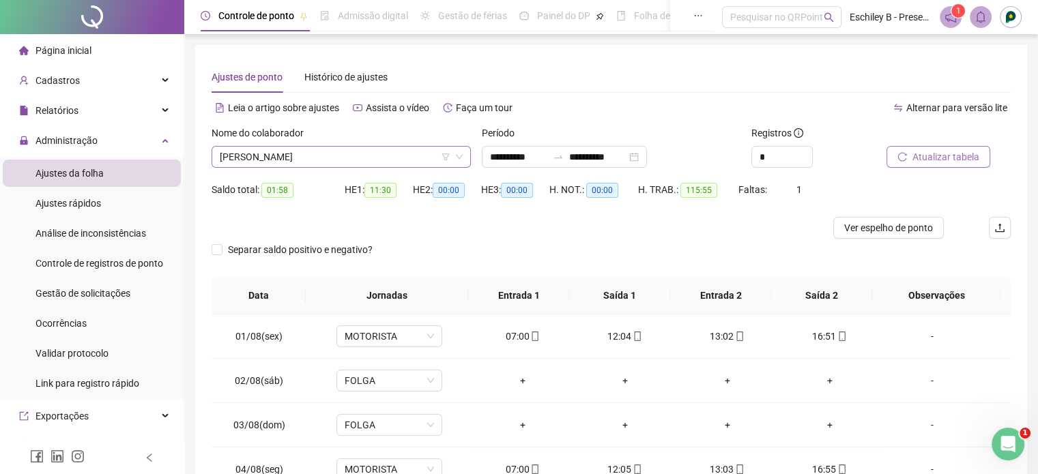
click at [325, 162] on span "[PERSON_NAME]" at bounding box center [341, 157] width 243 height 20
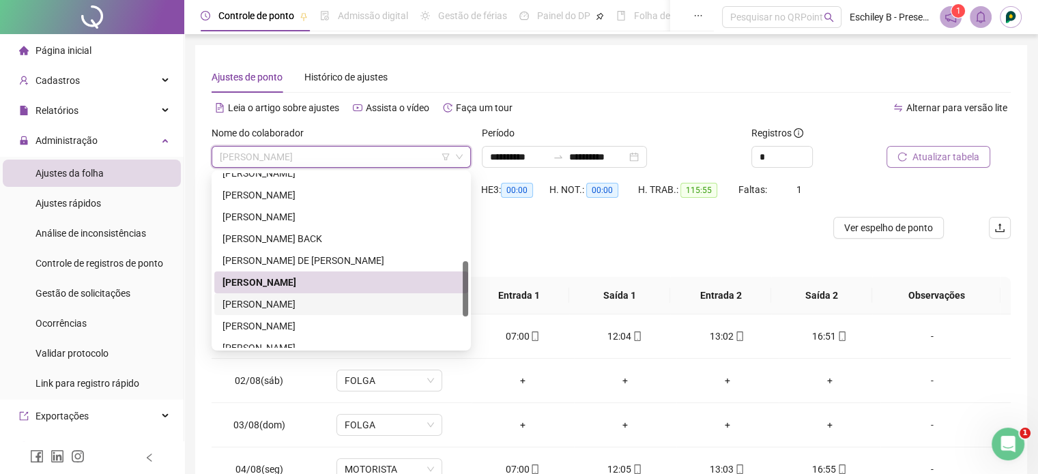
click at [334, 308] on div "[PERSON_NAME]" at bounding box center [342, 304] width 238 height 15
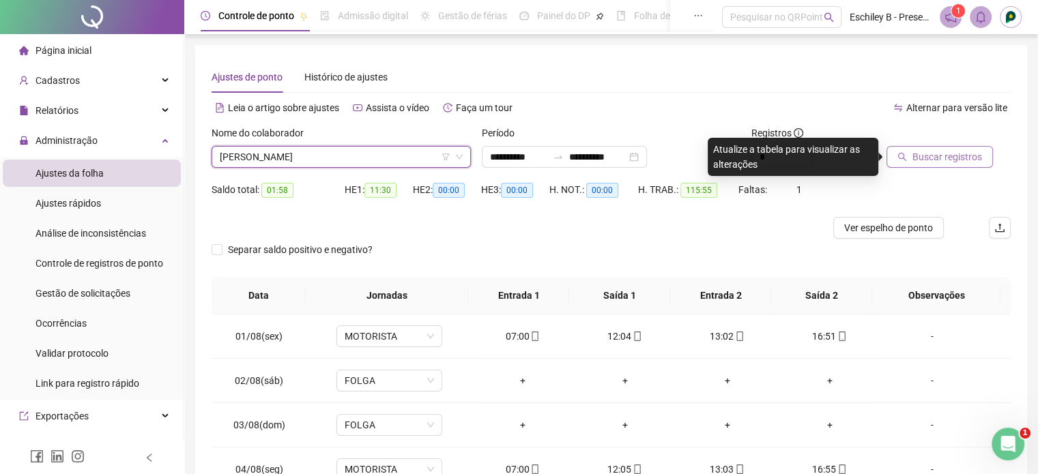
click at [941, 162] on span "Buscar registros" at bounding box center [948, 156] width 70 height 15
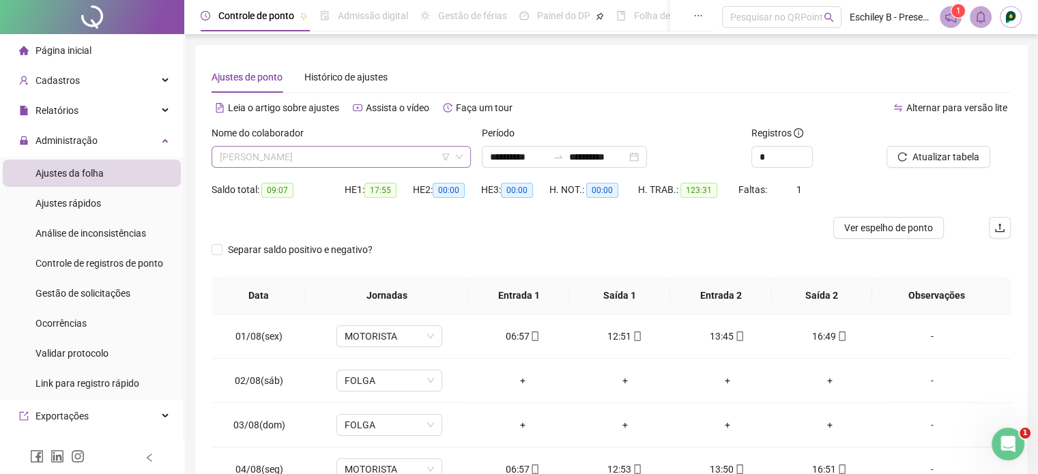
click at [416, 150] on span "[PERSON_NAME]" at bounding box center [341, 157] width 243 height 20
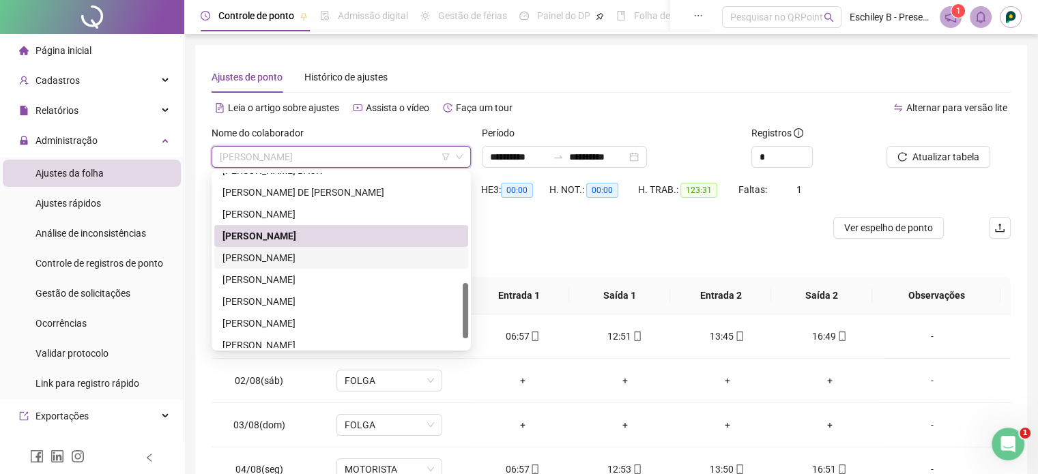
click at [349, 255] on div "[PERSON_NAME]" at bounding box center [342, 257] width 238 height 15
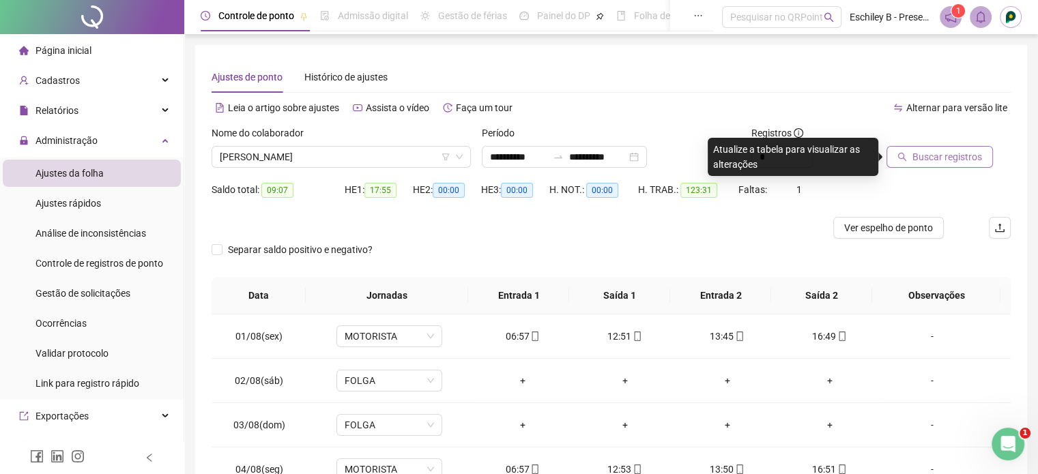
click at [943, 158] on span "Buscar registros" at bounding box center [948, 156] width 70 height 15
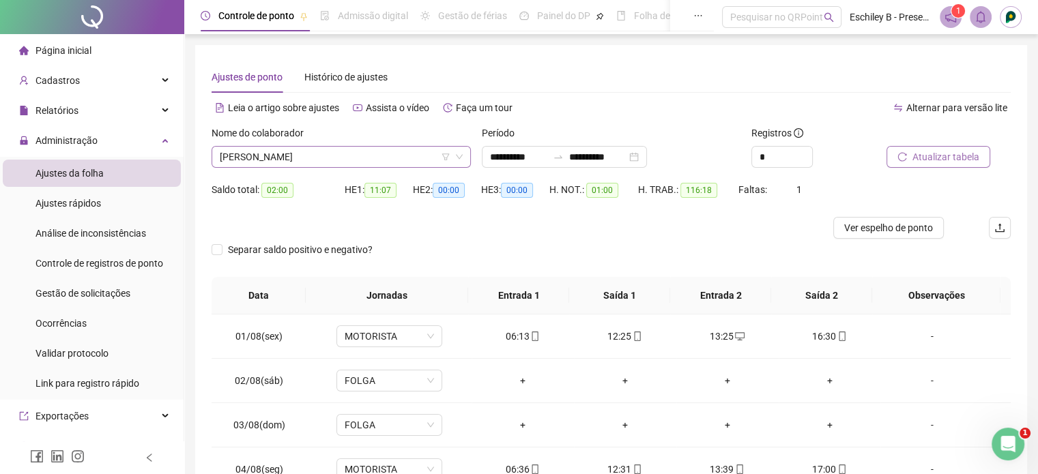
click at [336, 161] on span "[PERSON_NAME]" at bounding box center [341, 157] width 243 height 20
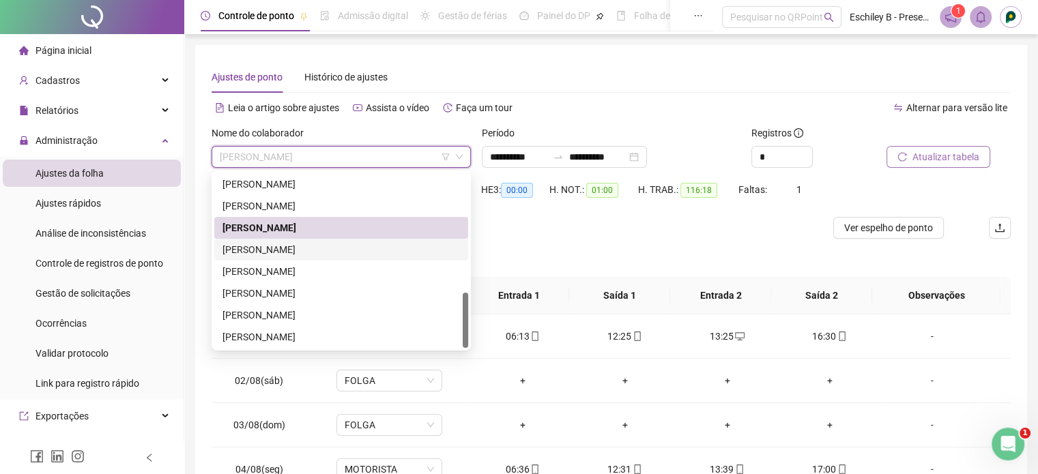
click at [343, 239] on div "[PERSON_NAME]" at bounding box center [341, 250] width 254 height 22
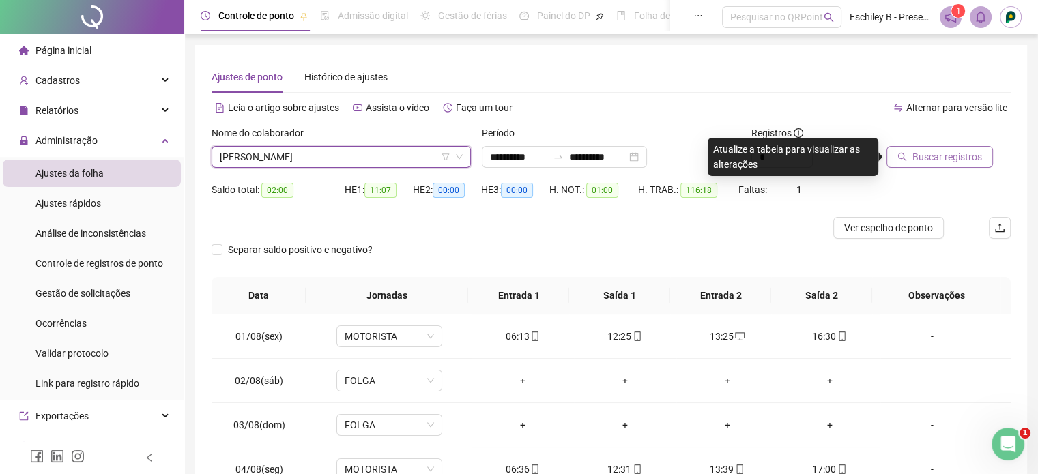
click at [951, 154] on span "Buscar registros" at bounding box center [948, 156] width 70 height 15
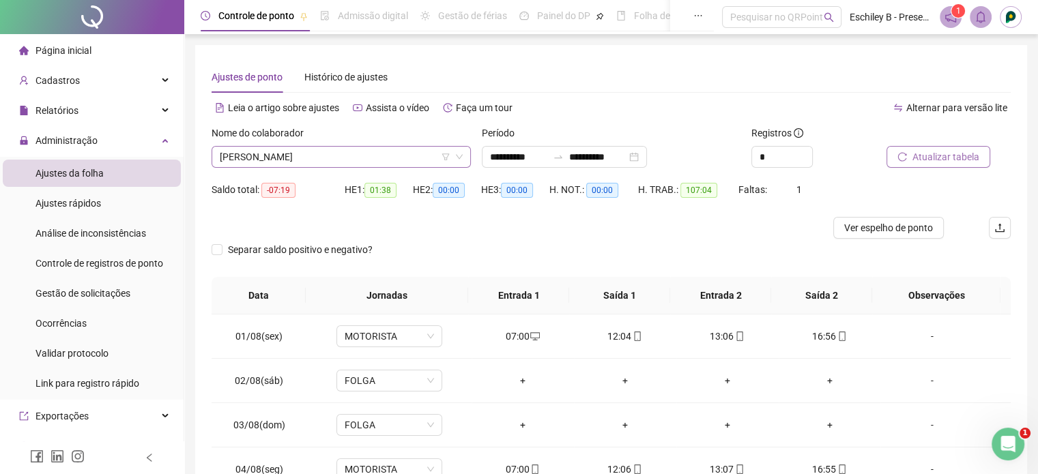
click at [385, 160] on span "[PERSON_NAME]" at bounding box center [341, 157] width 243 height 20
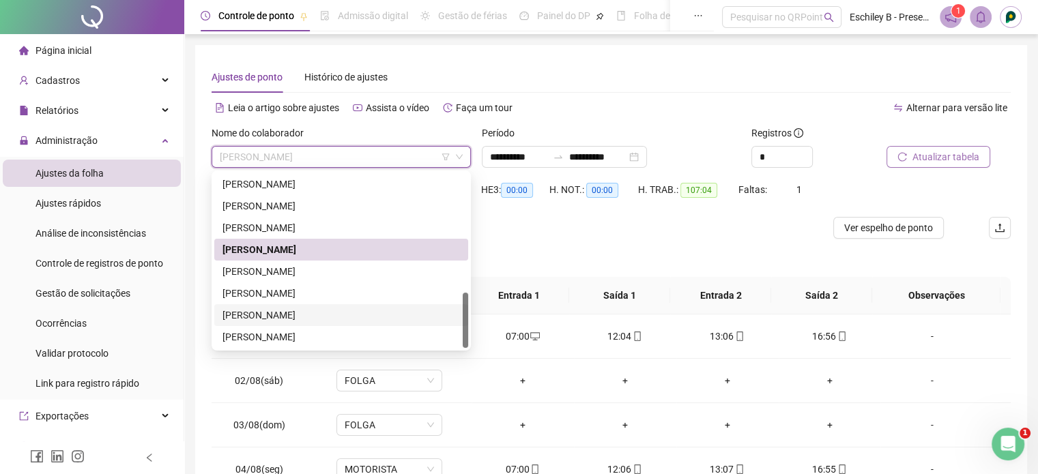
click at [341, 313] on div "[PERSON_NAME]" at bounding box center [342, 315] width 238 height 15
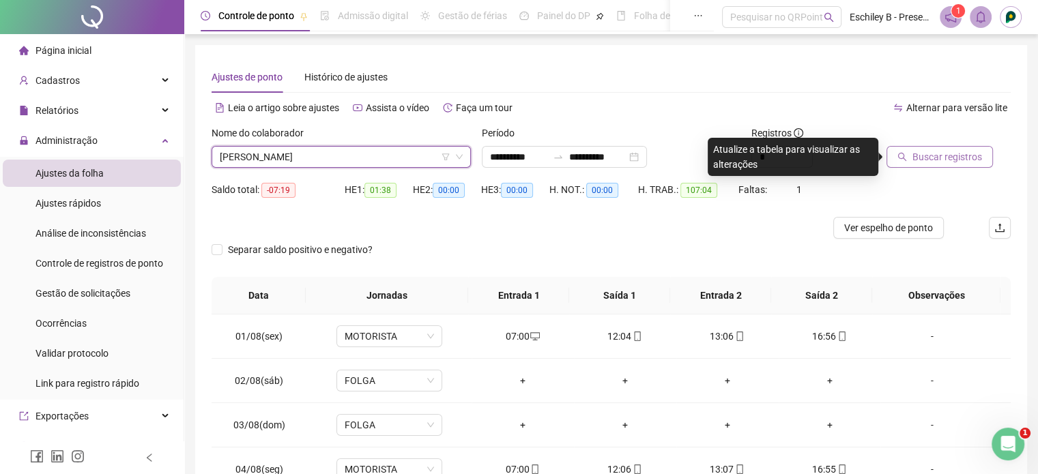
click at [981, 169] on div "Buscar registros" at bounding box center [948, 152] width 135 height 53
click at [966, 159] on span "Buscar registros" at bounding box center [948, 156] width 70 height 15
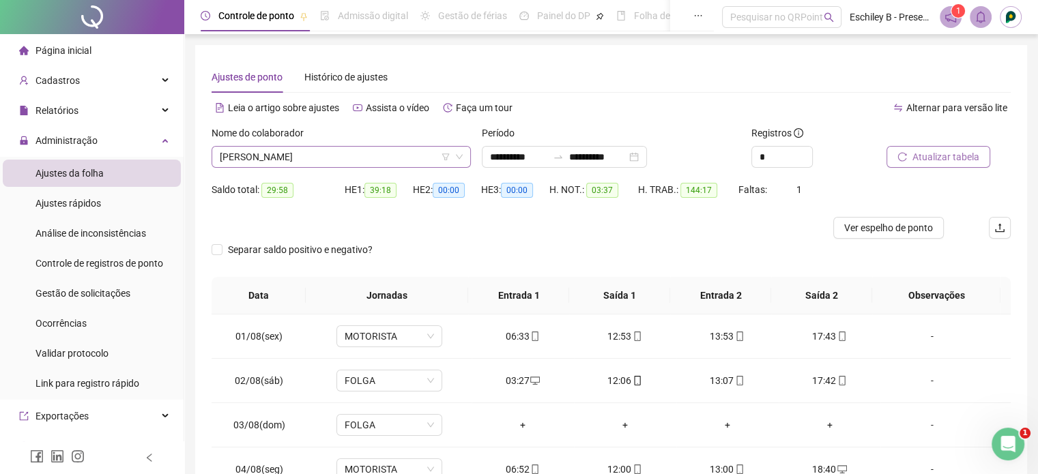
click at [395, 149] on span "[PERSON_NAME]" at bounding box center [341, 157] width 243 height 20
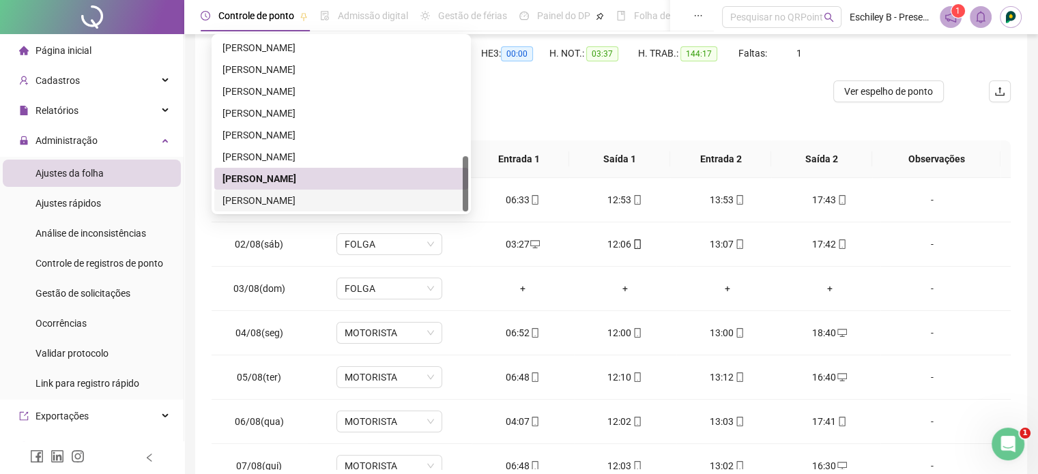
click at [302, 204] on div "[PERSON_NAME]" at bounding box center [342, 200] width 238 height 15
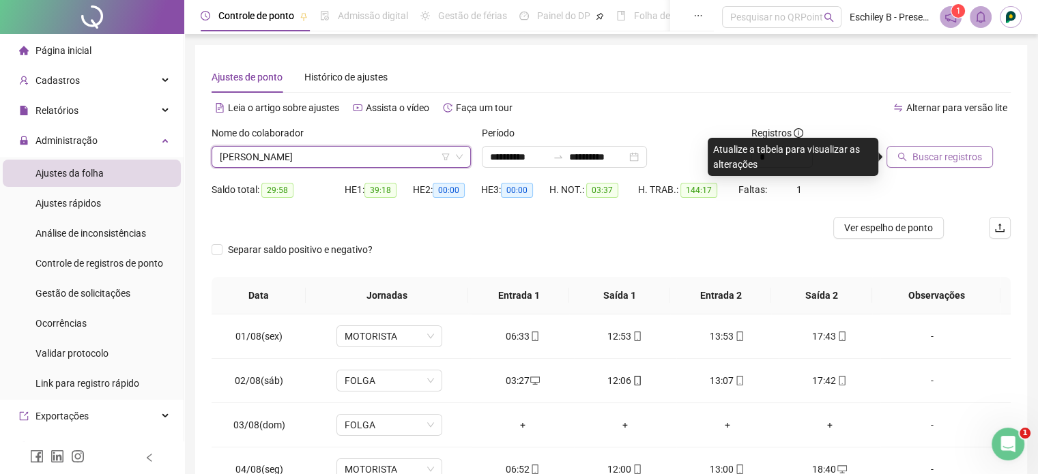
click at [949, 146] on div "Buscar registros" at bounding box center [932, 157] width 90 height 22
click at [945, 150] on span "Buscar registros" at bounding box center [948, 156] width 70 height 15
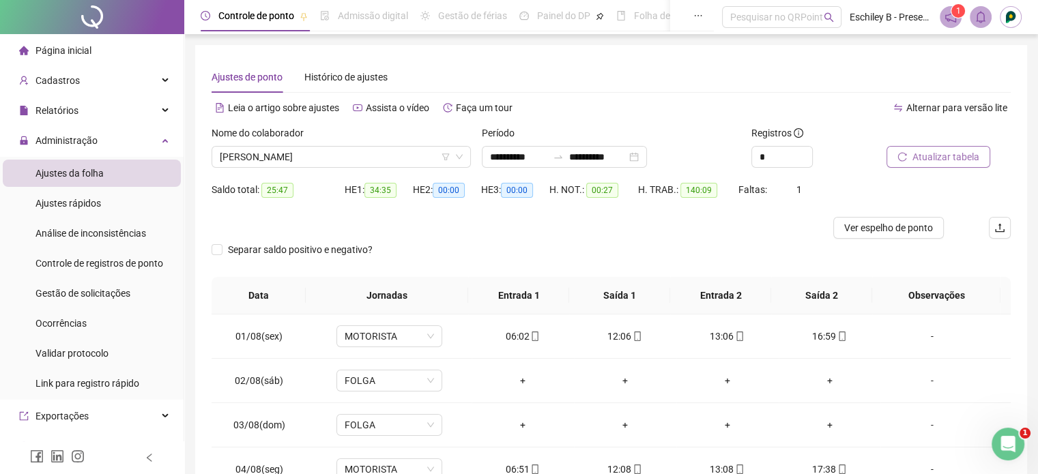
click at [61, 48] on span "Página inicial" at bounding box center [63, 50] width 56 height 11
